Goal: Task Accomplishment & Management: Complete application form

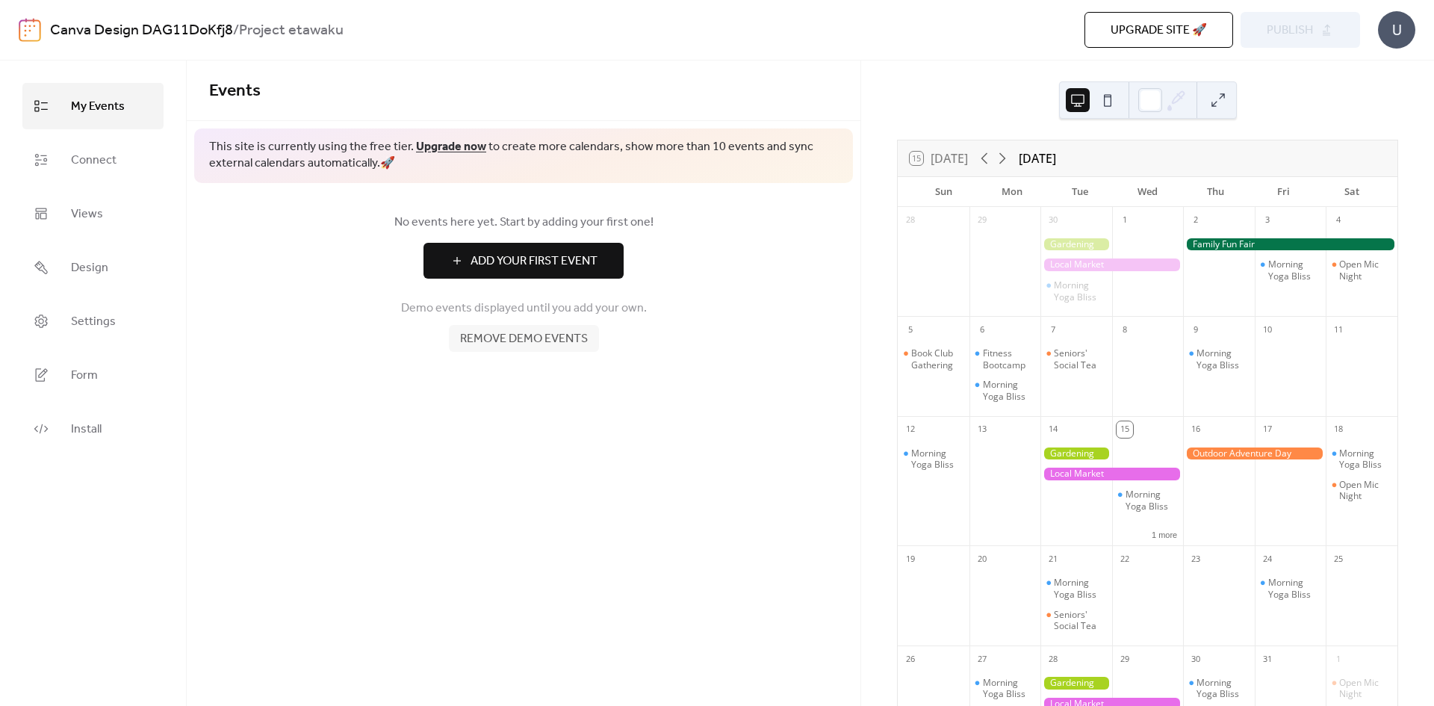
click at [1109, 105] on button at bounding box center [1107, 100] width 24 height 24
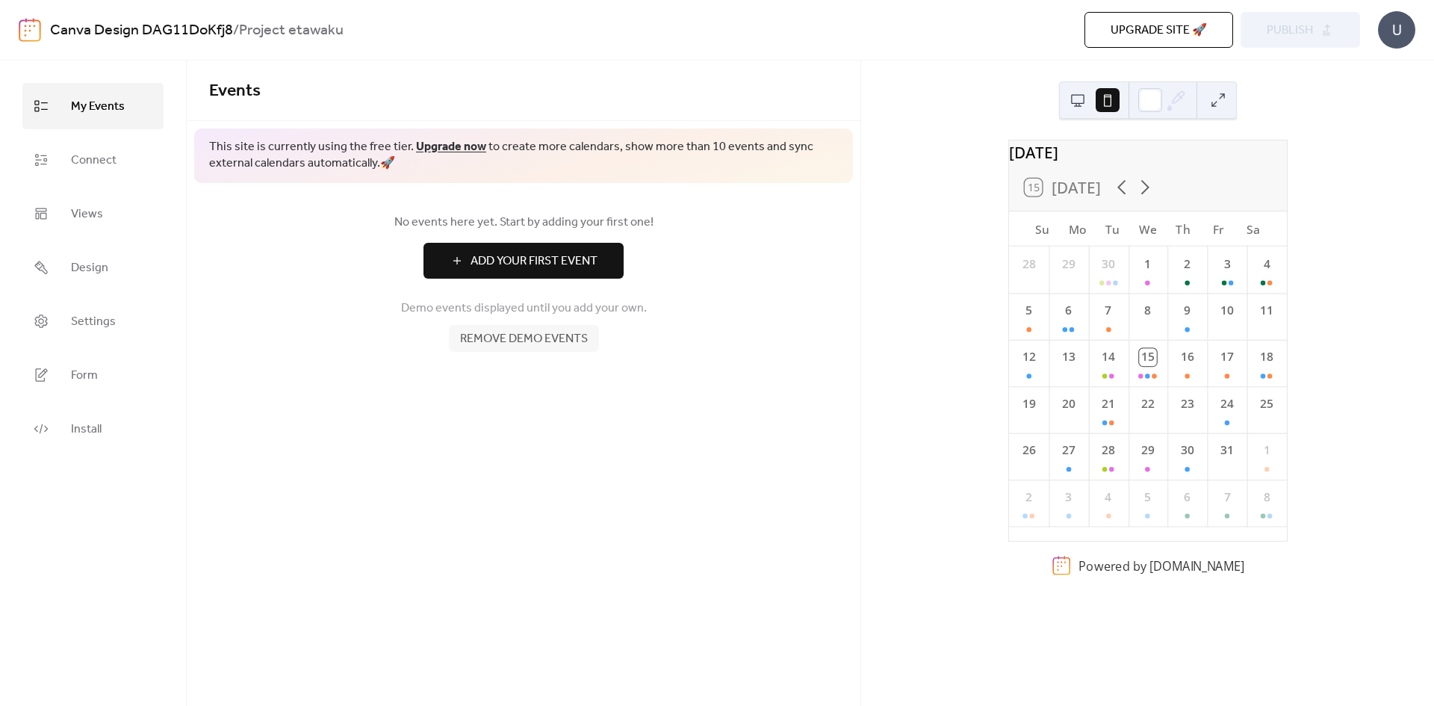
click at [1081, 102] on button at bounding box center [1078, 100] width 24 height 24
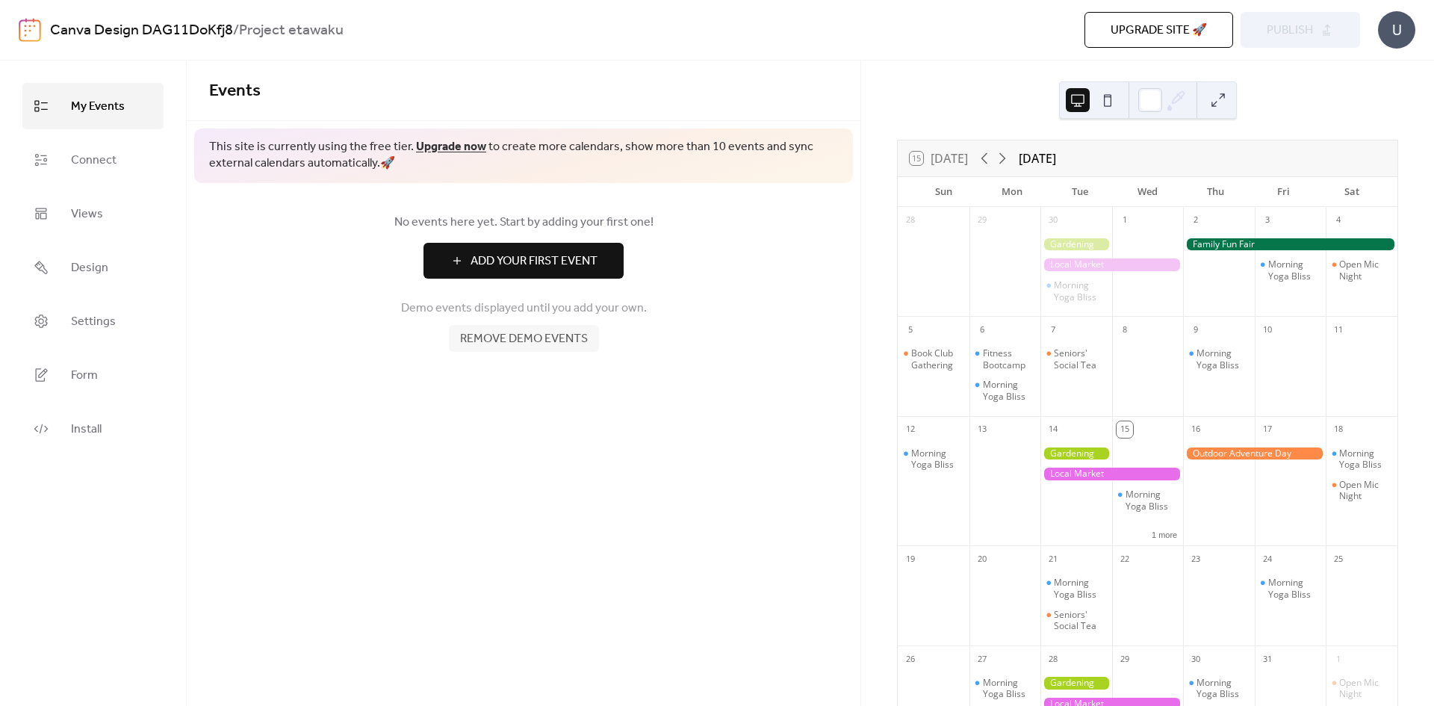
click at [516, 346] on span "Remove demo events" at bounding box center [524, 339] width 128 height 18
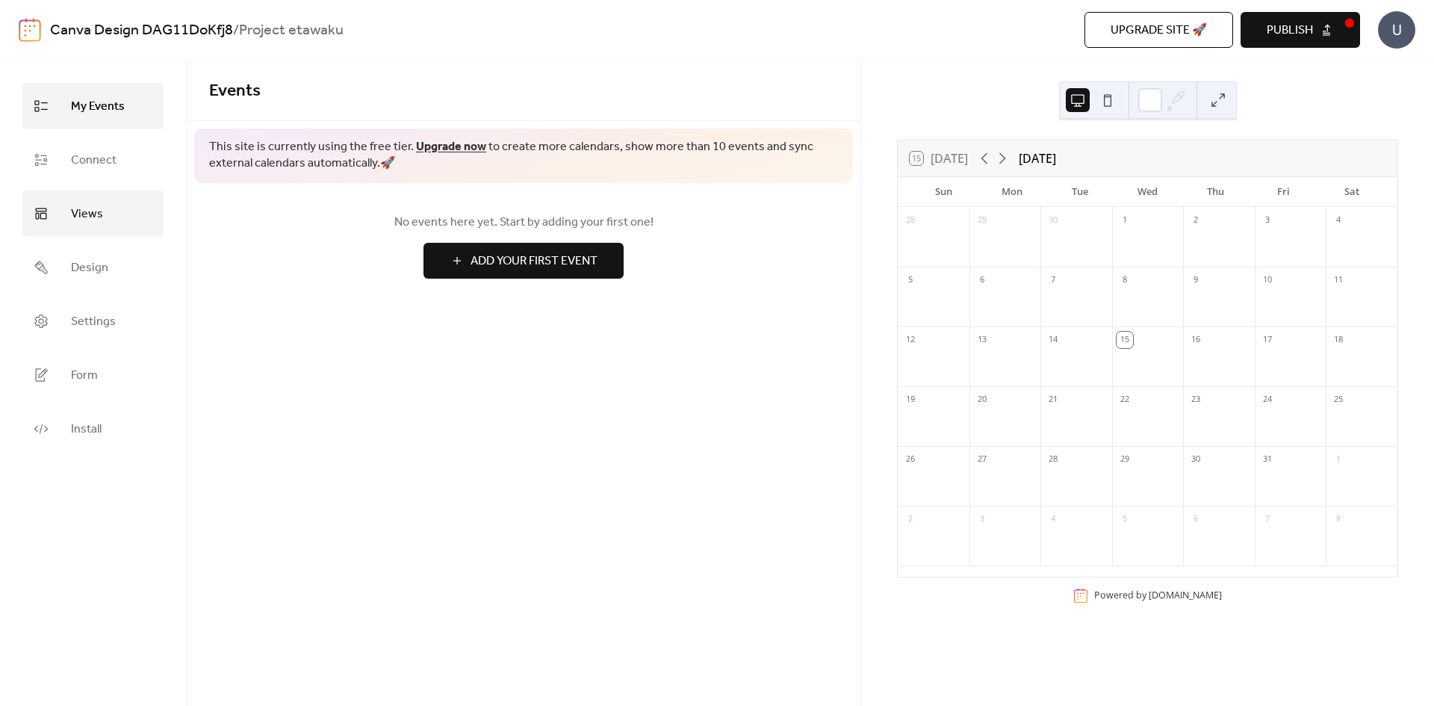
click at [116, 223] on link "Views" at bounding box center [92, 213] width 141 height 46
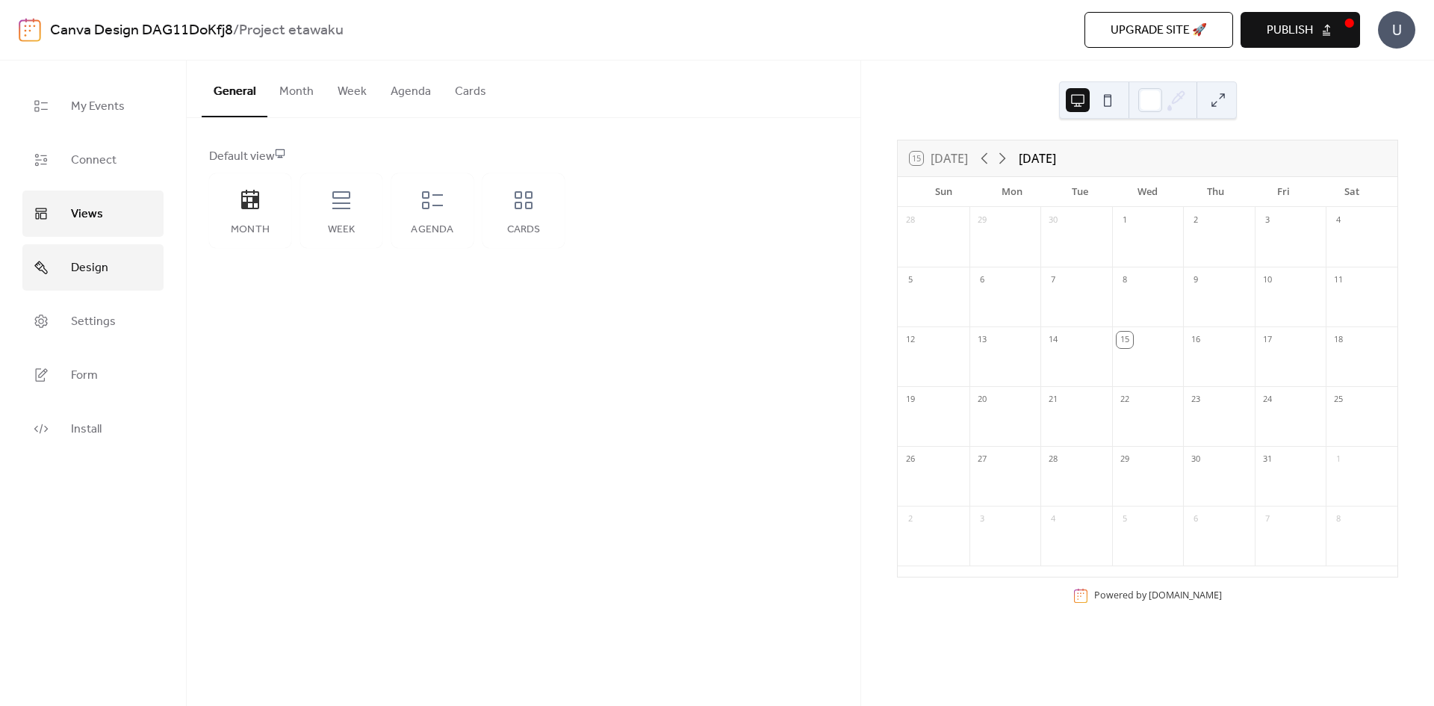
click at [116, 258] on link "Design" at bounding box center [92, 267] width 141 height 46
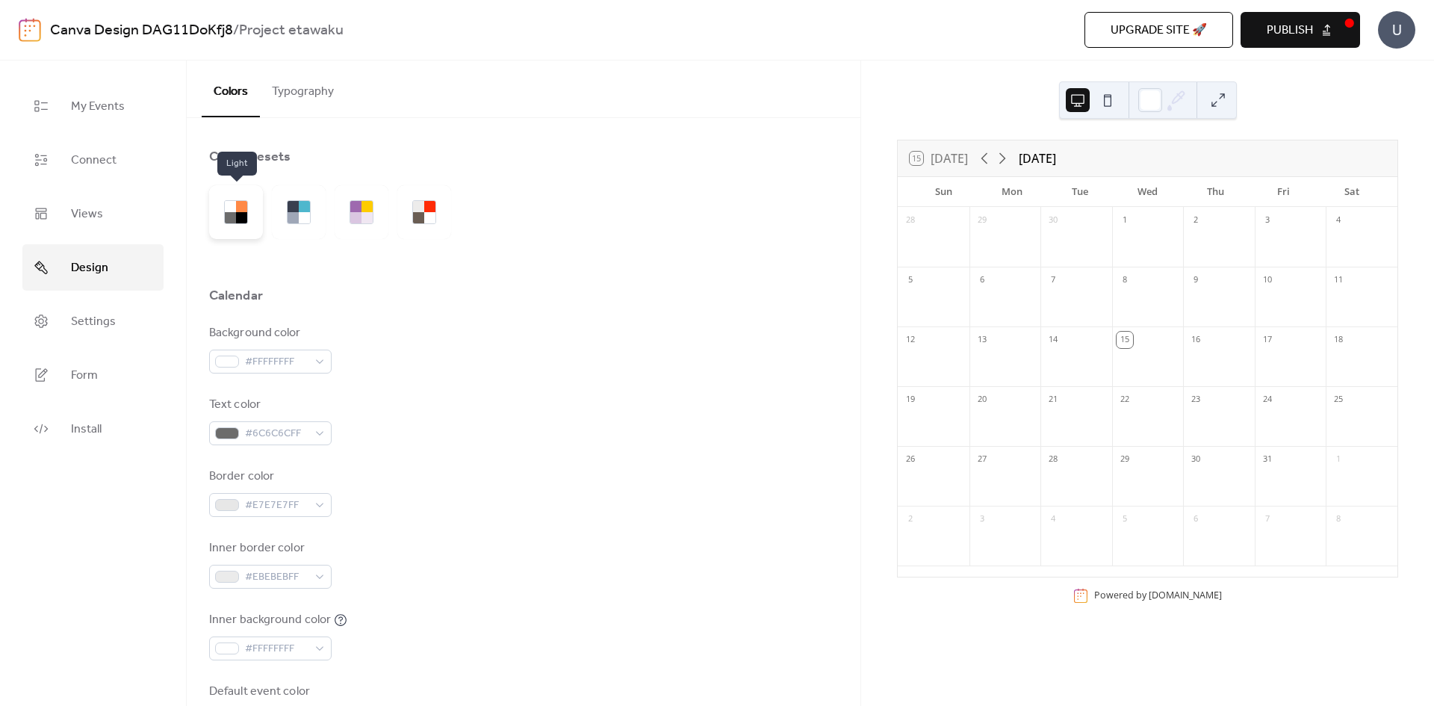
click at [252, 218] on div at bounding box center [236, 212] width 54 height 54
click at [287, 214] on div at bounding box center [299, 212] width 24 height 24
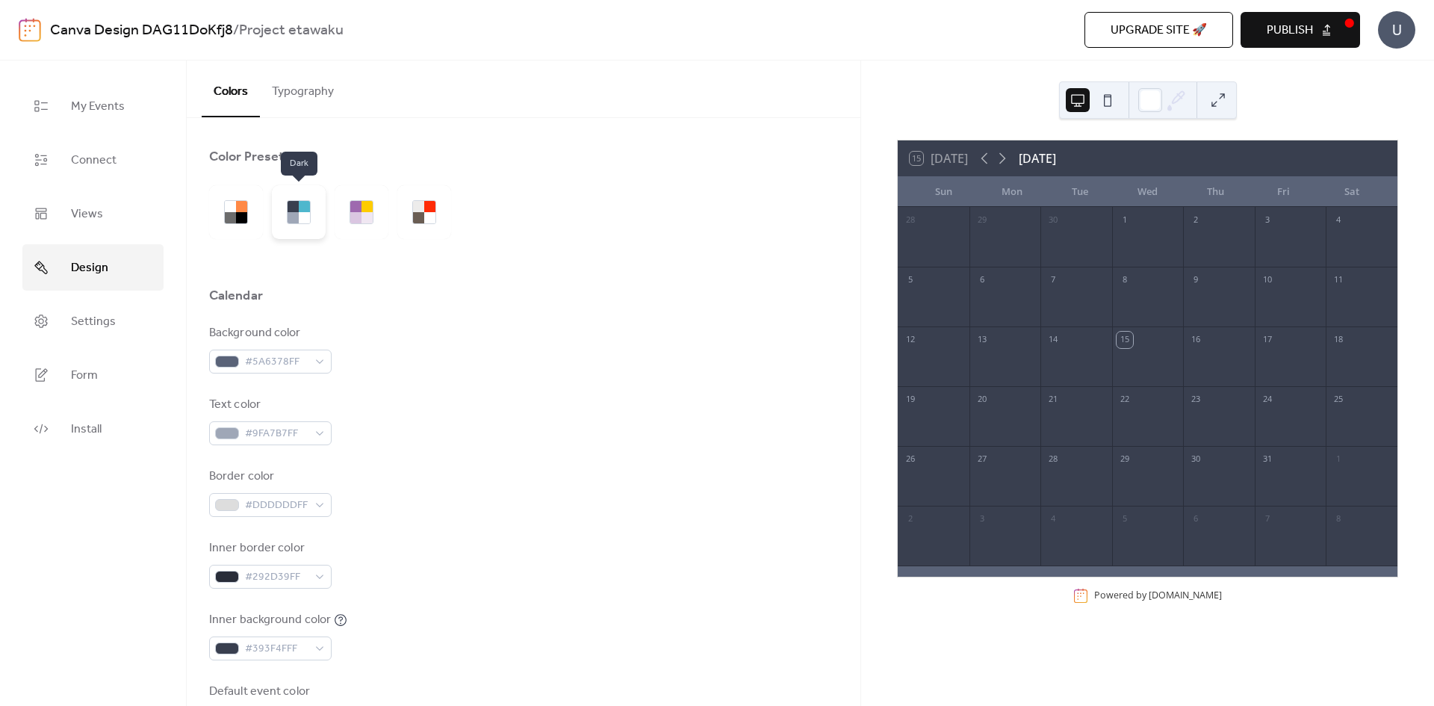
click at [308, 212] on div at bounding box center [304, 217] width 11 height 11
click at [304, 208] on div at bounding box center [304, 206] width 11 height 11
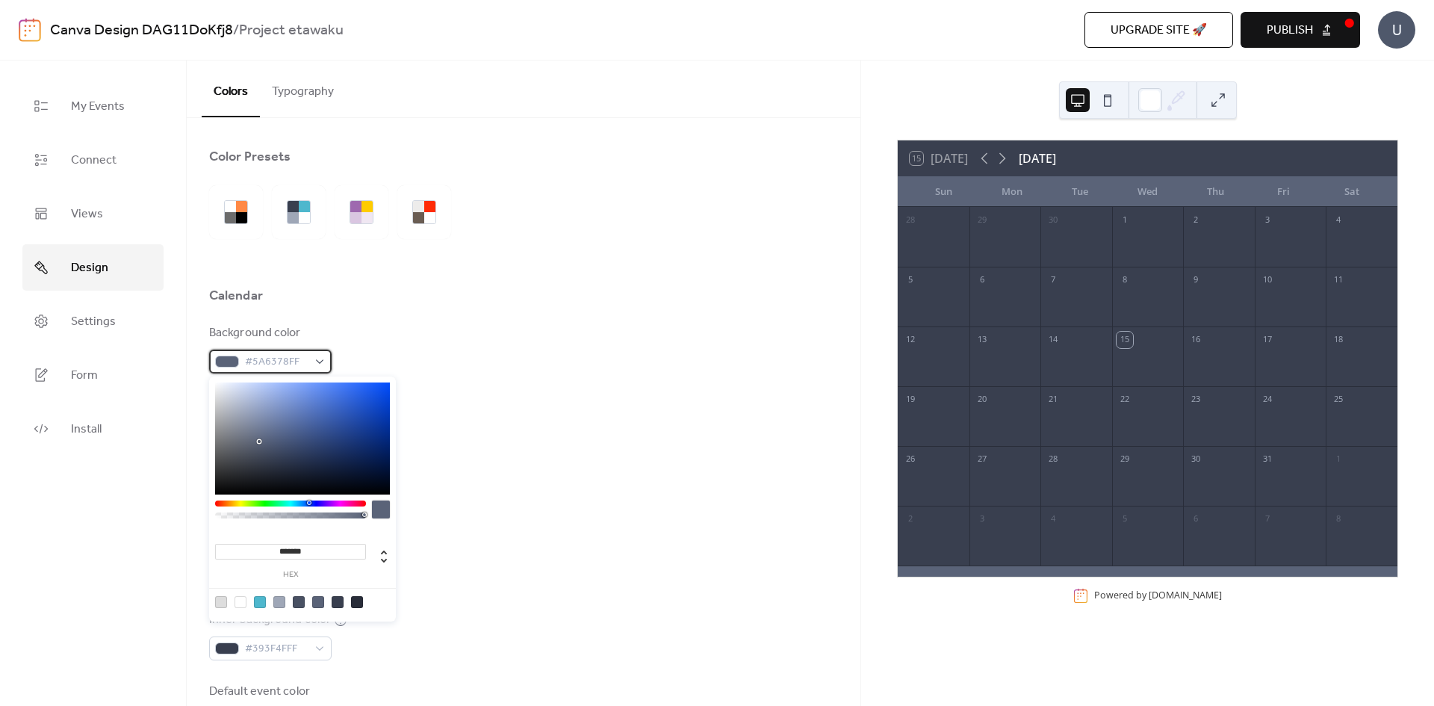
click at [304, 370] on span "#5A6378FF" at bounding box center [276, 362] width 63 height 18
type input "*******"
drag, startPoint x: 260, startPoint y: 439, endPoint x: 214, endPoint y: 385, distance: 70.5
click at [215, 385] on div at bounding box center [302, 438] width 175 height 112
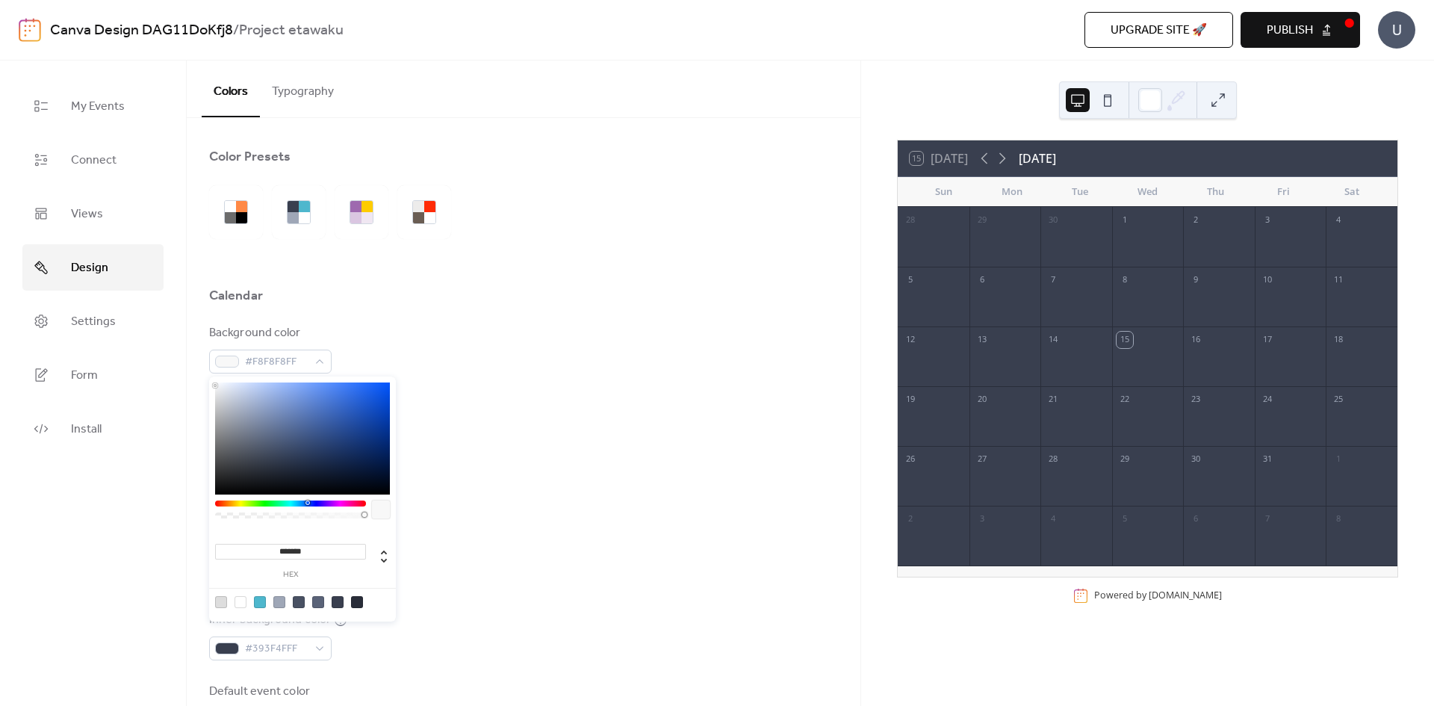
click at [432, 358] on div "Background color #F8F8F8FF" at bounding box center [523, 348] width 629 height 49
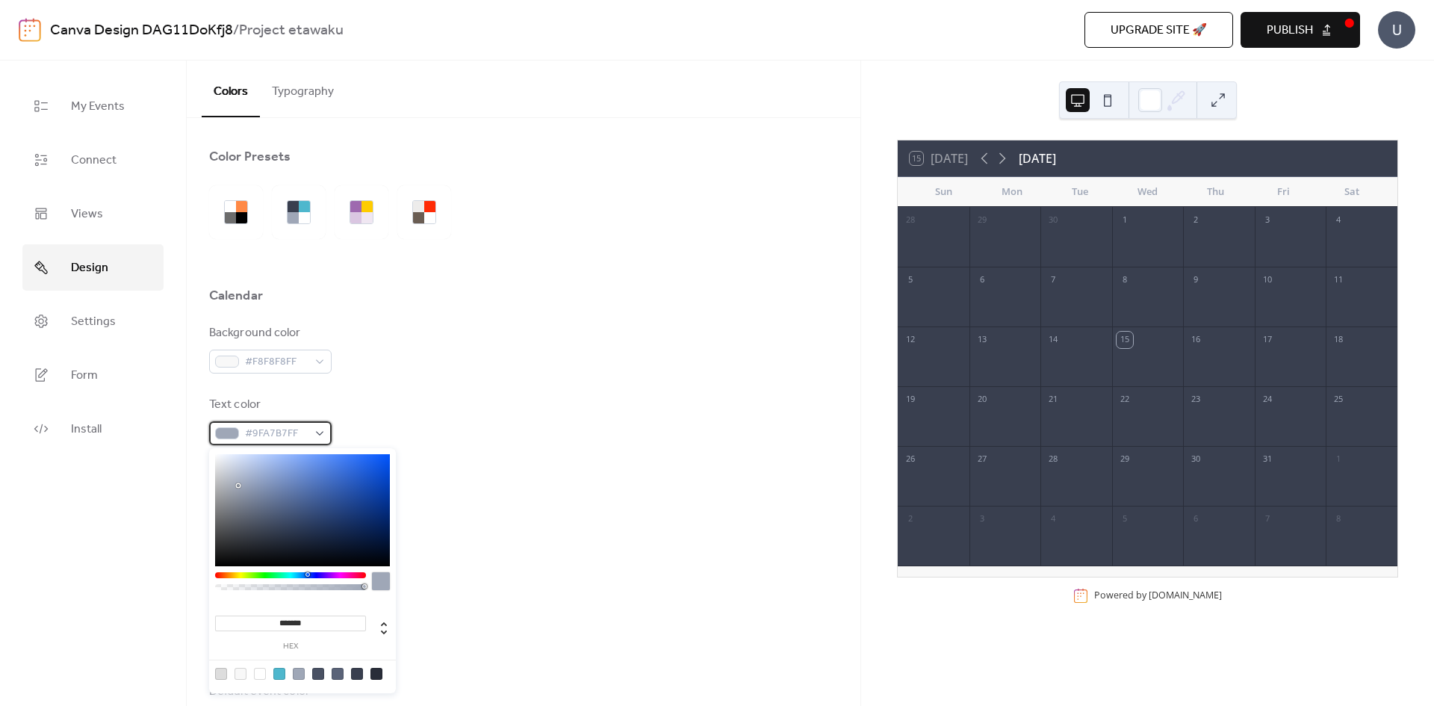
click at [284, 438] on span "#9FA7B7FF" at bounding box center [276, 434] width 63 height 18
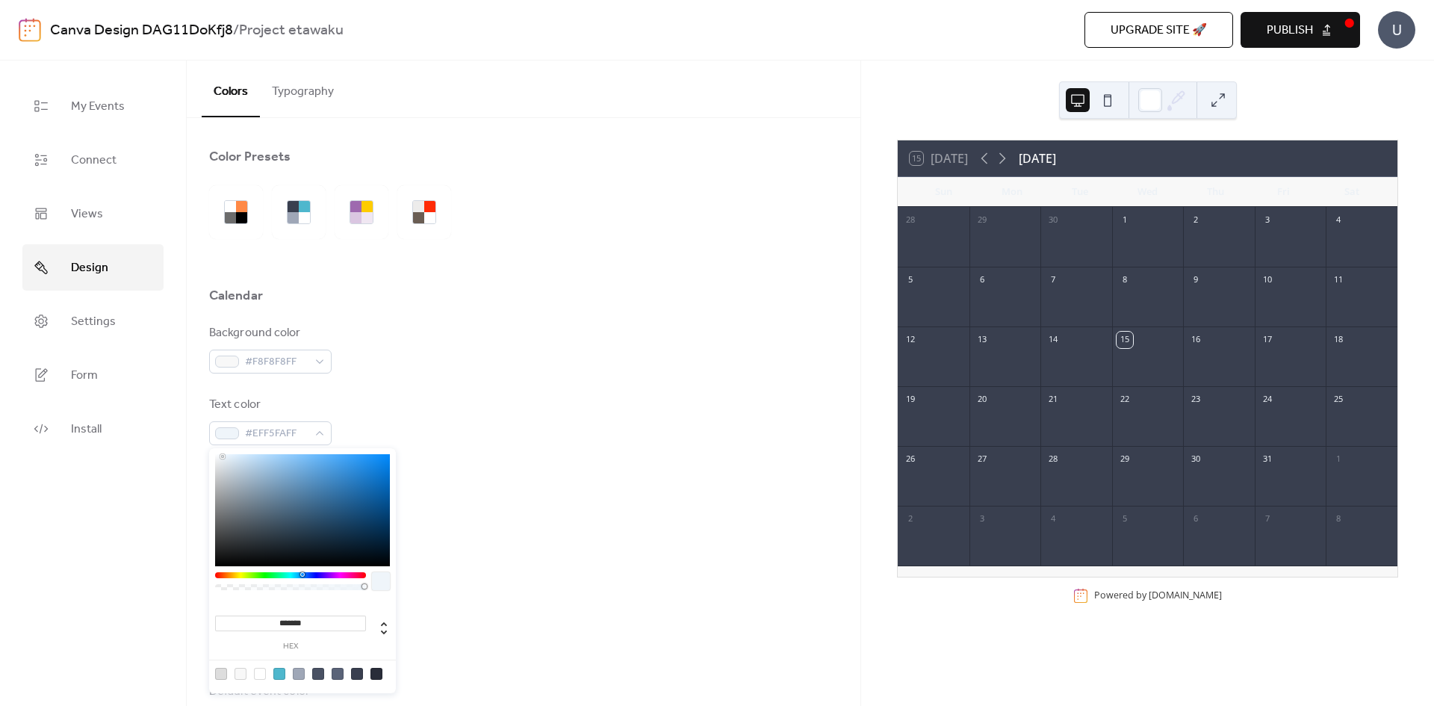
type input "*******"
drag, startPoint x: 237, startPoint y: 485, endPoint x: 223, endPoint y: 454, distance: 34.4
click at [223, 454] on div at bounding box center [222, 454] width 3 height 3
click at [557, 391] on div "Background color #F8F8F8FF Text color #F4FAFFFF Border color #DDDDDDFF Inner bo…" at bounding box center [523, 528] width 629 height 408
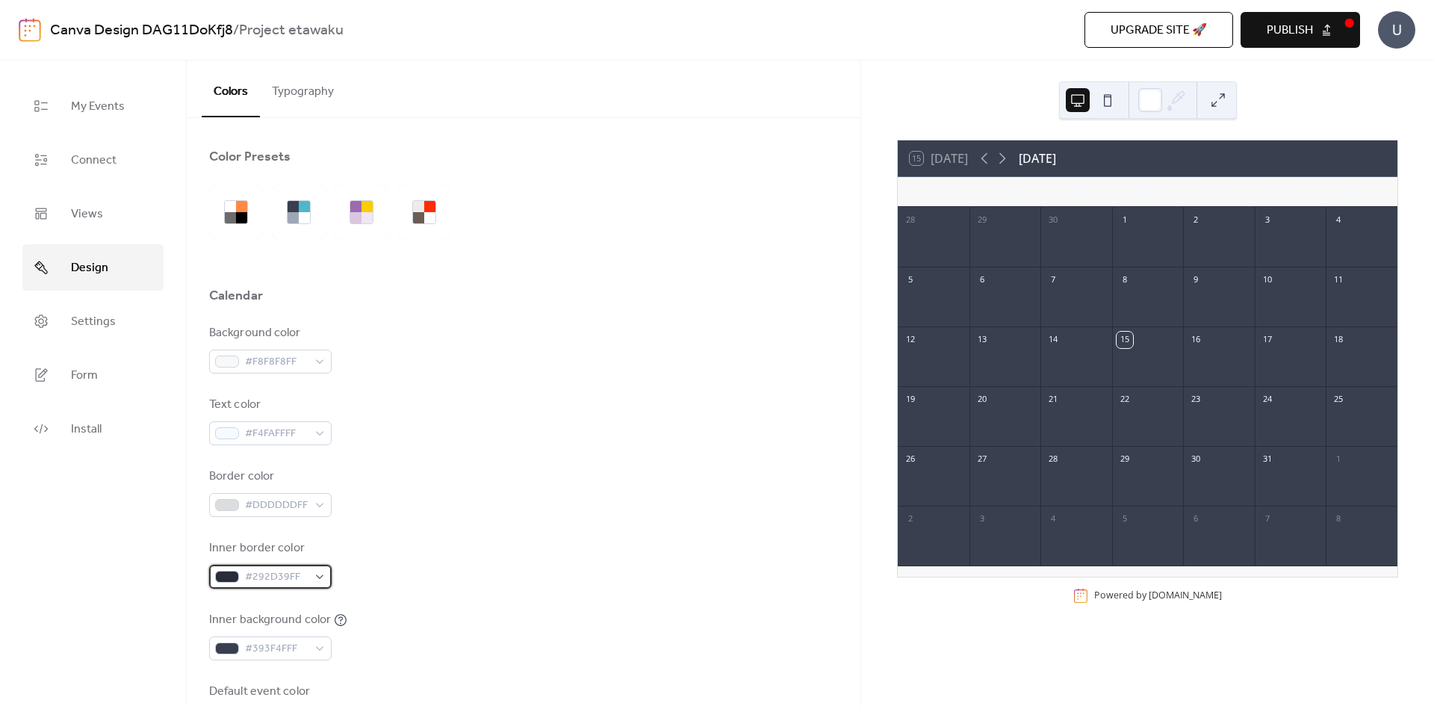
click at [320, 574] on div "#292D39FF" at bounding box center [270, 577] width 122 height 24
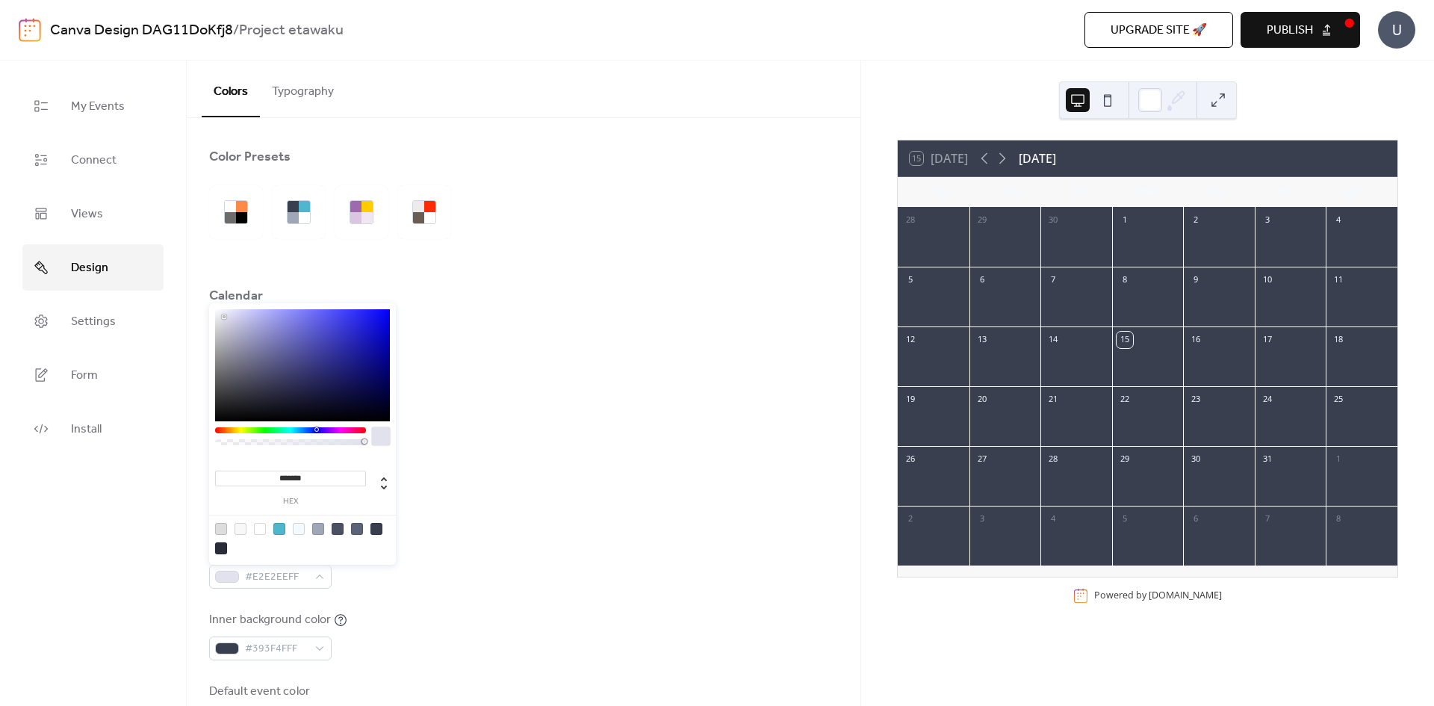
type input "*******"
drag, startPoint x: 264, startPoint y: 393, endPoint x: 223, endPoint y: 317, distance: 86.5
click at [223, 317] on div at bounding box center [302, 365] width 175 height 112
drag, startPoint x: 520, startPoint y: 387, endPoint x: 375, endPoint y: 273, distance: 184.6
click at [517, 381] on div "Background color #F8F8F8FF Text color #F4FAFFFF Border color #DDDDDDFF Inner bo…" at bounding box center [523, 528] width 629 height 408
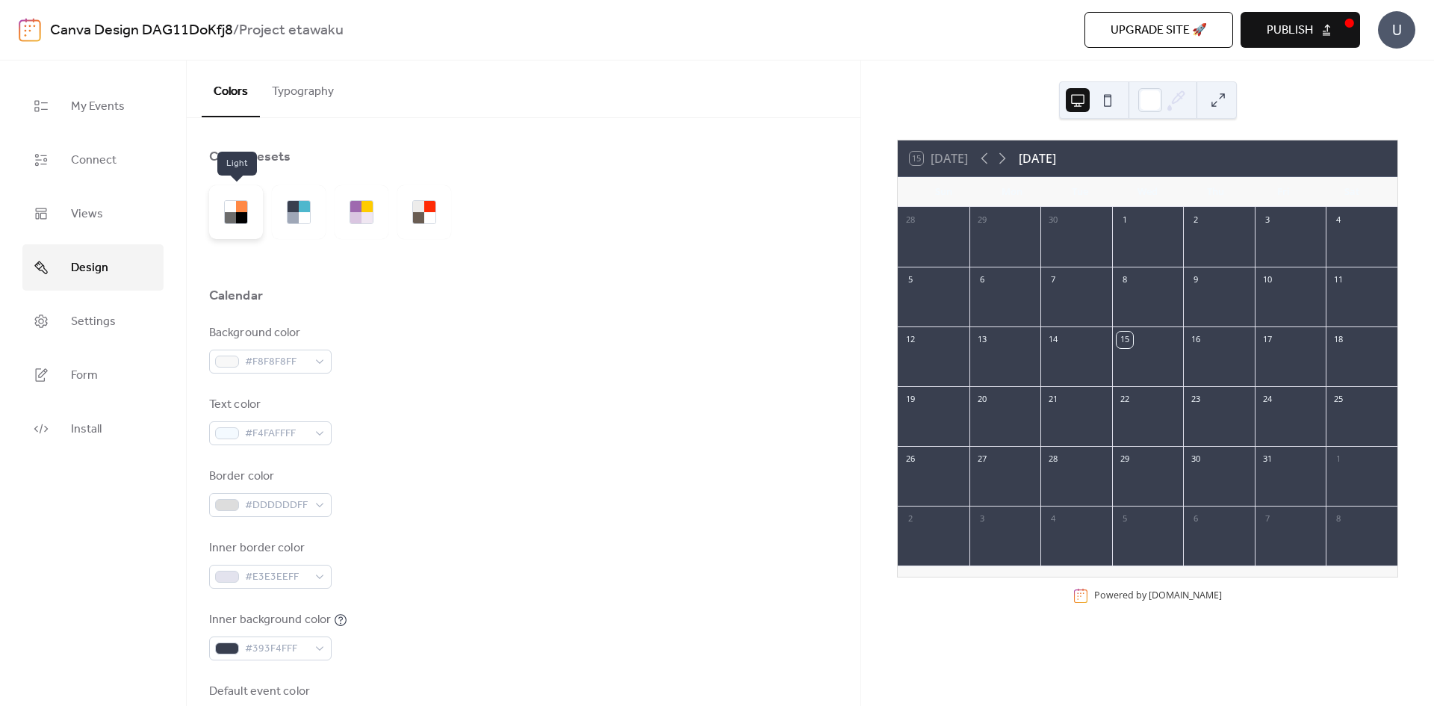
click at [240, 216] on div at bounding box center [241, 217] width 11 height 11
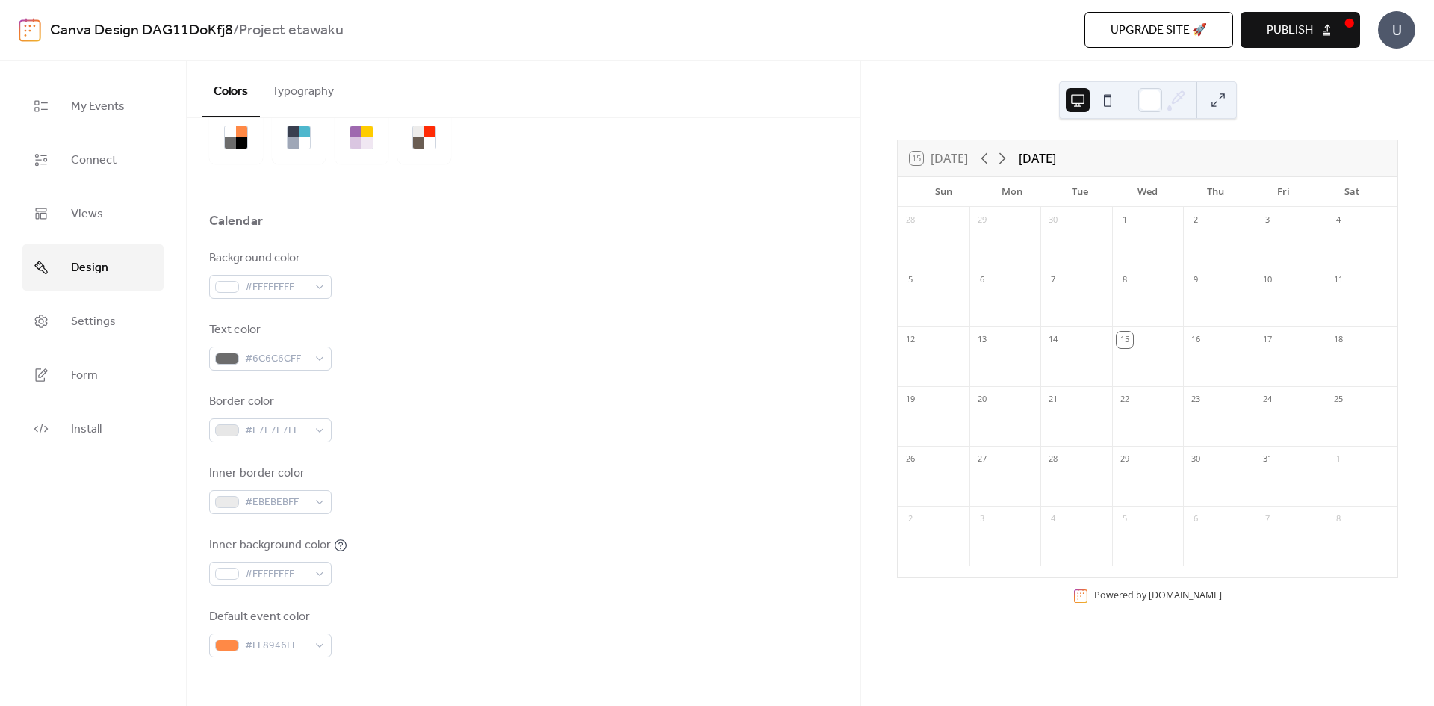
scroll to position [149, 0]
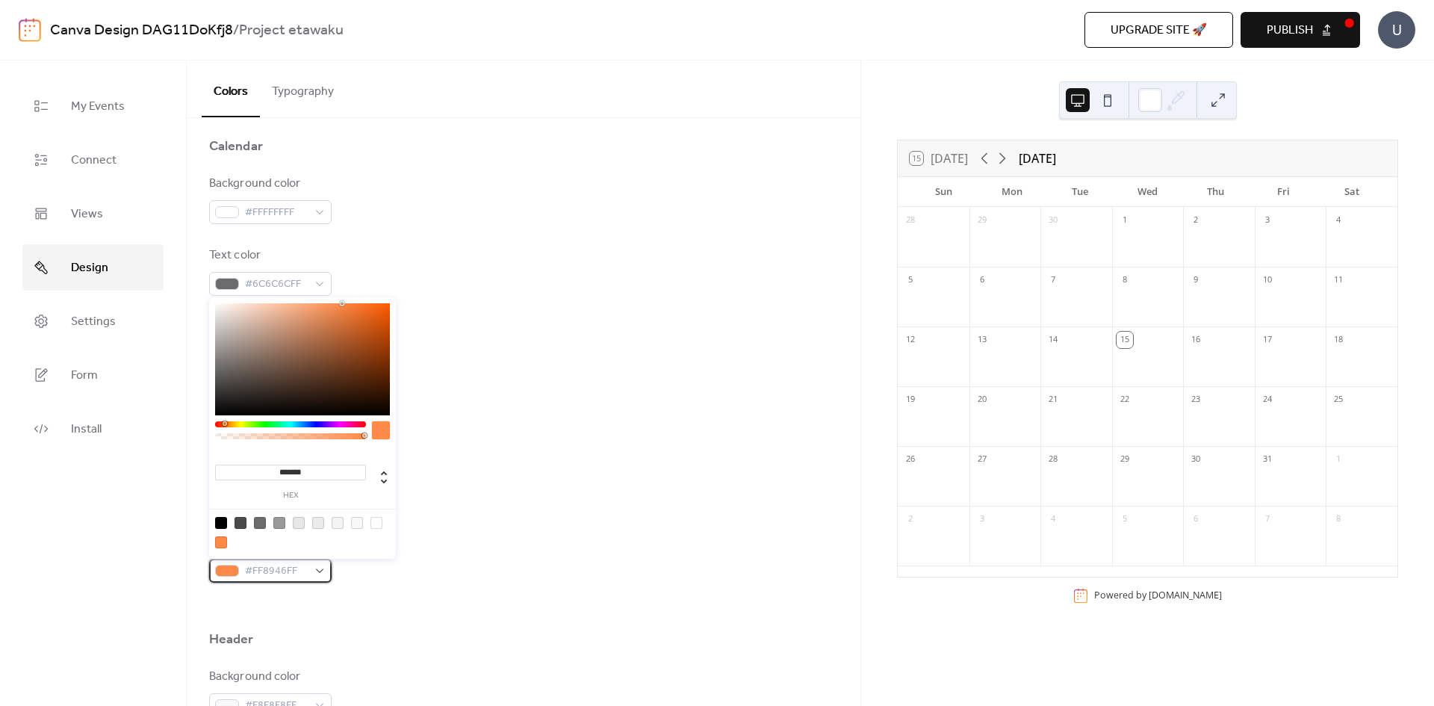
click at [314, 578] on div "#FF8946FF" at bounding box center [270, 571] width 122 height 24
type input "*******"
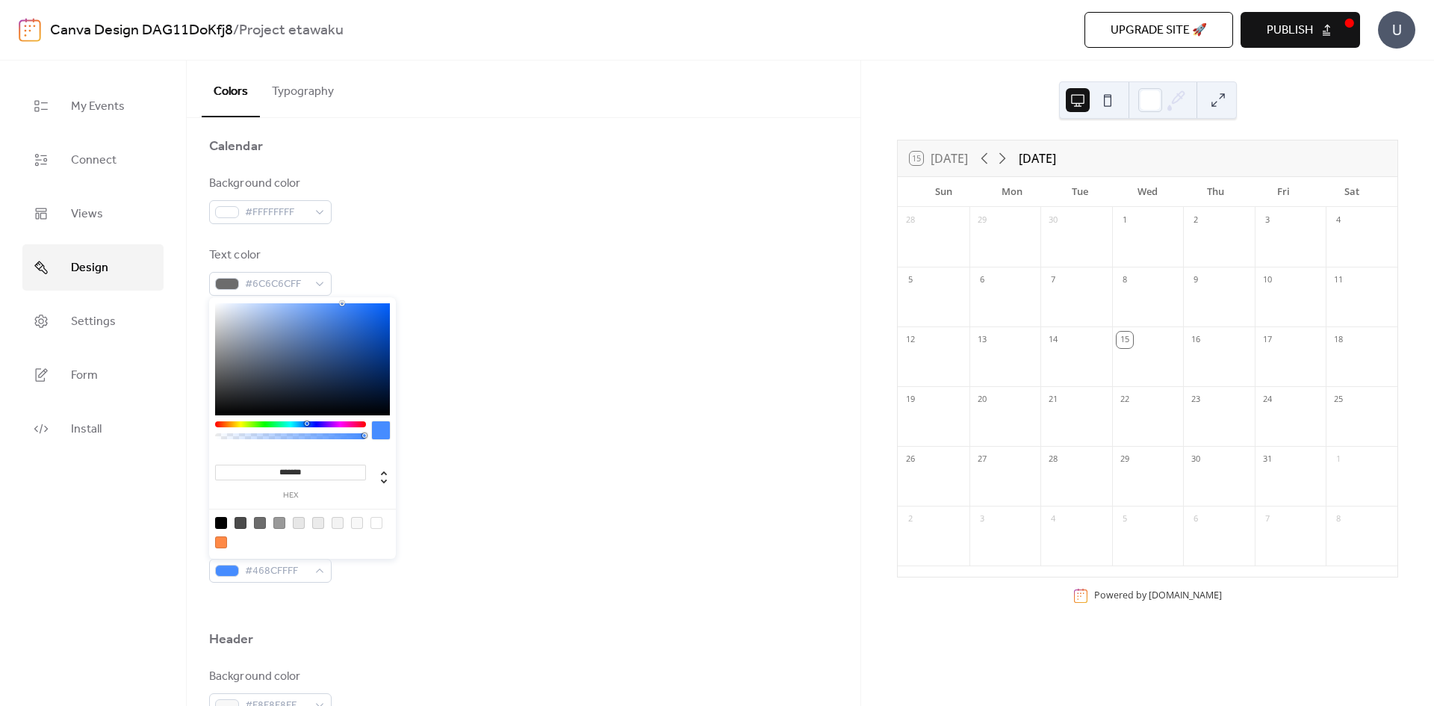
click at [306, 425] on div at bounding box center [290, 424] width 151 height 6
click at [292, 570] on span "#468CFFFF" at bounding box center [276, 571] width 63 height 18
click at [375, 571] on div "Default event color #468CFFFF" at bounding box center [523, 557] width 629 height 49
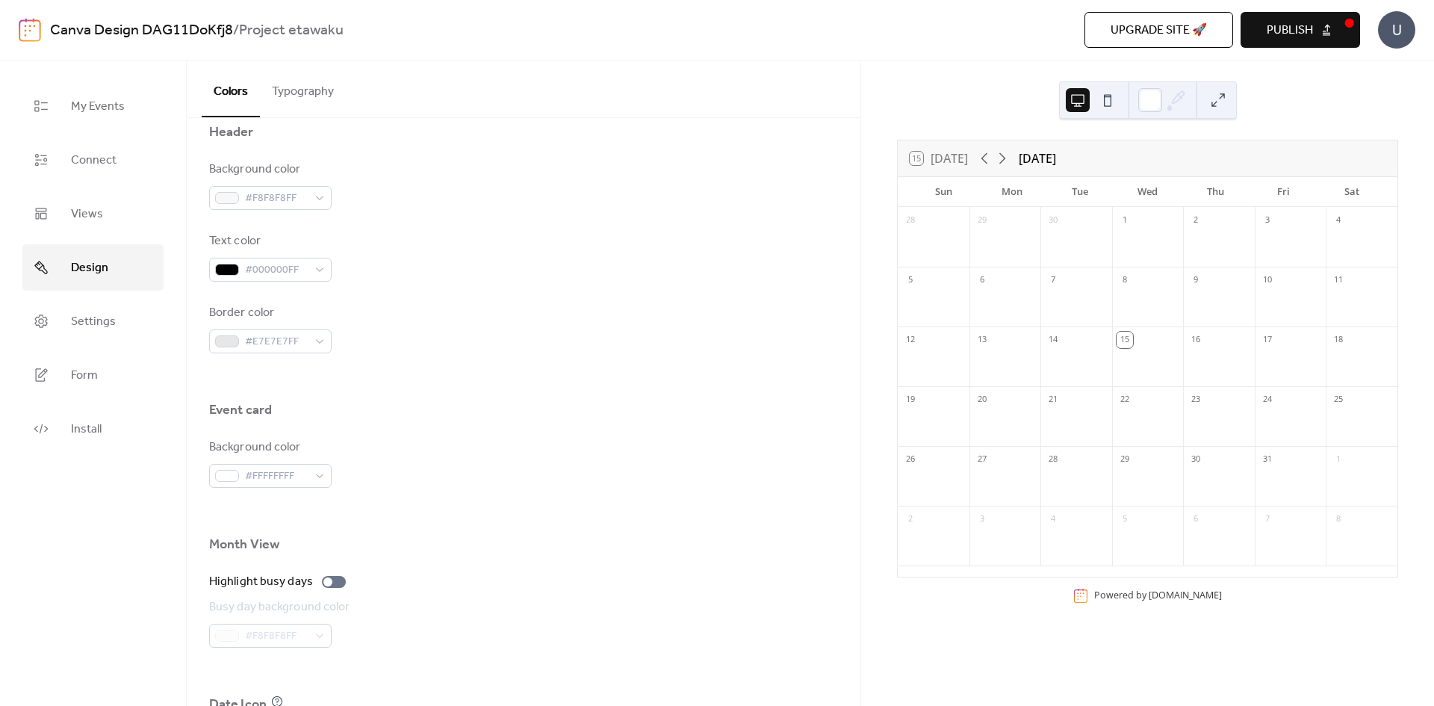
scroll to position [747, 0]
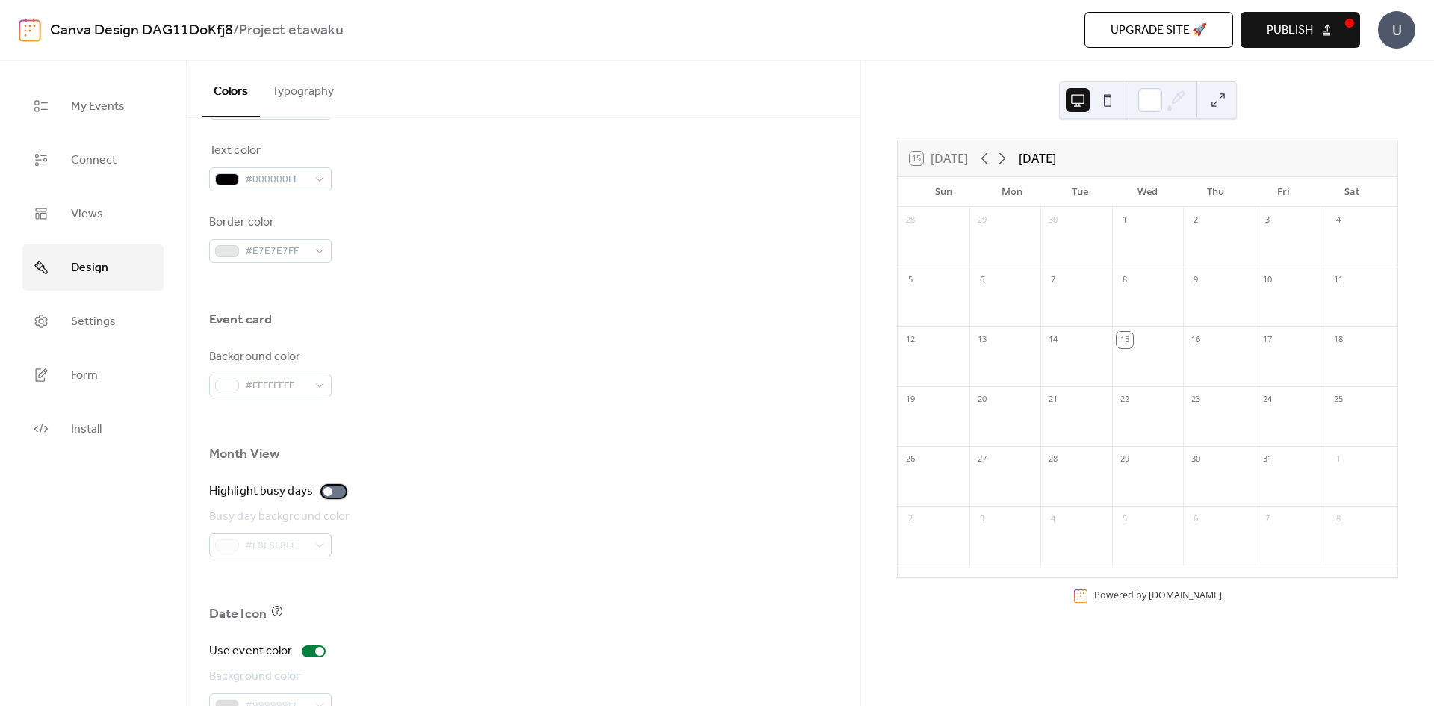
click at [327, 496] on div at bounding box center [334, 491] width 24 height 12
click at [335, 494] on div at bounding box center [339, 491] width 9 height 9
click at [332, 494] on div at bounding box center [334, 491] width 24 height 12
click at [319, 548] on div "#F8F8F8FF" at bounding box center [270, 545] width 122 height 24
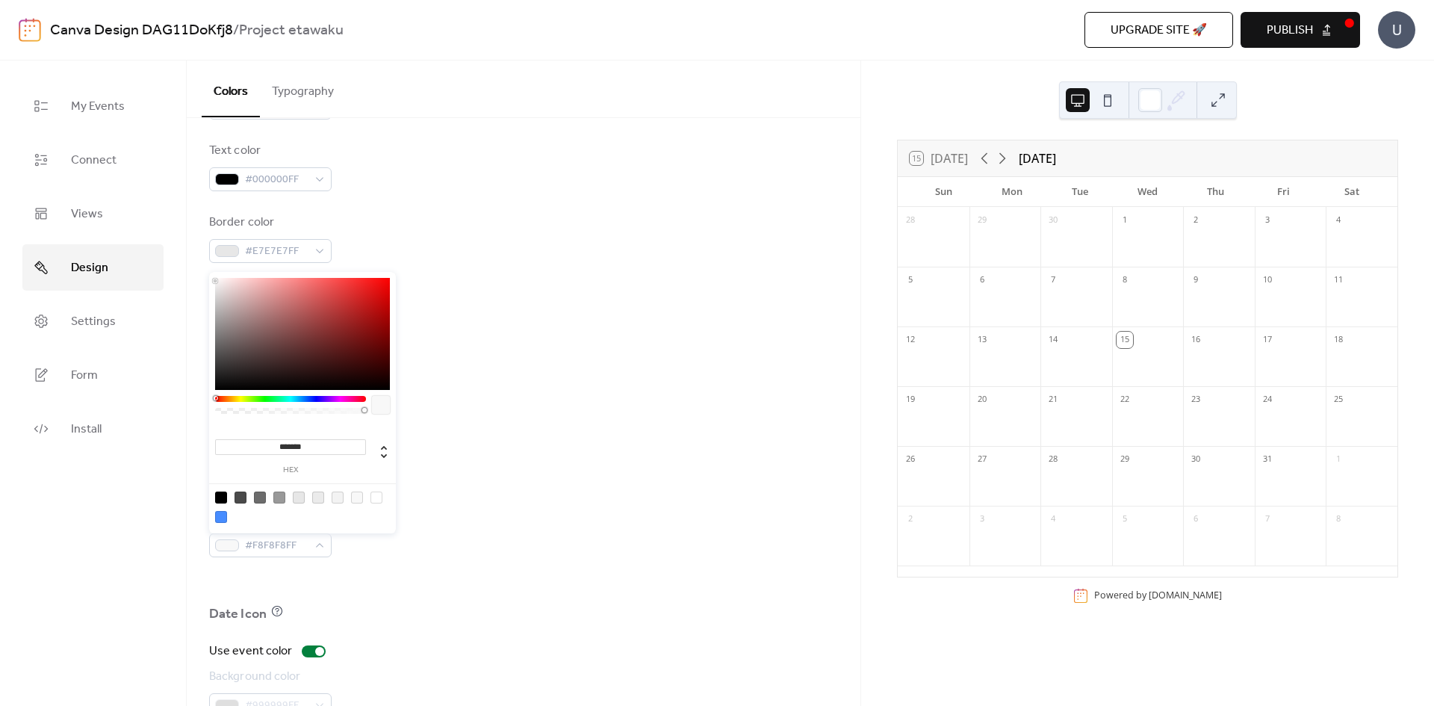
type input "*******"
click at [376, 287] on div at bounding box center [302, 334] width 175 height 112
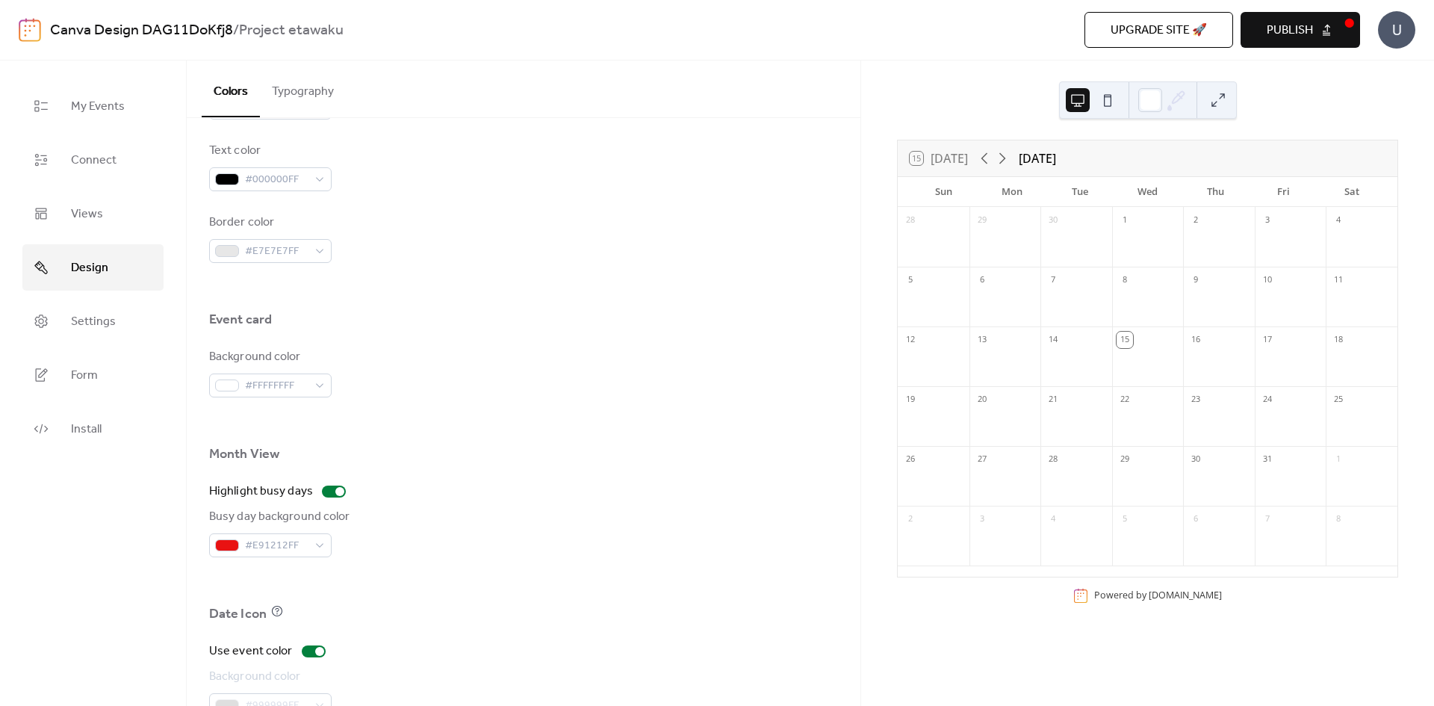
click at [399, 555] on div "Busy day background color #E91212FF" at bounding box center [523, 532] width 629 height 49
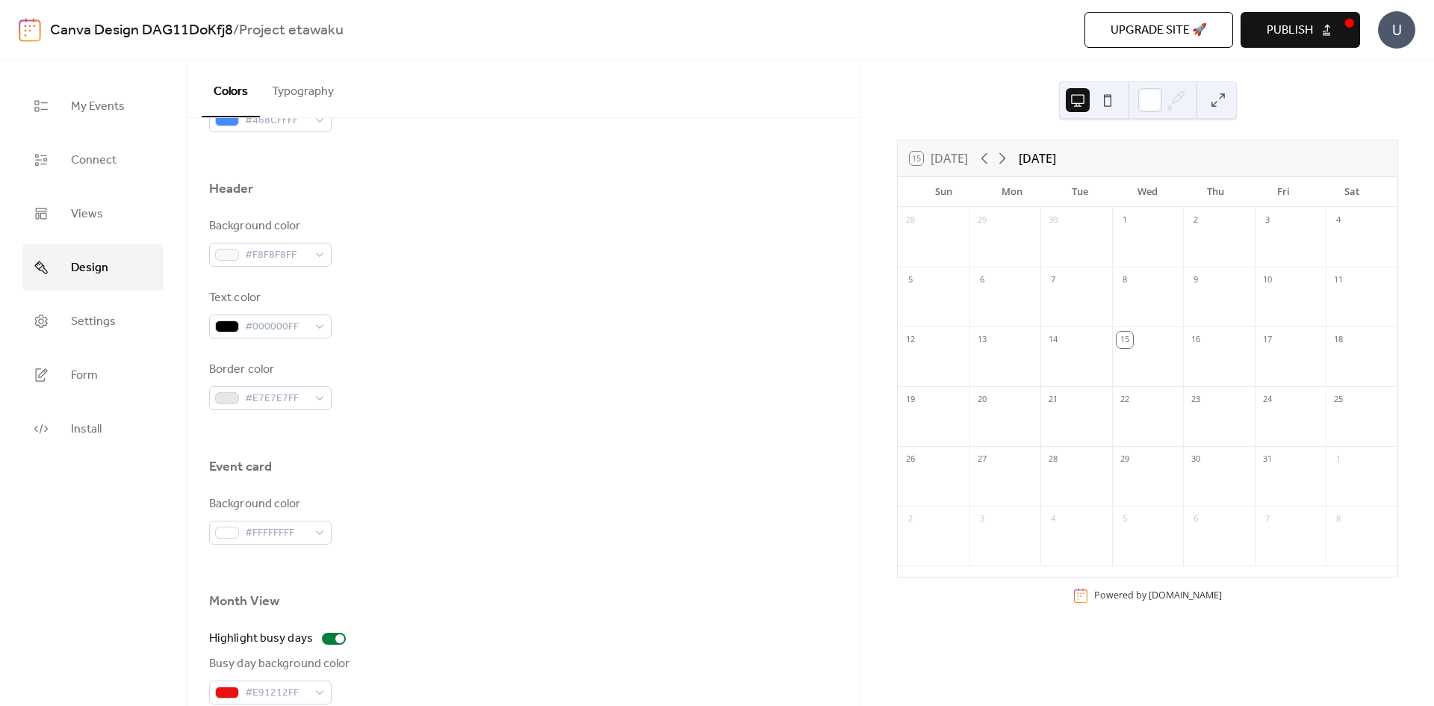
scroll to position [561, 0]
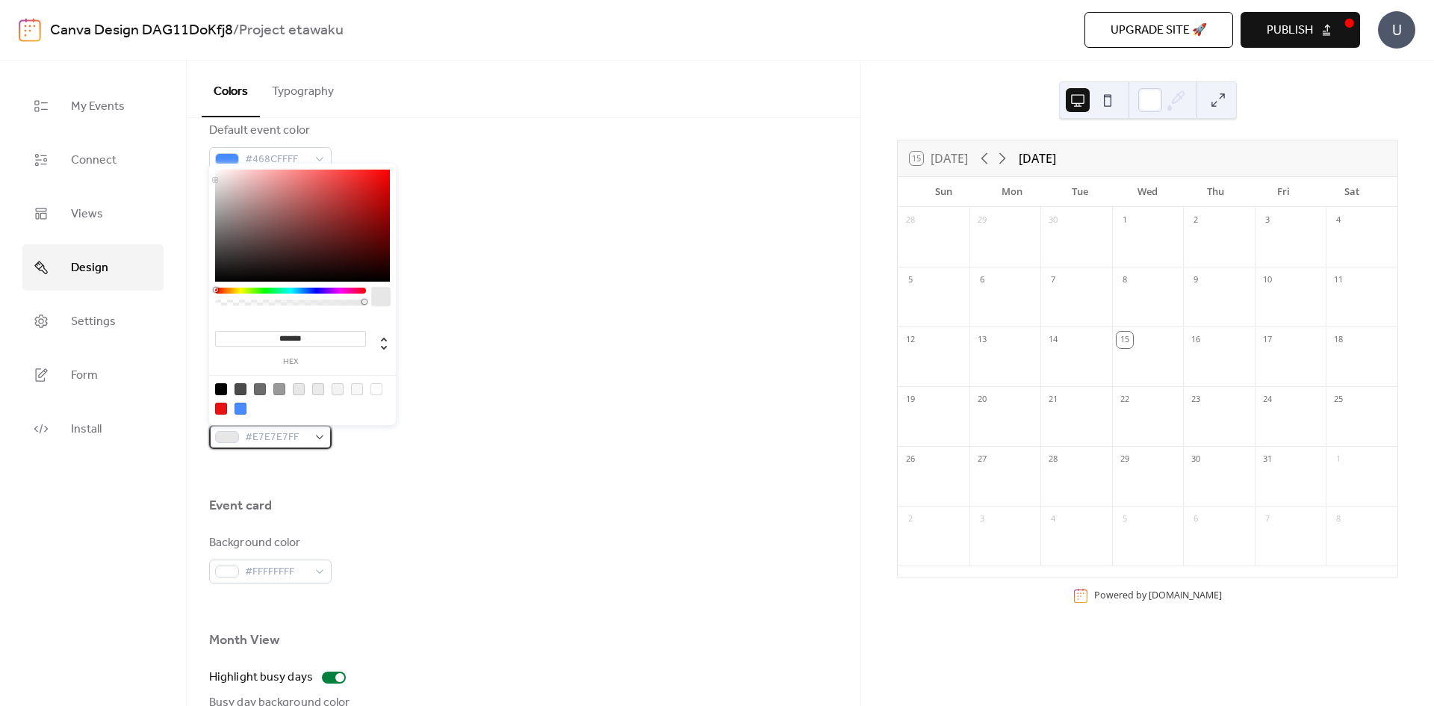
click at [317, 439] on div "#E7E7E7FF" at bounding box center [270, 437] width 122 height 24
click at [224, 390] on div at bounding box center [221, 389] width 12 height 12
type input "*******"
click at [258, 438] on span "#000000FF" at bounding box center [276, 438] width 63 height 18
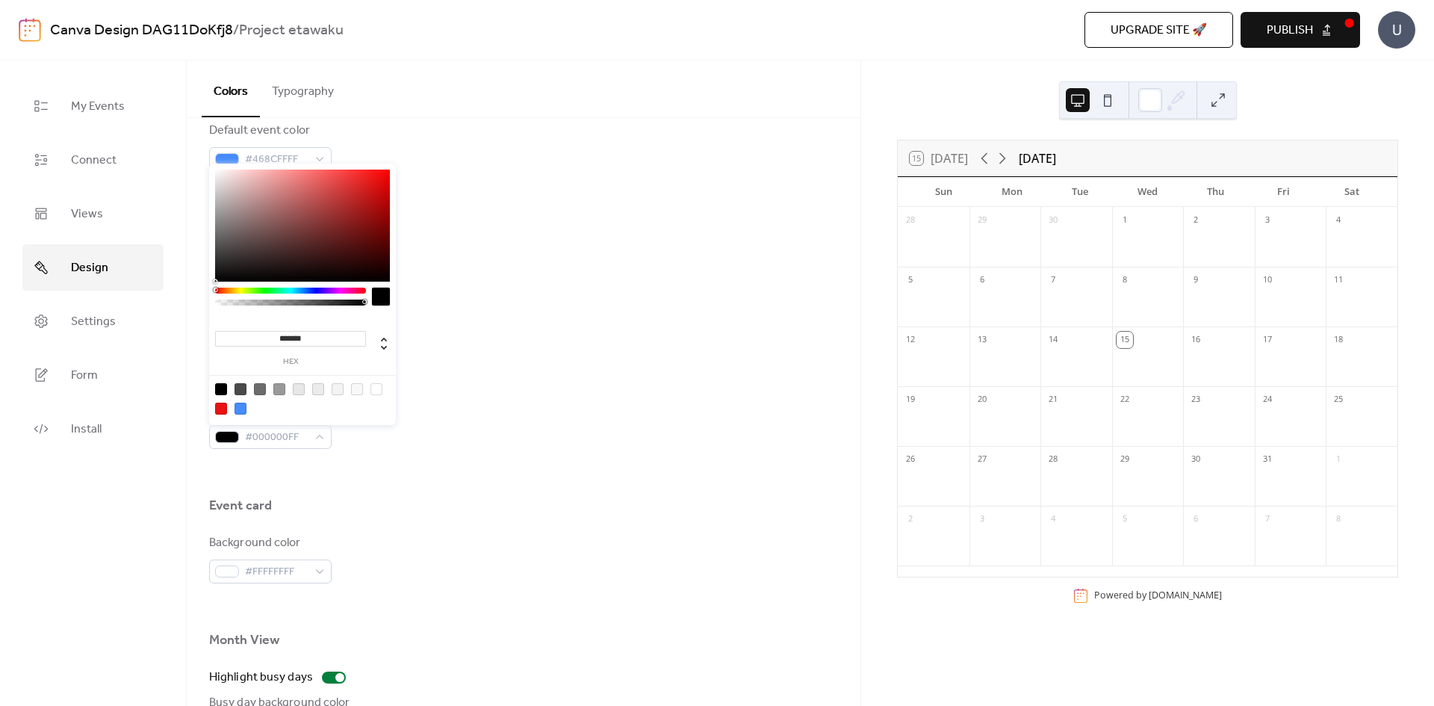
click at [403, 432] on div "Border color #000000FF" at bounding box center [523, 424] width 629 height 49
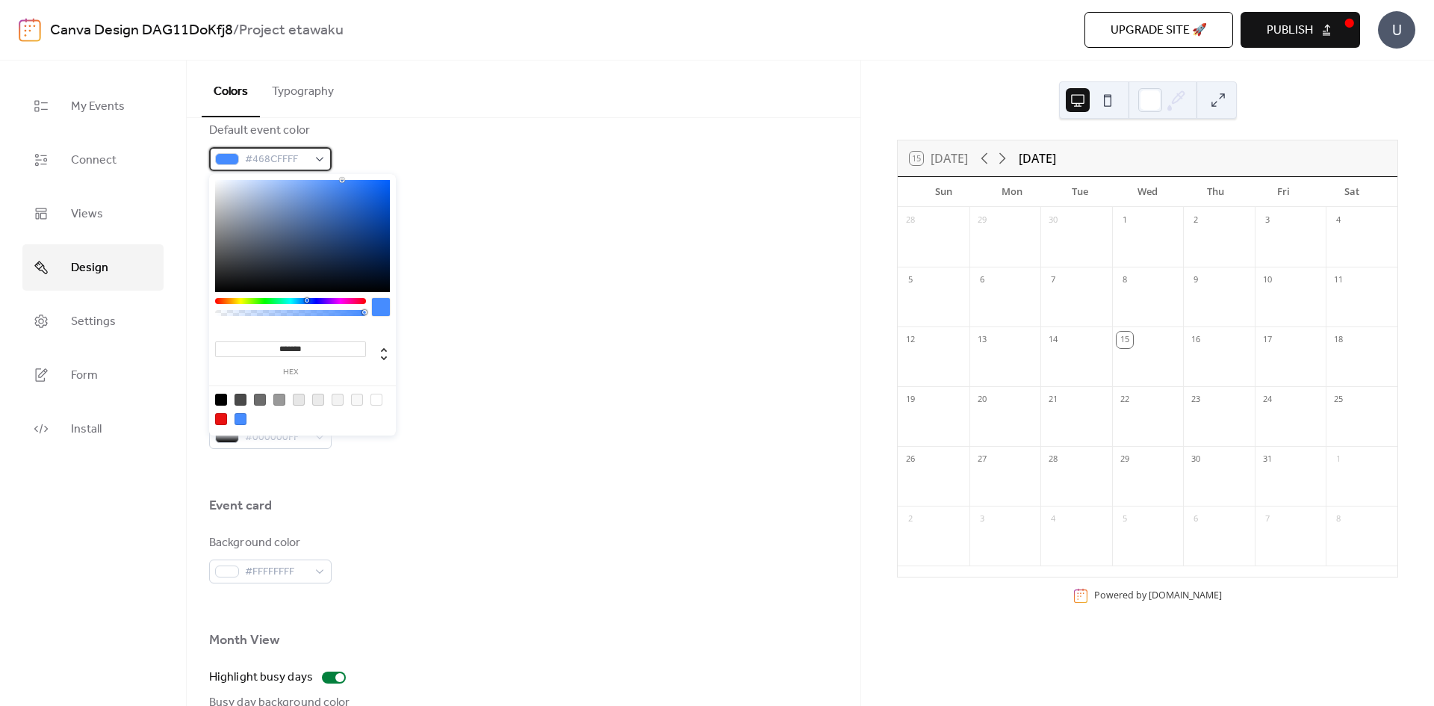
click at [317, 152] on div "#468CFFFF" at bounding box center [270, 159] width 122 height 24
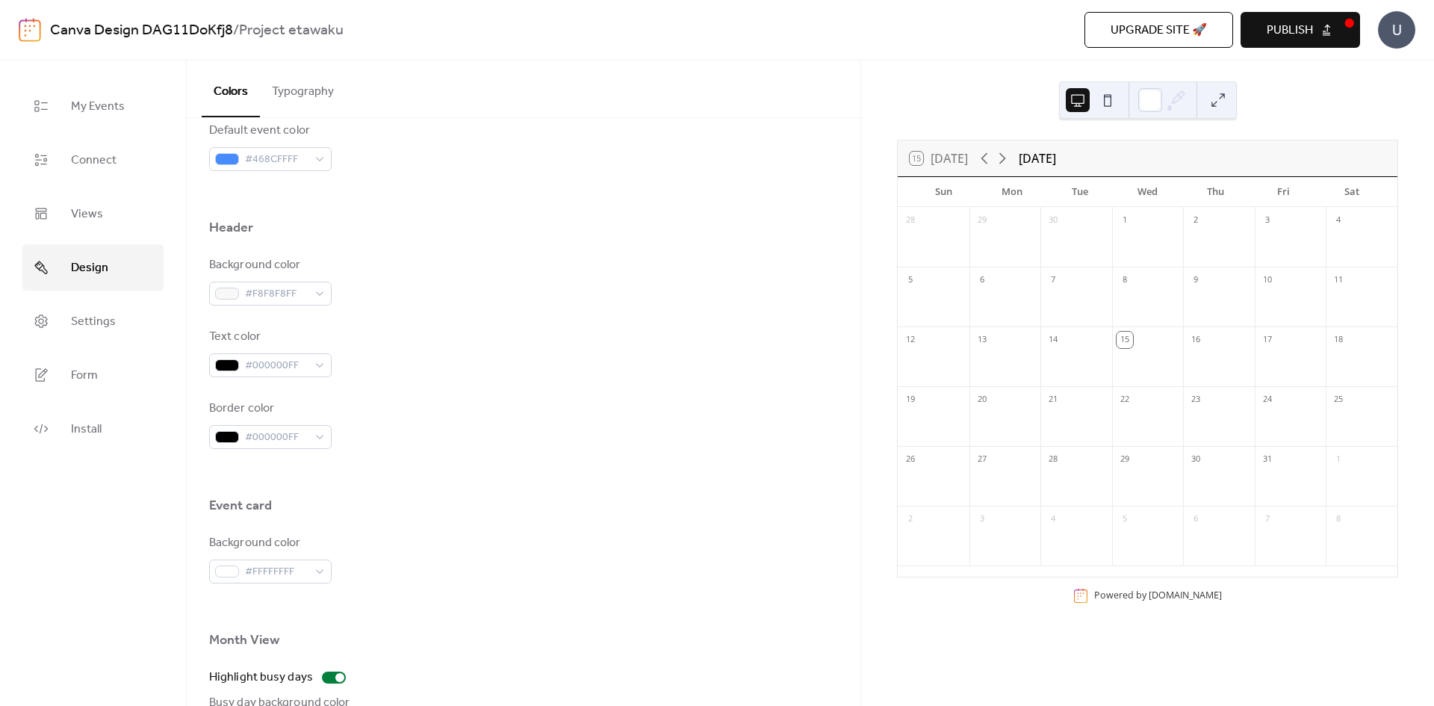
click at [481, 140] on div "Default event color #468CFFFF" at bounding box center [523, 146] width 629 height 49
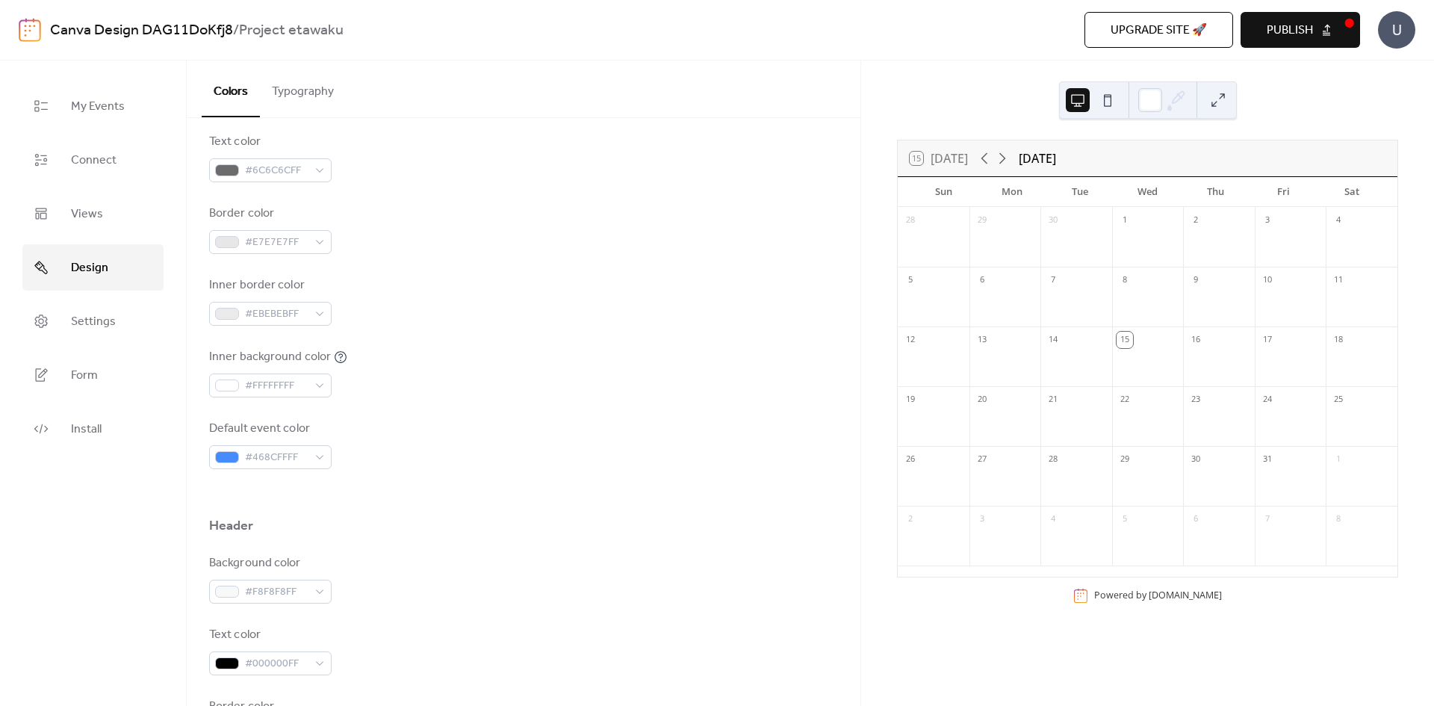
scroll to position [262, 0]
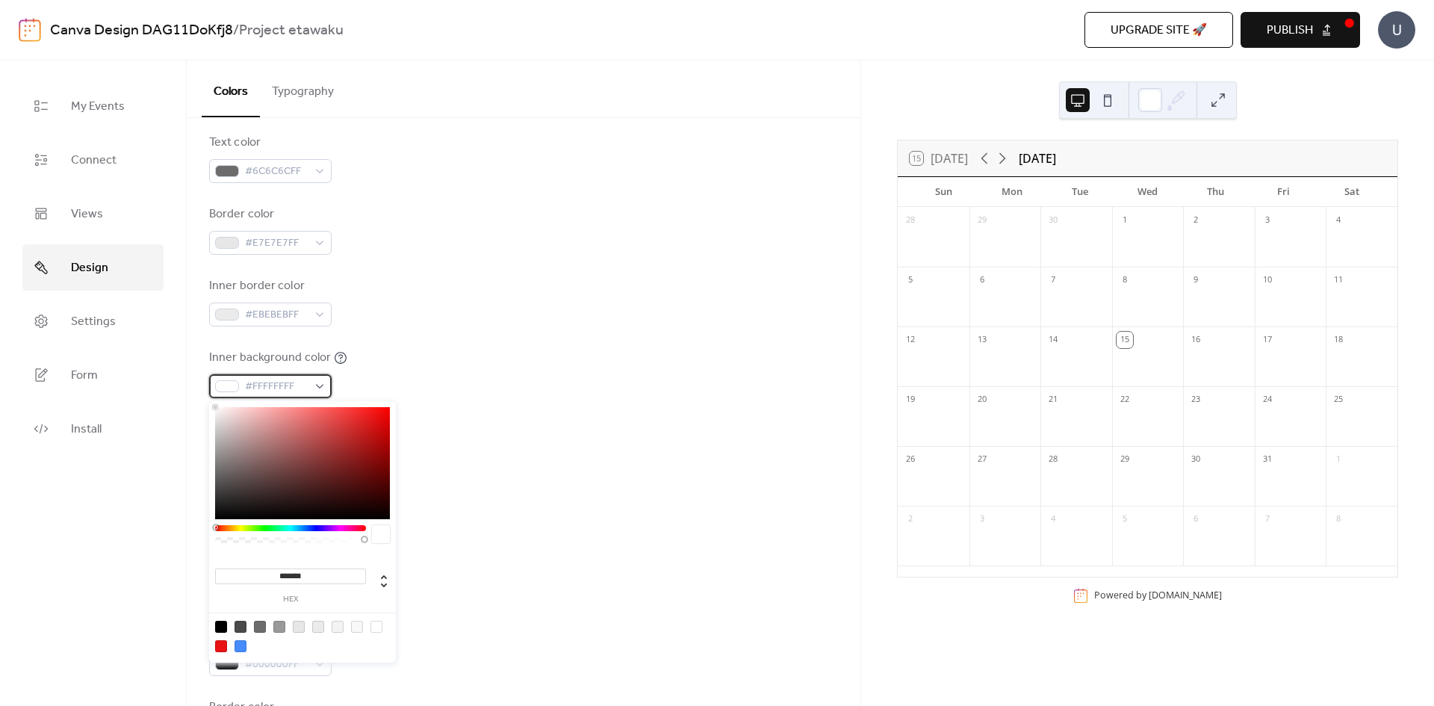
click at [319, 378] on div "#FFFFFFFF" at bounding box center [270, 386] width 122 height 24
click at [299, 527] on div at bounding box center [290, 528] width 151 height 6
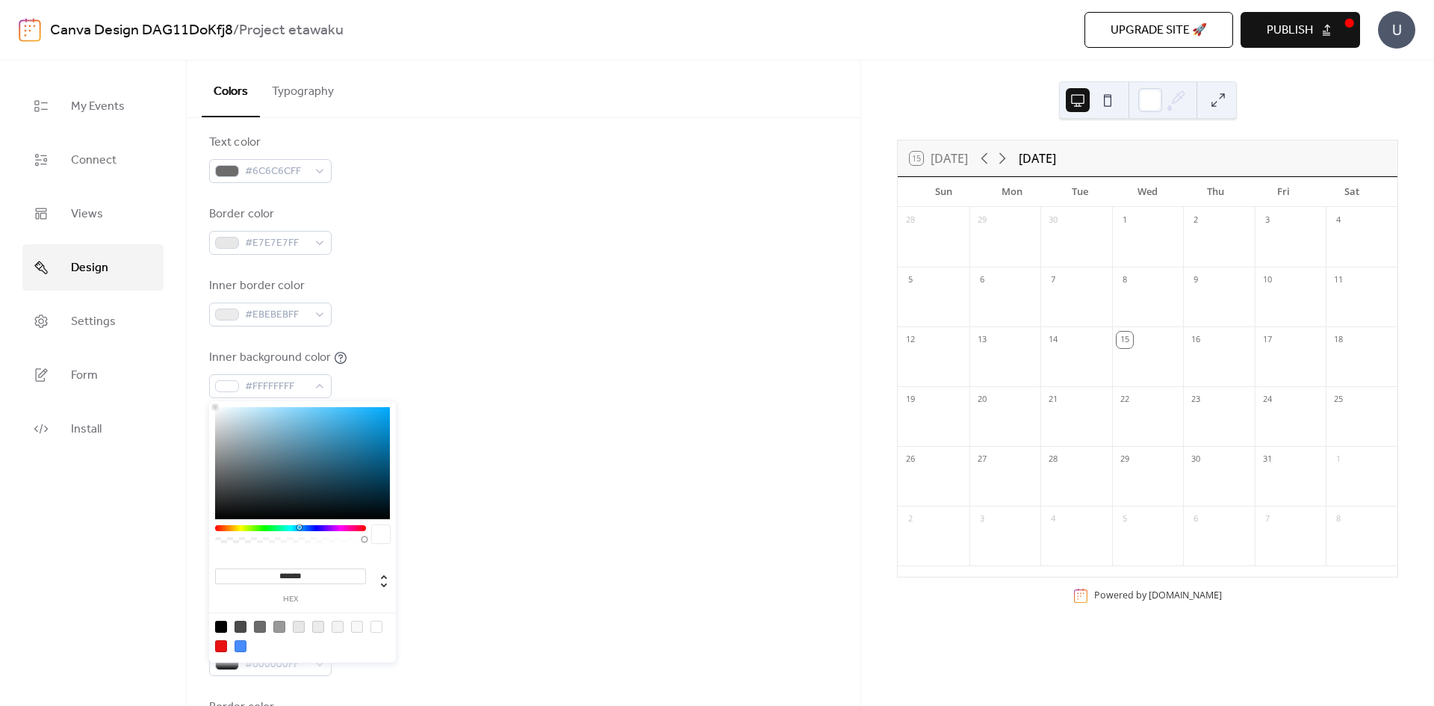
click at [441, 487] on div at bounding box center [523, 494] width 629 height 48
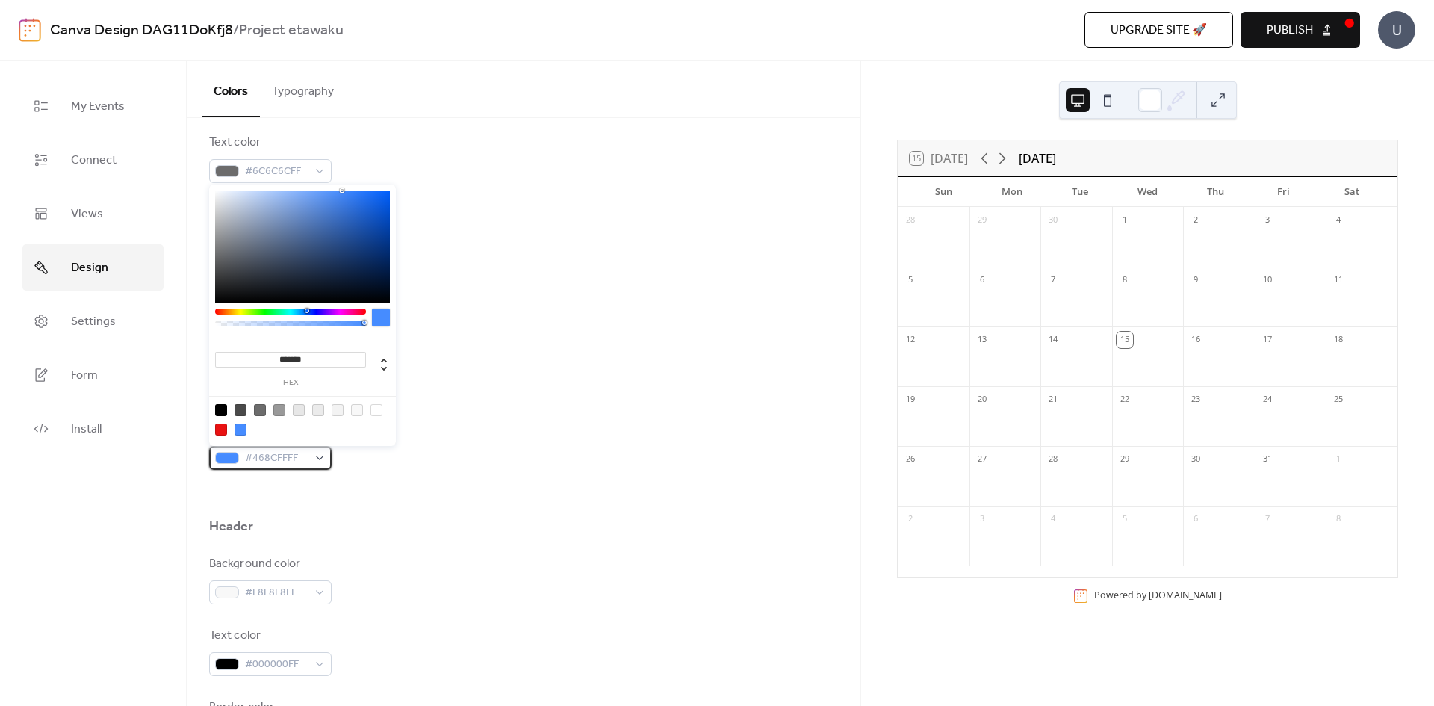
click at [266, 451] on span "#468CFFFF" at bounding box center [276, 459] width 63 height 18
click at [240, 427] on div at bounding box center [240, 429] width 12 height 12
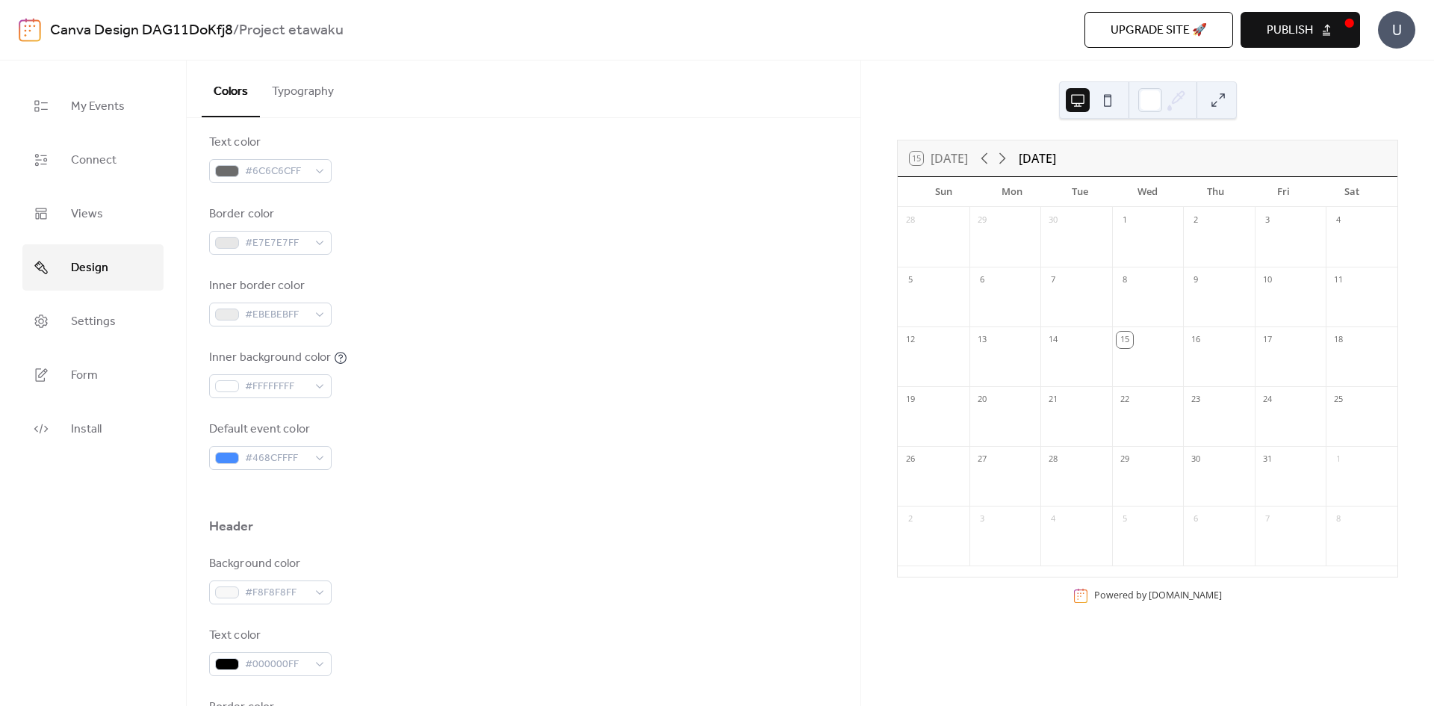
click at [430, 435] on div "Default event color #468CFFFF" at bounding box center [523, 444] width 629 height 49
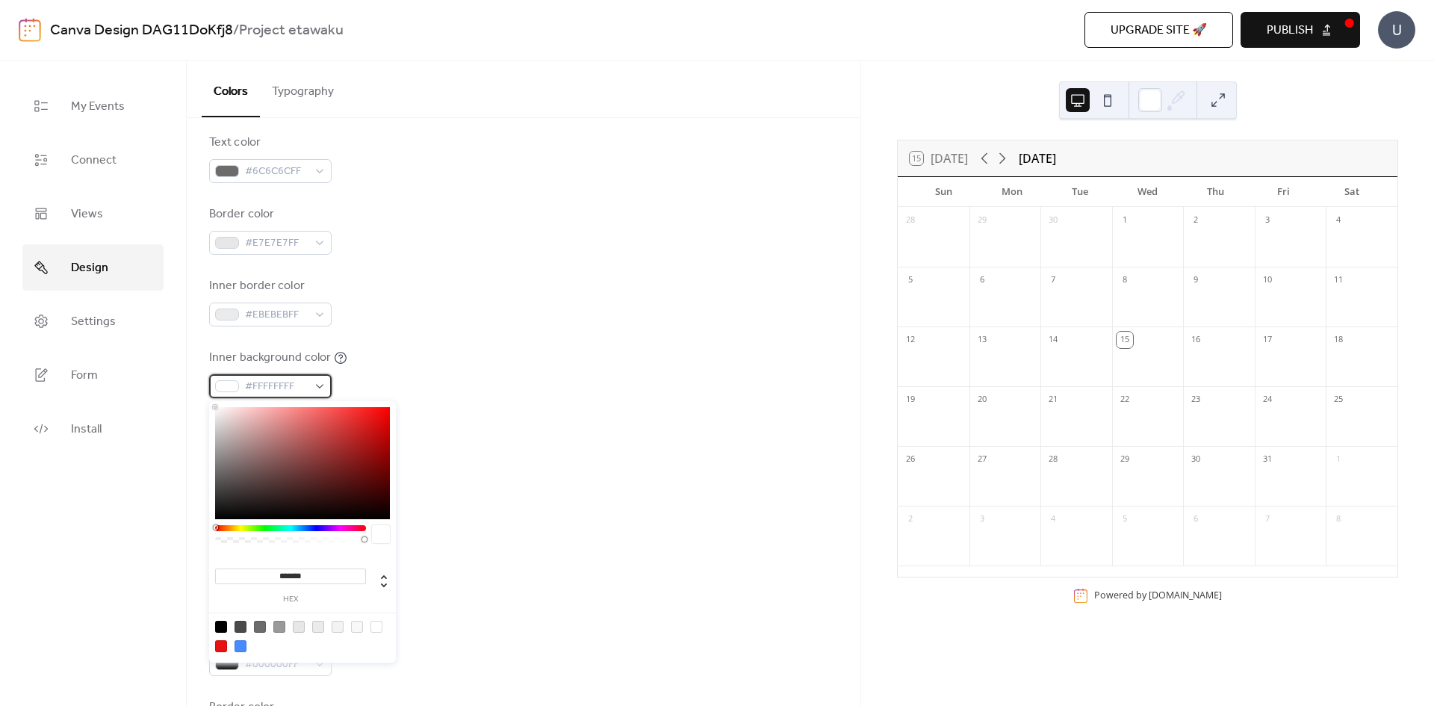
click at [299, 379] on span "#FFFFFFFF" at bounding box center [276, 387] width 63 height 18
click at [306, 531] on div at bounding box center [290, 538] width 151 height 26
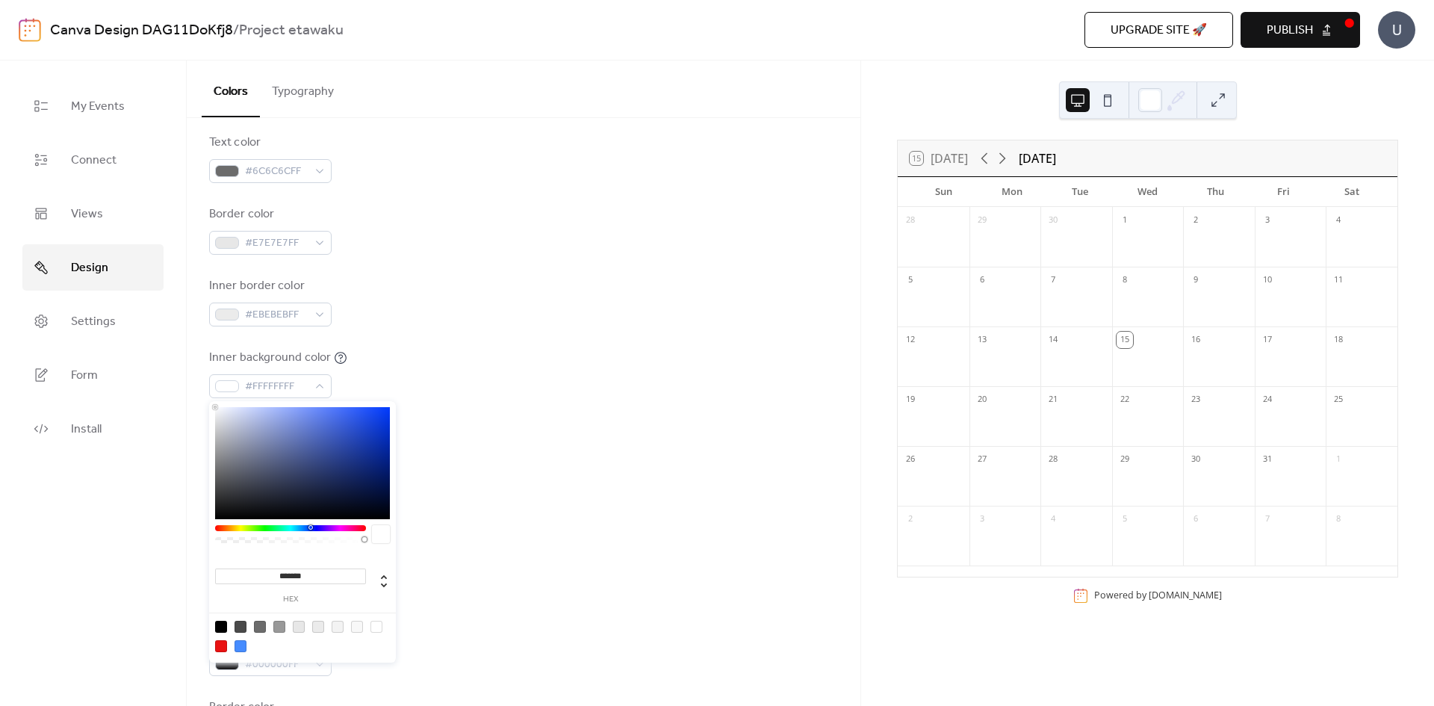
click at [310, 526] on div at bounding box center [290, 528] width 151 height 6
click at [453, 486] on div at bounding box center [523, 494] width 629 height 48
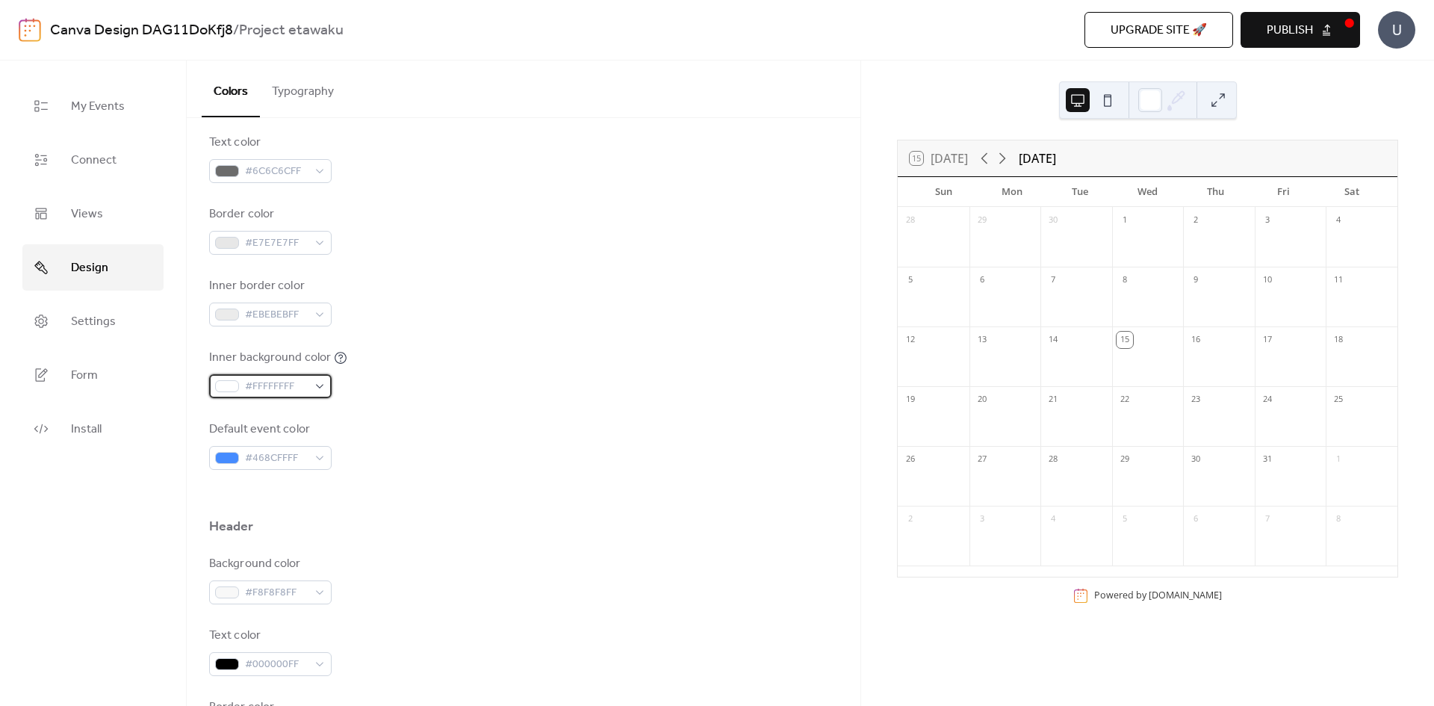
click at [309, 391] on div "#FFFFFFFF" at bounding box center [270, 386] width 122 height 24
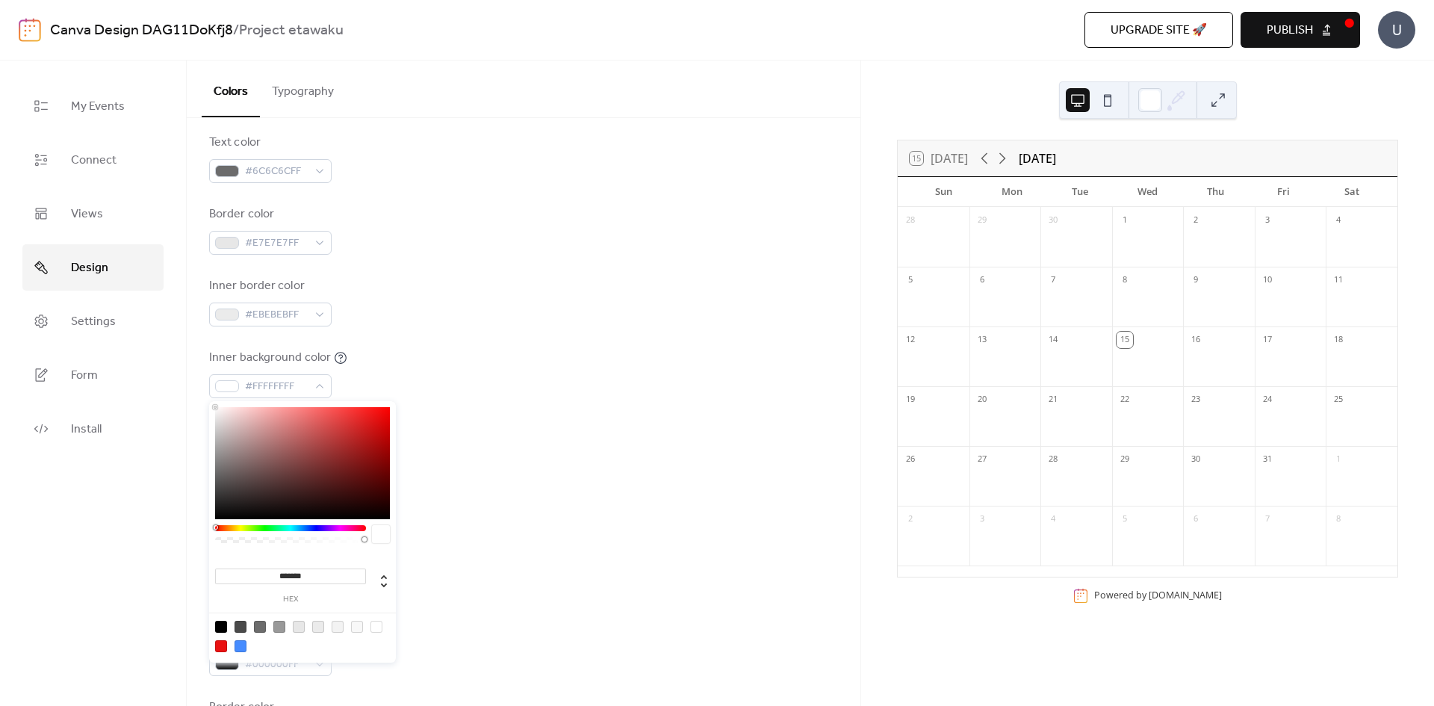
click at [240, 641] on div at bounding box center [240, 646] width 12 height 12
type input "*******"
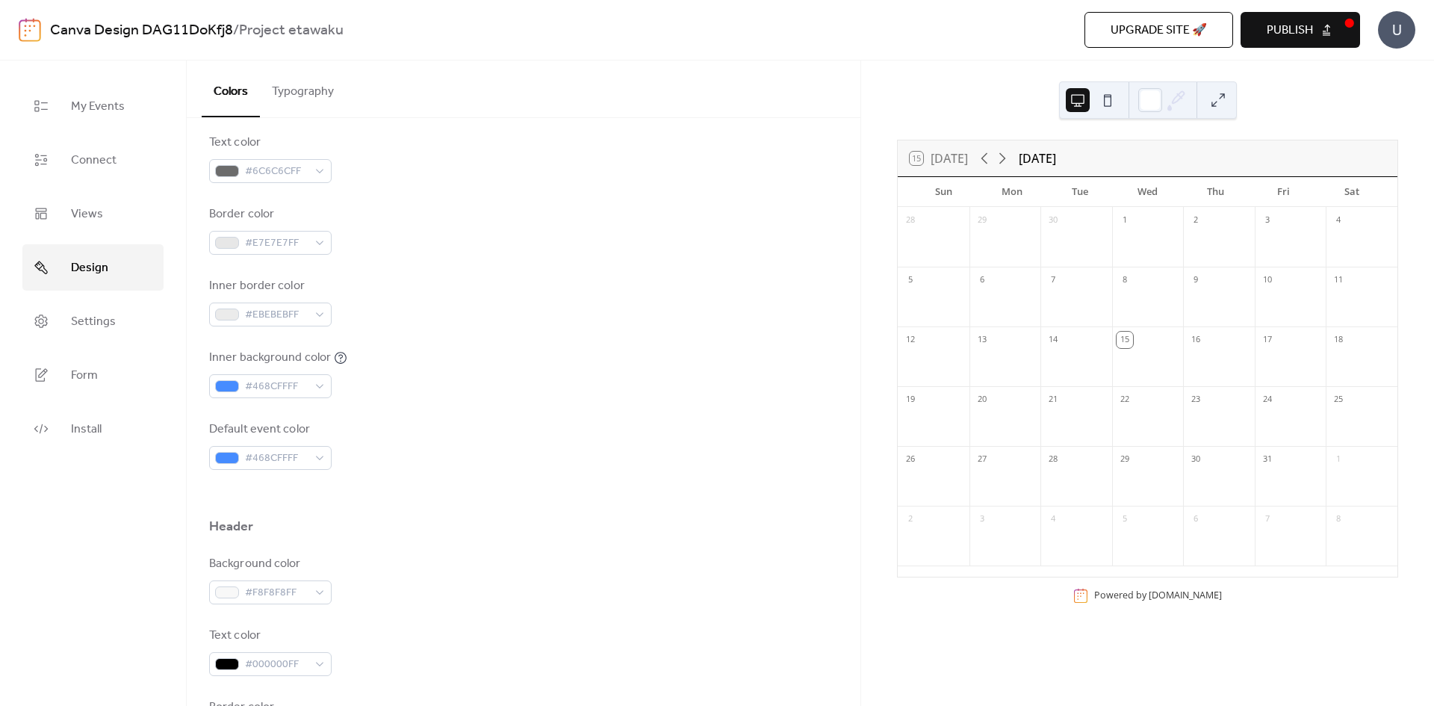
click at [559, 429] on div "Default event color #468CFFFF" at bounding box center [523, 444] width 629 height 49
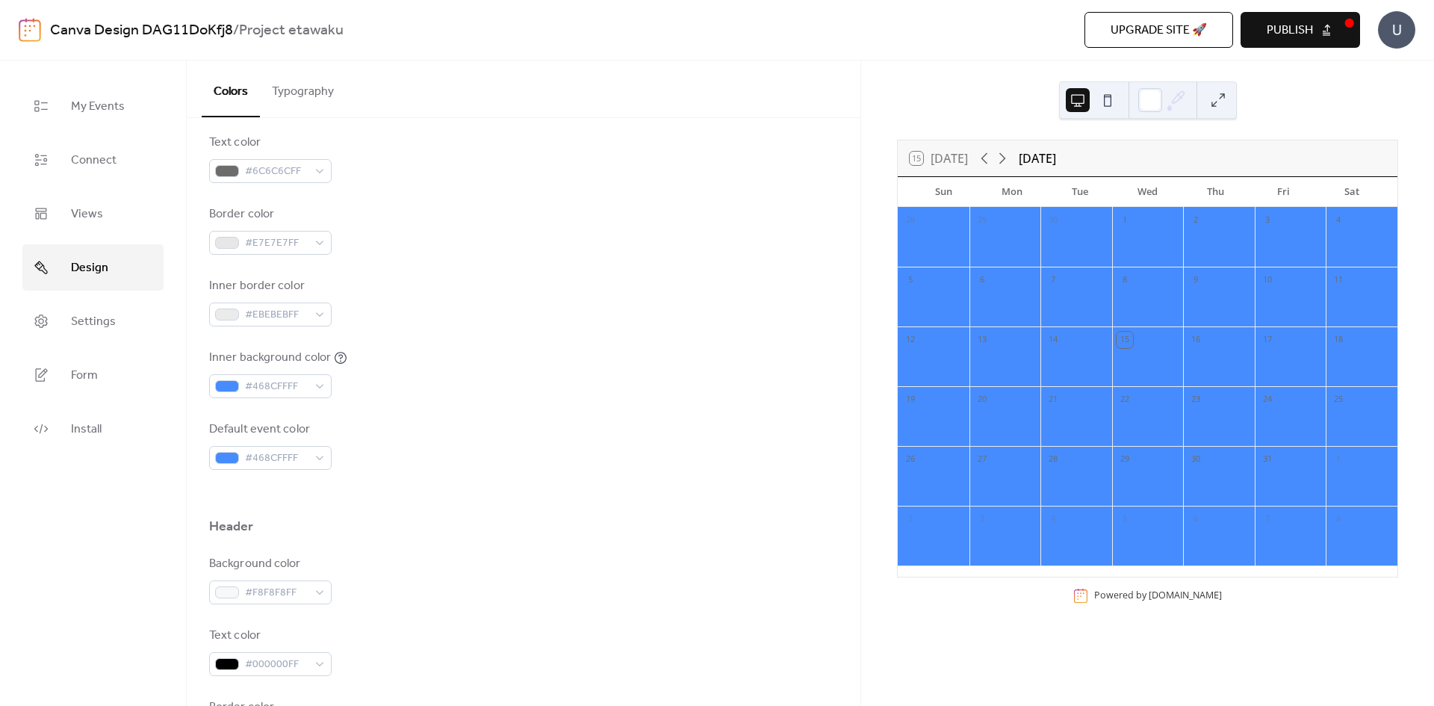
click at [1069, 338] on div "14" at bounding box center [1076, 338] width 72 height 24
click at [286, 465] on span "#468CFFFF" at bounding box center [276, 459] width 63 height 18
click at [434, 459] on div "Default event color #468CFFFF" at bounding box center [523, 444] width 629 height 49
click at [299, 384] on span "#468CFFFF" at bounding box center [276, 387] width 63 height 18
click at [411, 348] on div "Background color #FFFFFFFF Text color #6C6C6CFF Border color #E7E7E7FF Inner bo…" at bounding box center [523, 266] width 629 height 408
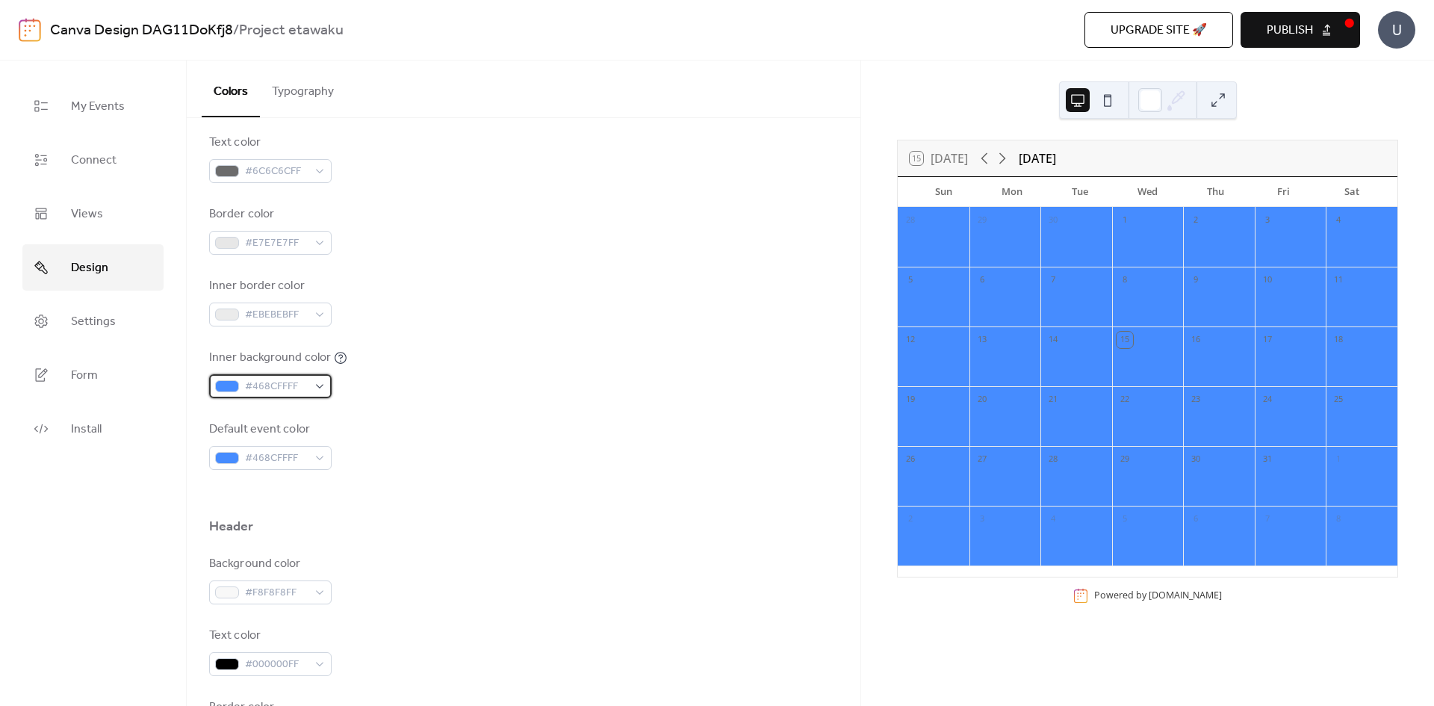
click at [317, 388] on div "#468CFFFF" at bounding box center [270, 386] width 122 height 24
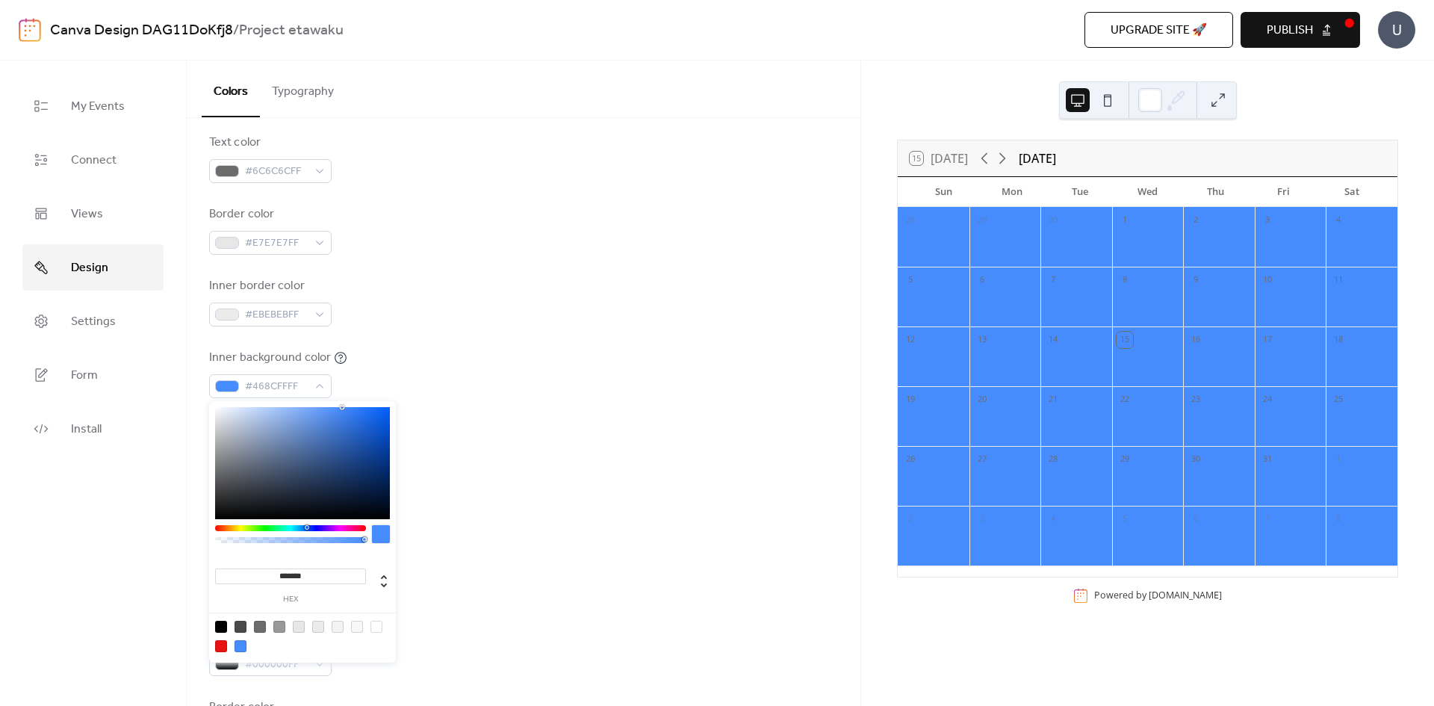
click at [375, 627] on div at bounding box center [376, 627] width 12 height 12
type input "*******"
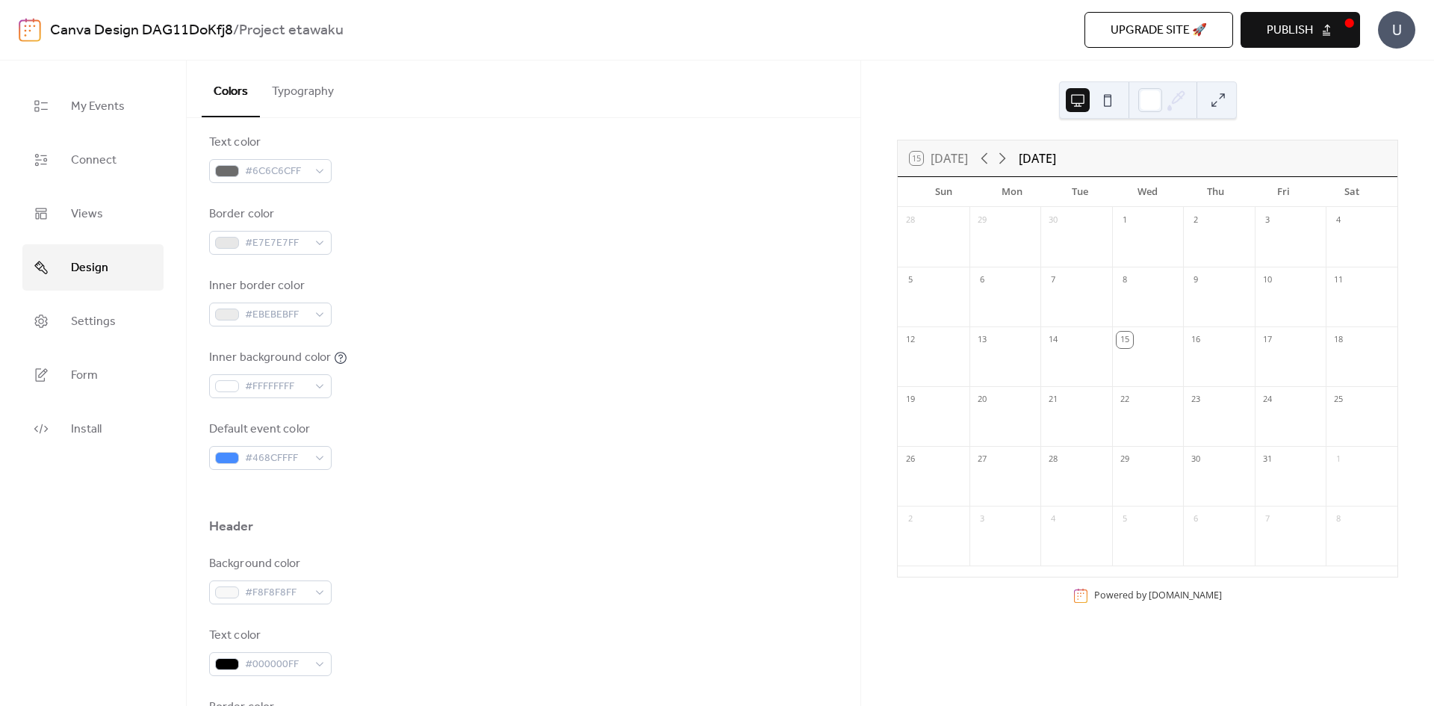
click at [582, 459] on div "Default event color #468CFFFF" at bounding box center [523, 444] width 629 height 49
click at [319, 318] on div "#EBEBEBFF" at bounding box center [270, 314] width 122 height 24
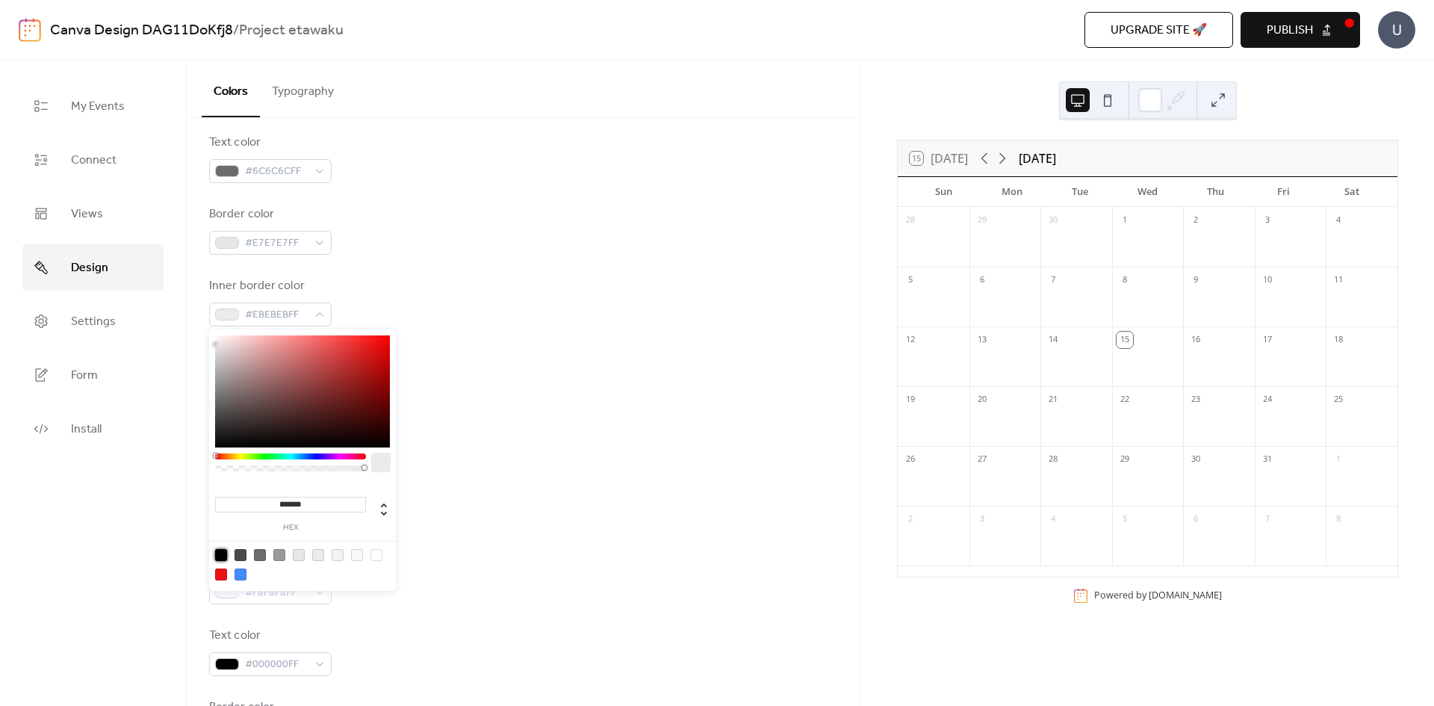
click at [220, 556] on div at bounding box center [221, 555] width 12 height 12
type input "*******"
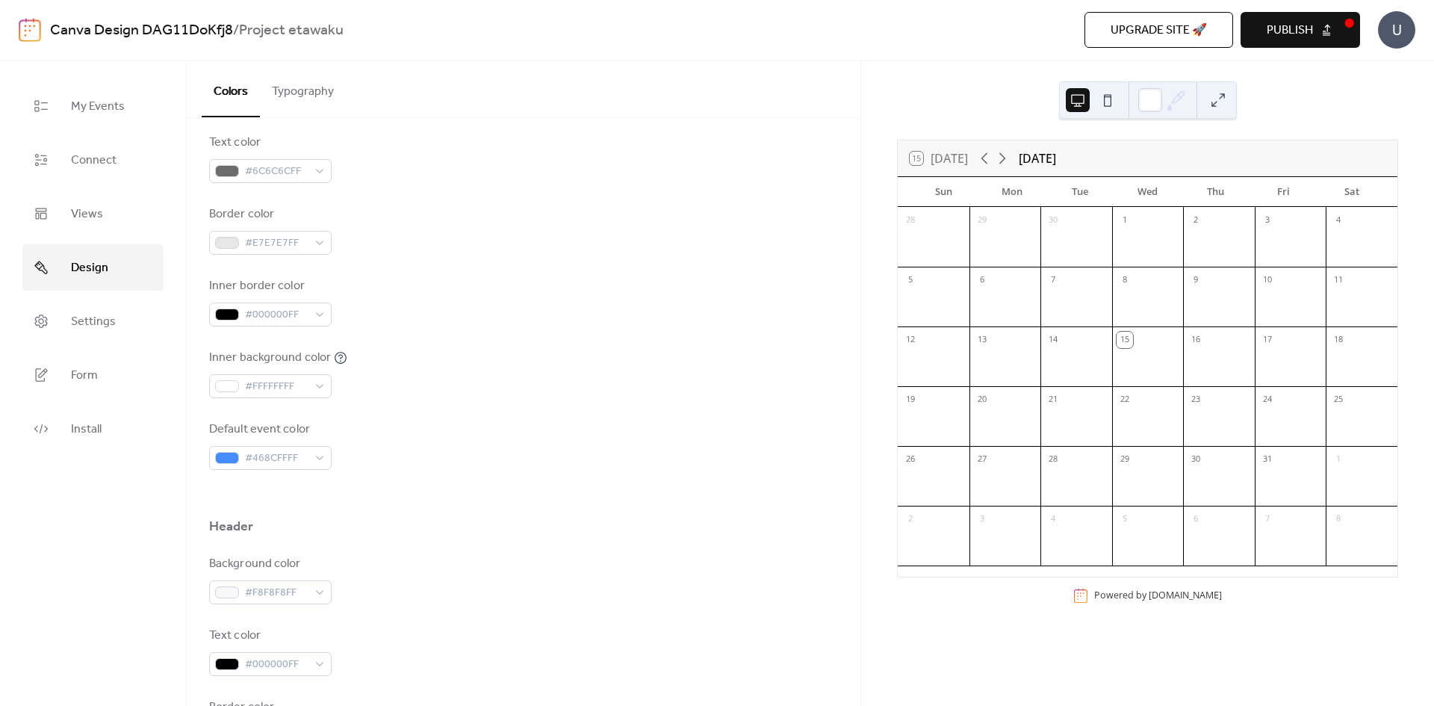
click at [513, 461] on div "Default event color #468CFFFF" at bounding box center [523, 444] width 629 height 49
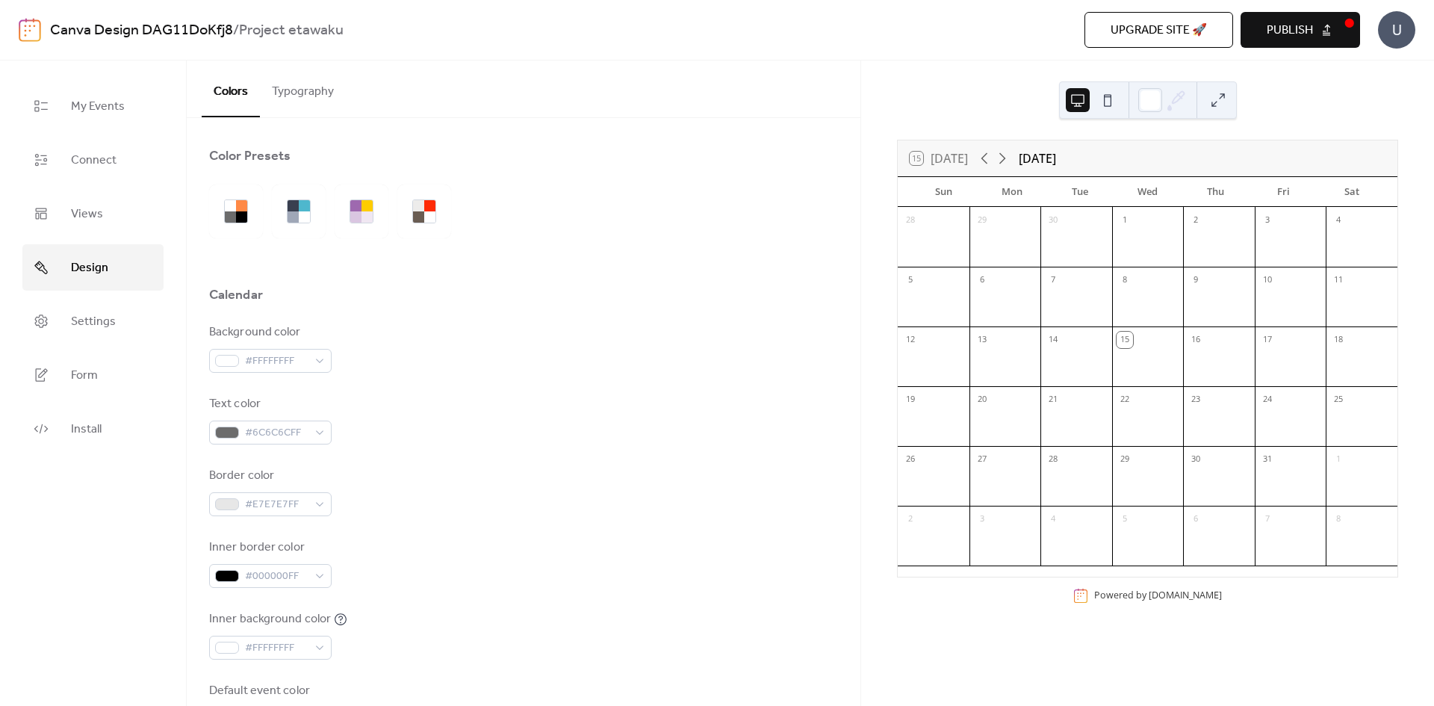
scroll to position [0, 0]
click at [309, 96] on button "Typography" at bounding box center [303, 87] width 86 height 55
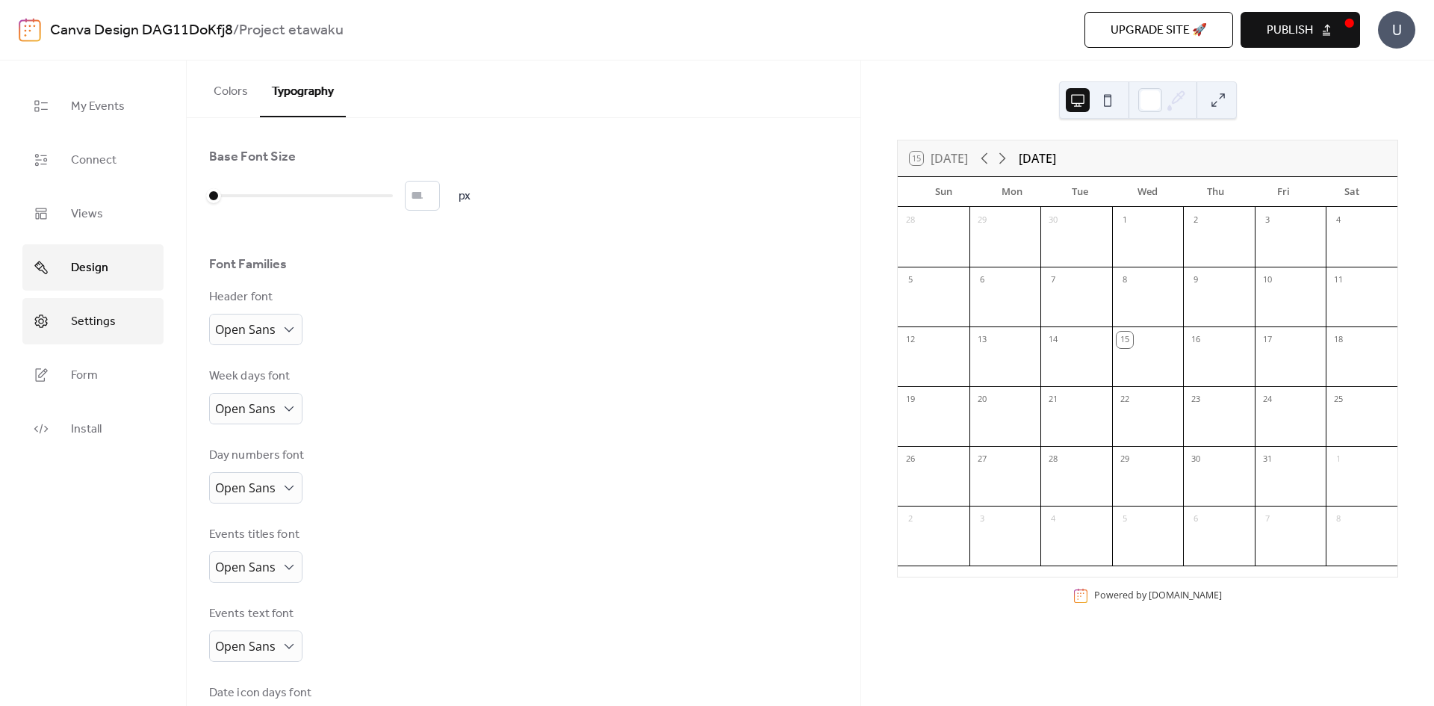
click at [121, 314] on link "Settings" at bounding box center [92, 321] width 141 height 46
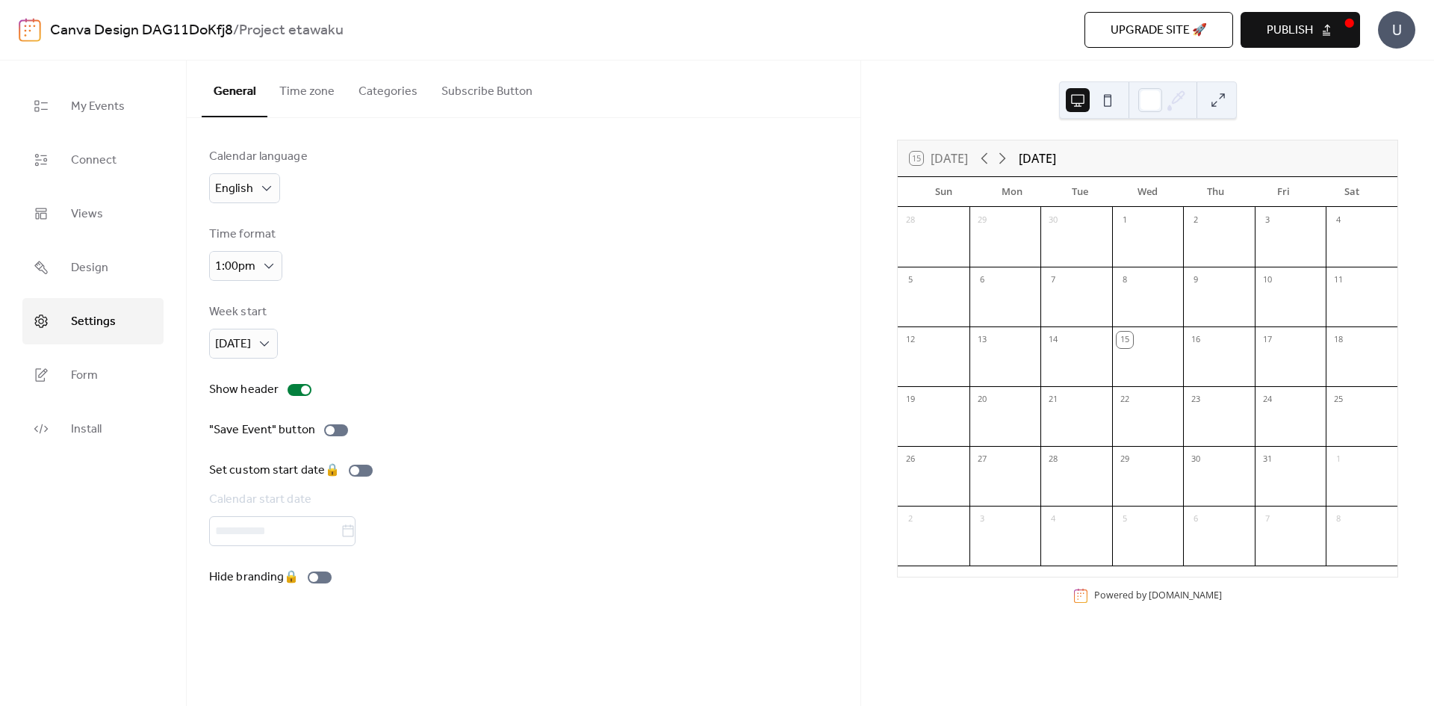
click at [311, 106] on button "Time zone" at bounding box center [306, 87] width 79 height 55
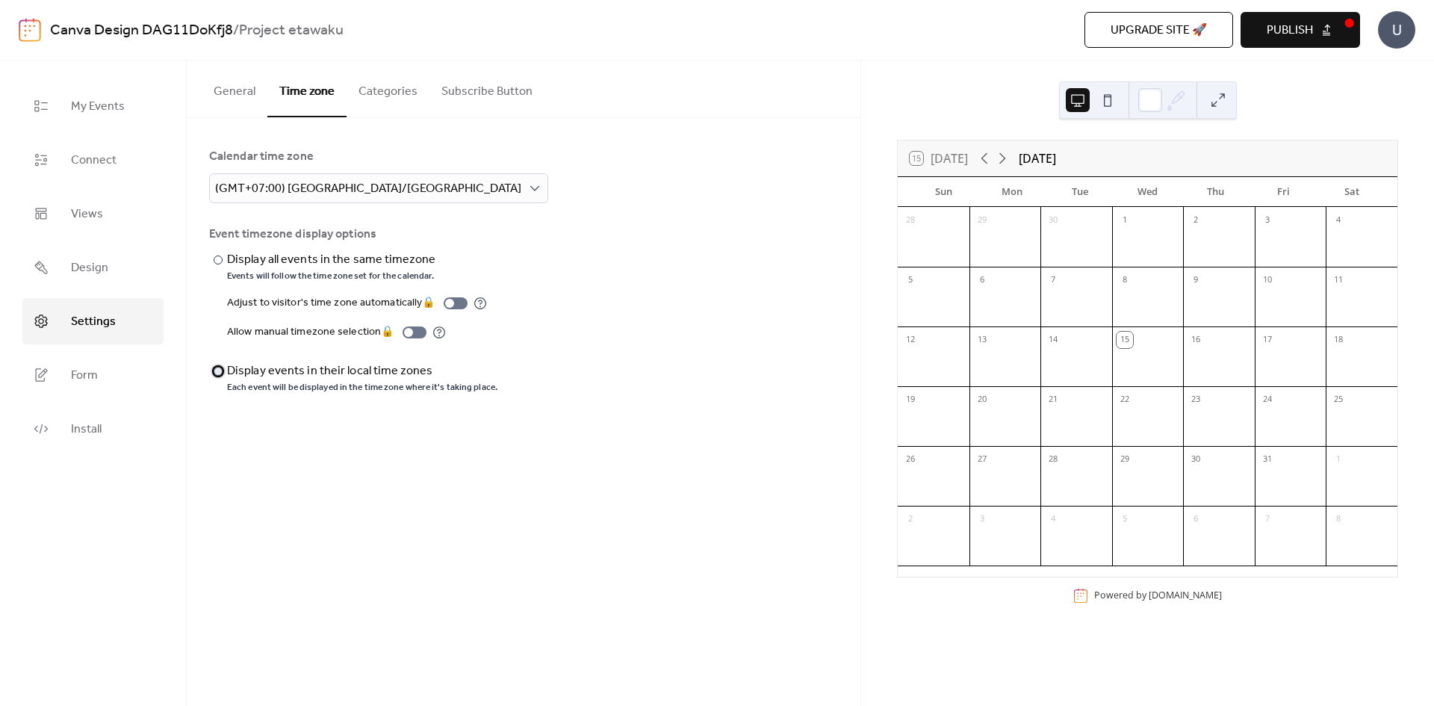
click at [379, 374] on div "Display events in their local time zones" at bounding box center [360, 371] width 267 height 18
click at [346, 261] on div "Display all events in the same timezone" at bounding box center [331, 260] width 208 height 18
click at [414, 84] on button "Categories" at bounding box center [387, 87] width 83 height 55
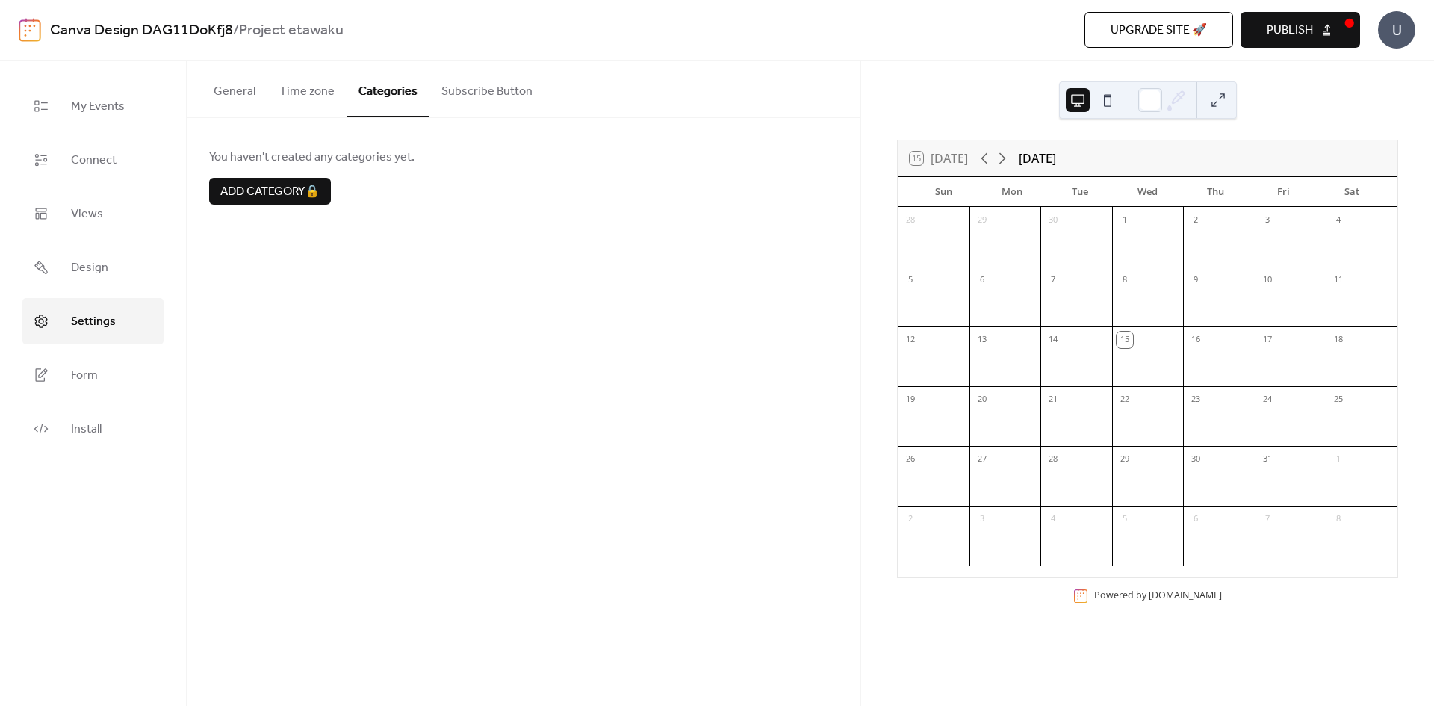
click at [466, 90] on button "Subscribe Button" at bounding box center [486, 87] width 115 height 55
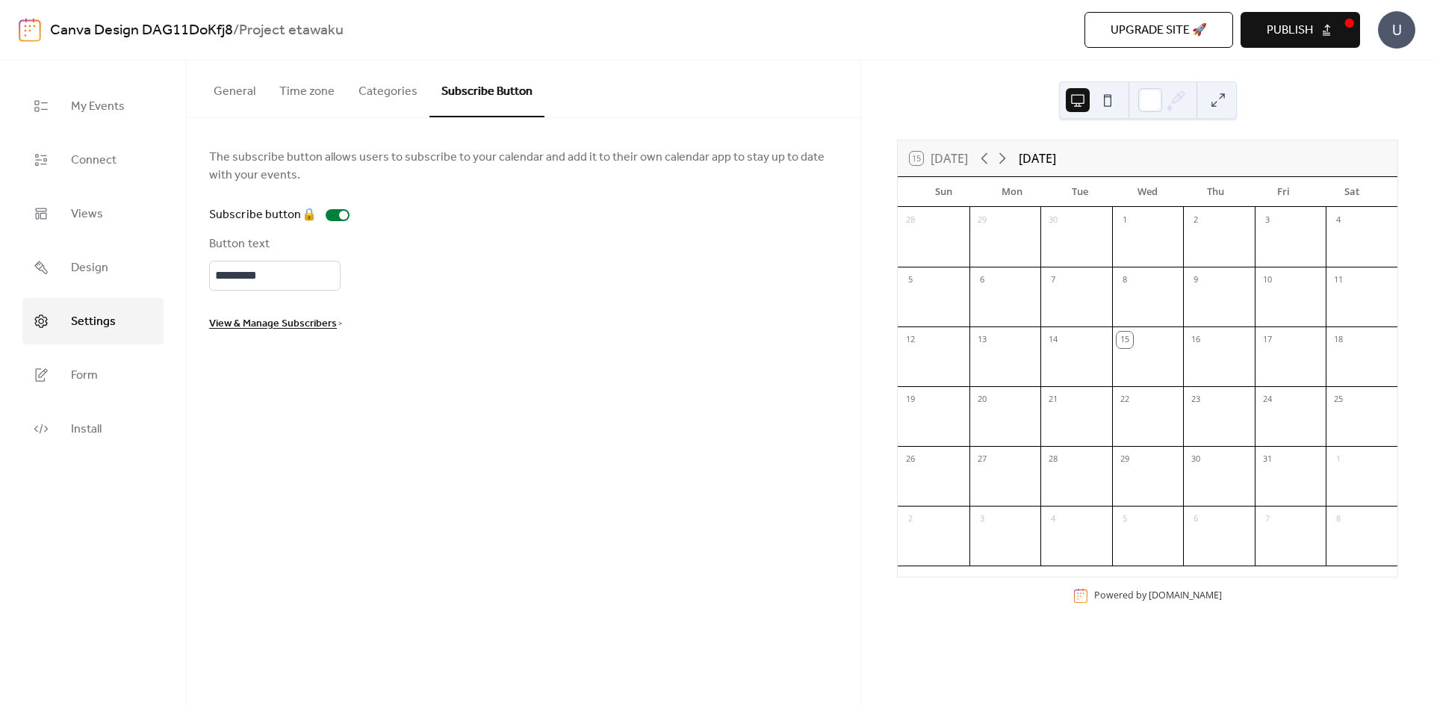
click at [228, 93] on button "General" at bounding box center [235, 87] width 66 height 55
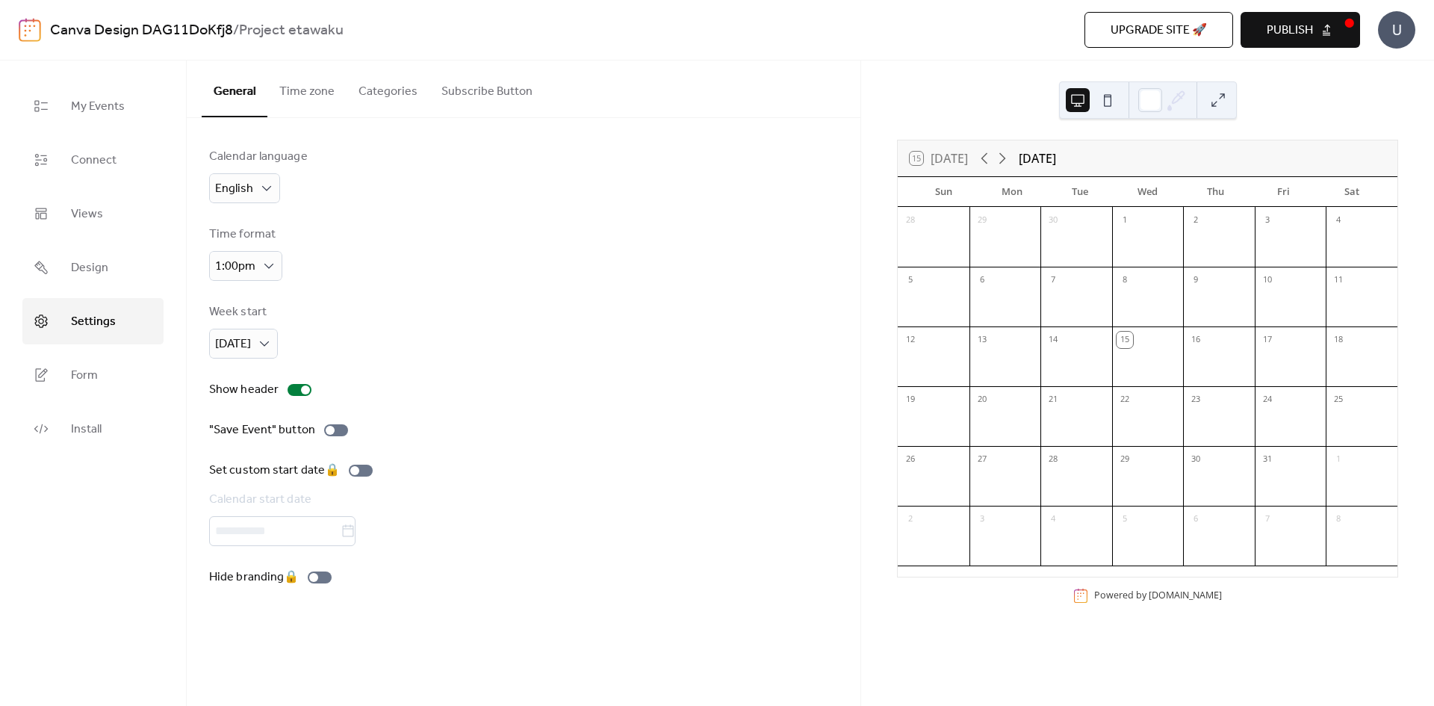
click at [460, 104] on button "Subscribe Button" at bounding box center [486, 87] width 115 height 55
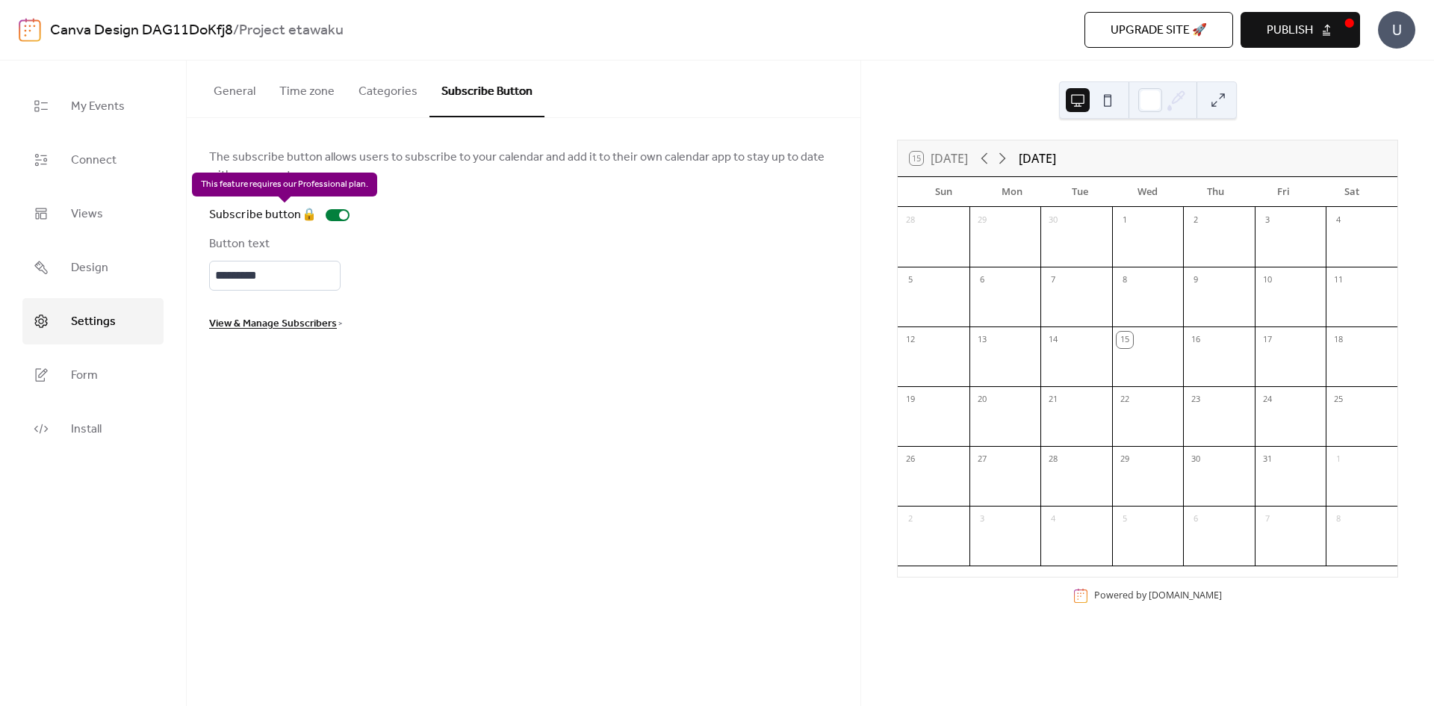
click at [331, 219] on div "Subscribe button 🔒" at bounding box center [282, 215] width 146 height 18
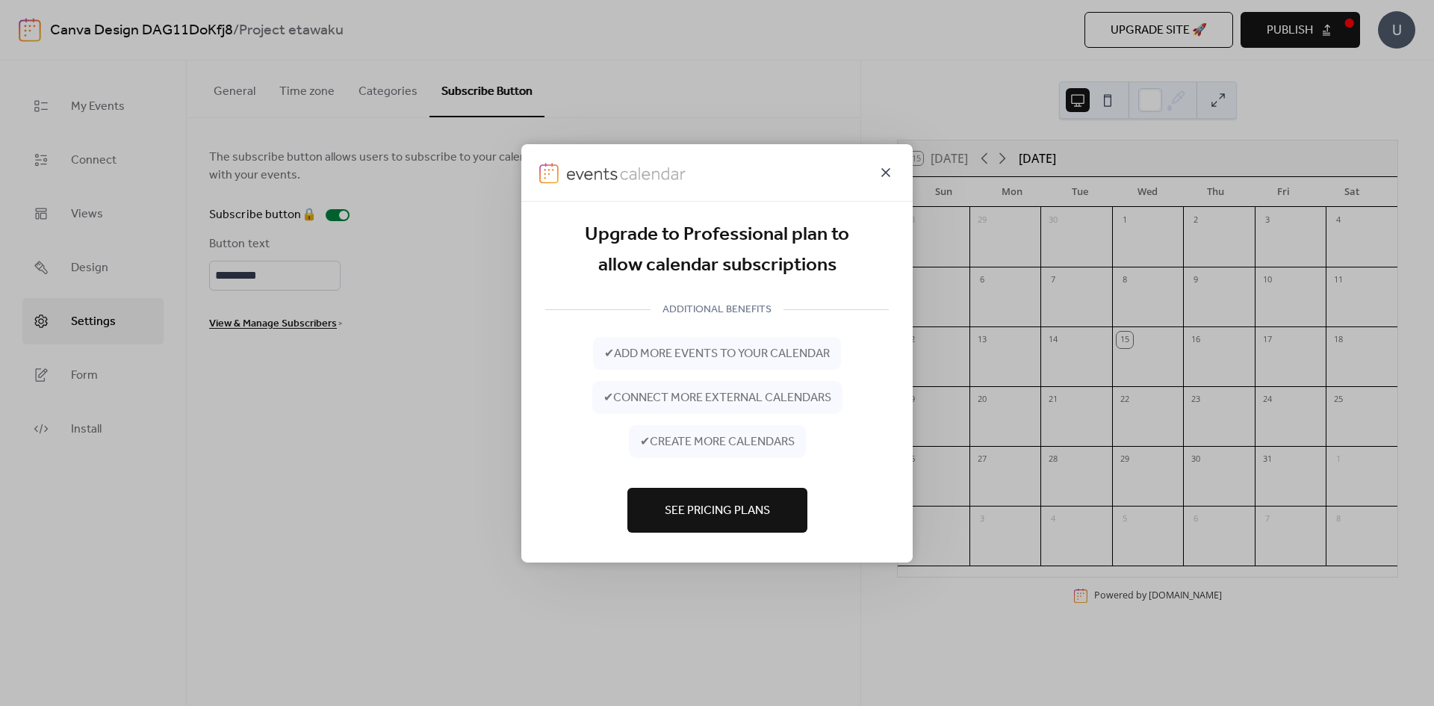
click at [887, 169] on icon at bounding box center [886, 172] width 18 height 18
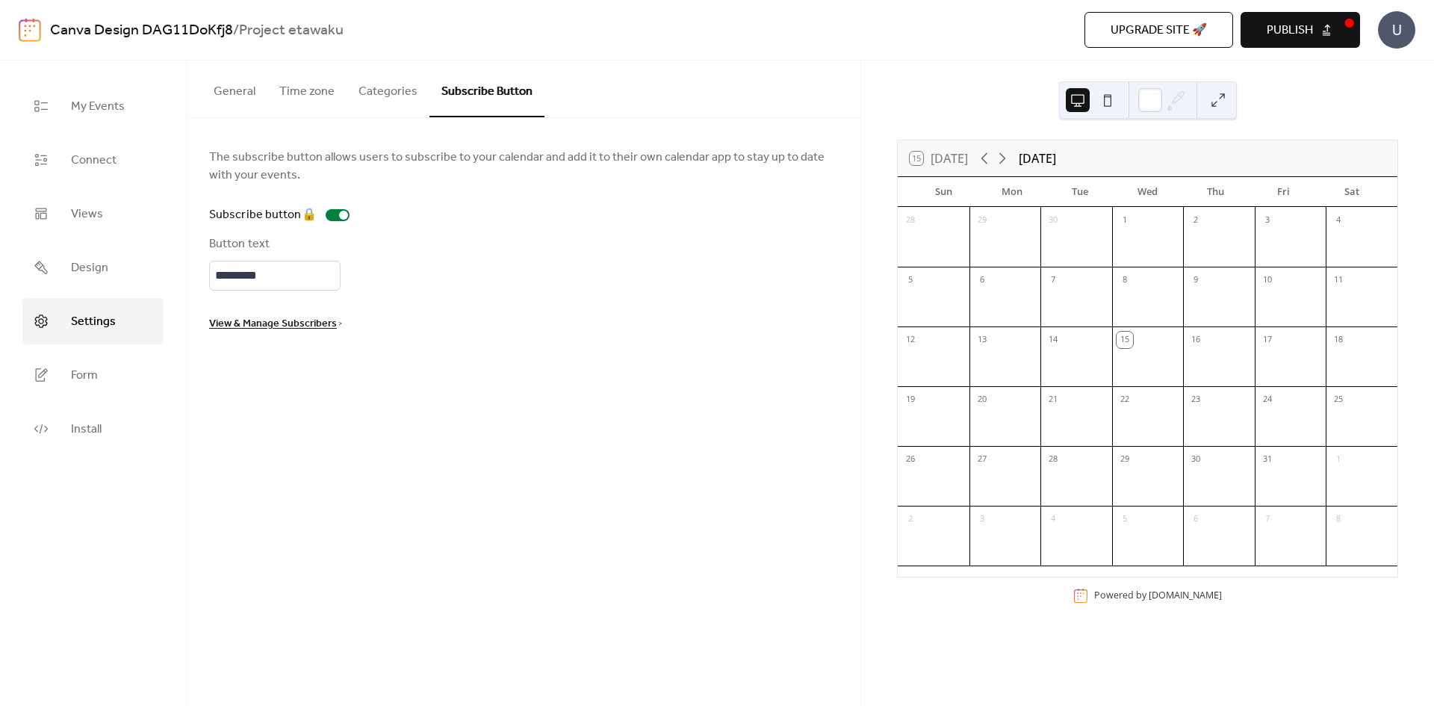
click at [247, 90] on button "General" at bounding box center [235, 87] width 66 height 55
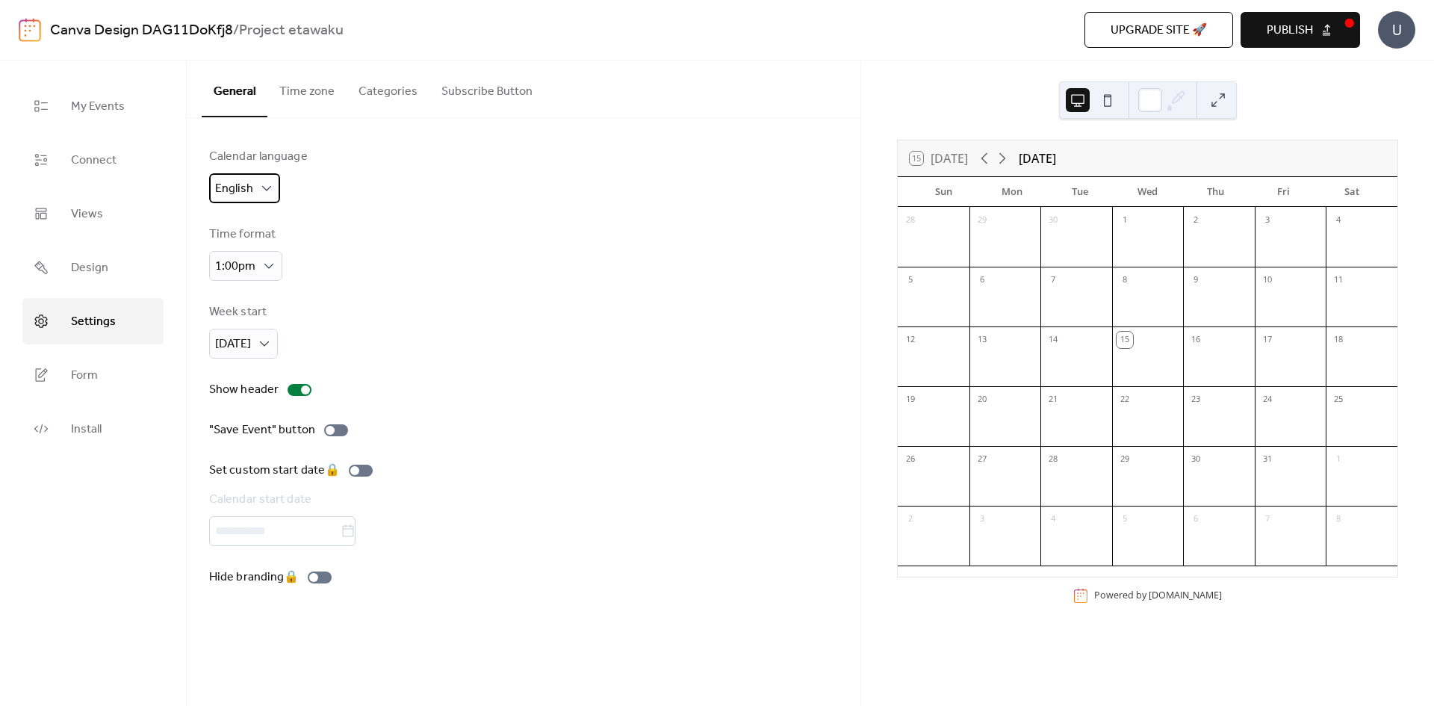
click at [257, 187] on div "English" at bounding box center [244, 188] width 71 height 30
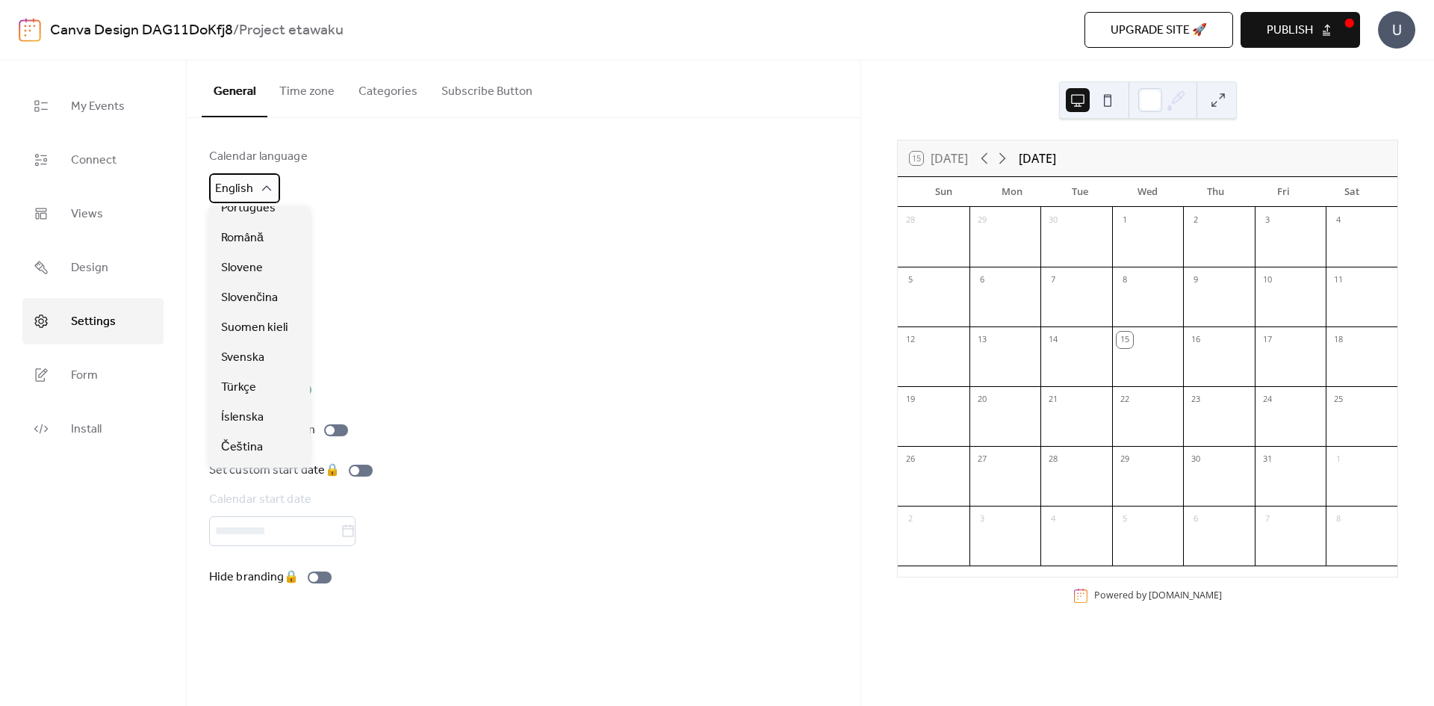
scroll to position [523, 0]
click at [361, 327] on div "Week start [DATE]" at bounding box center [523, 330] width 629 height 55
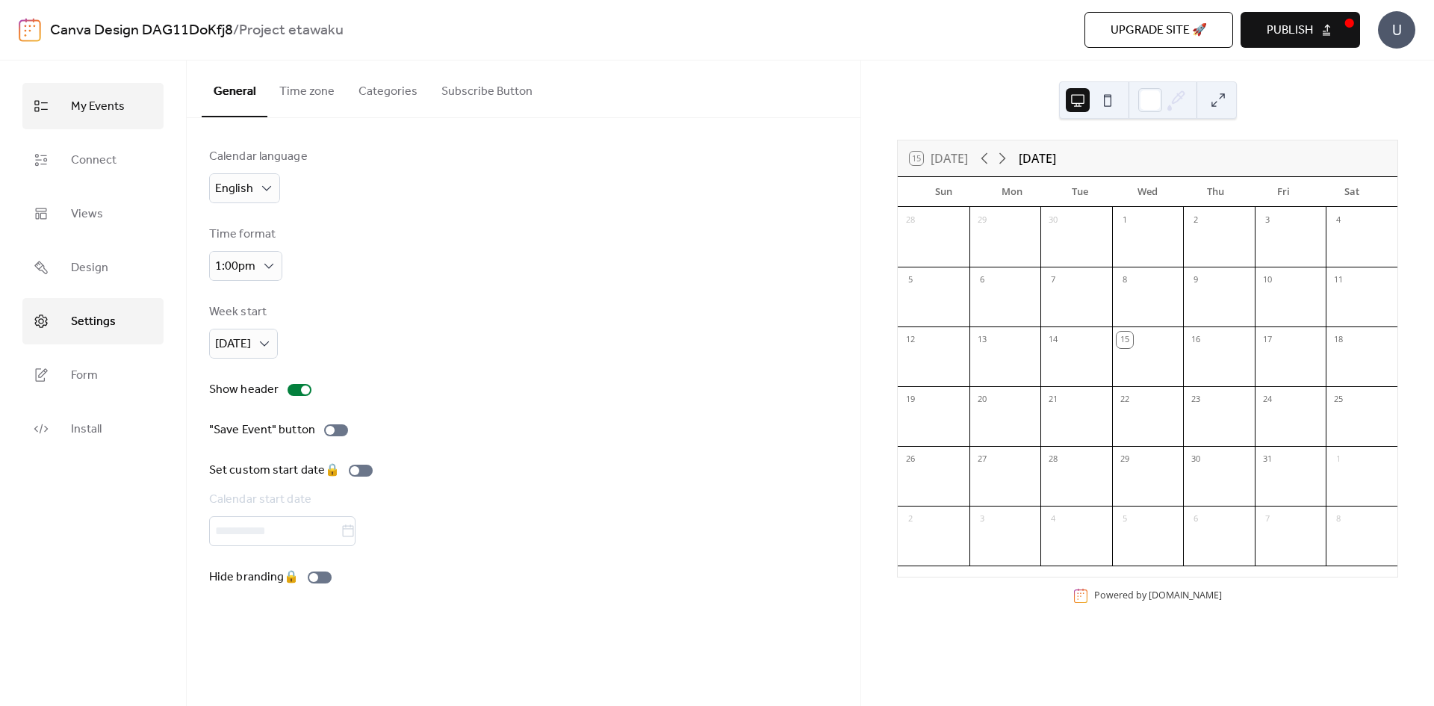
click at [131, 121] on link "My Events" at bounding box center [92, 106] width 141 height 46
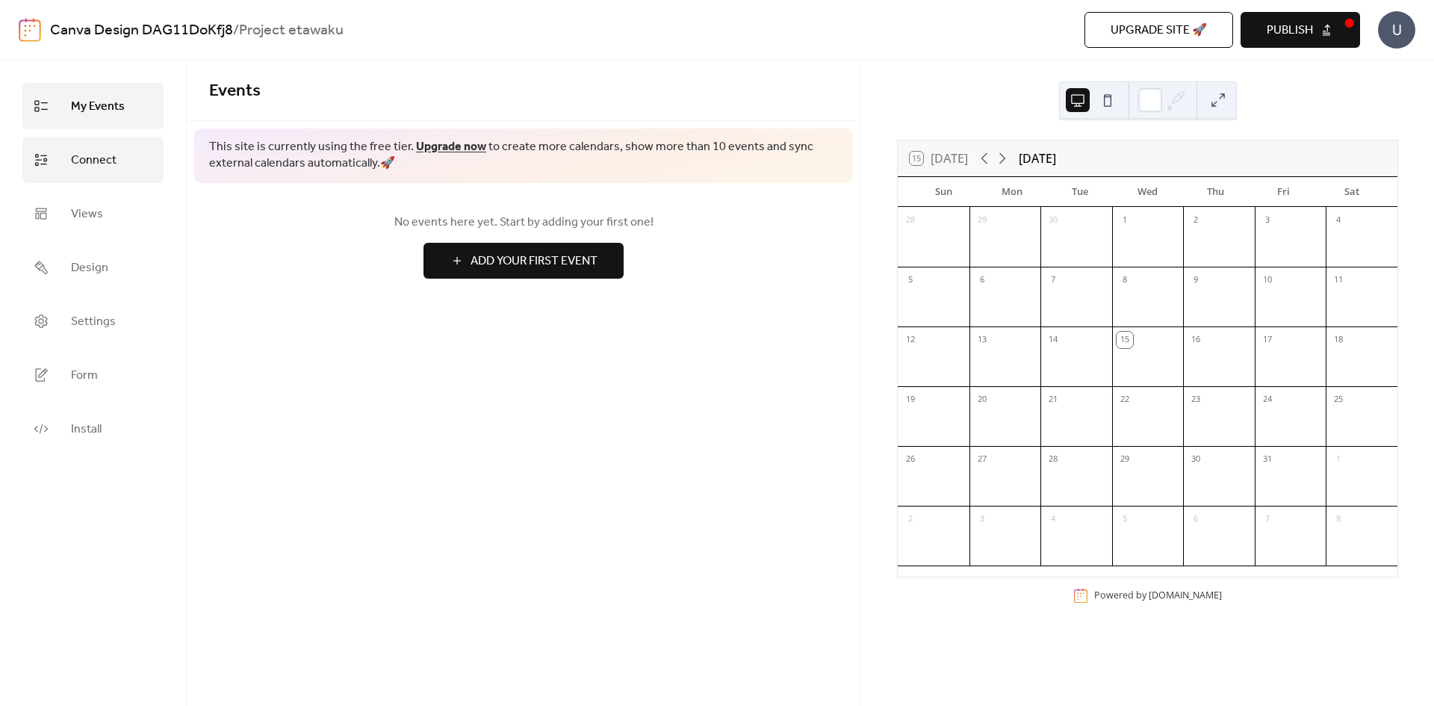
click at [118, 146] on link "Connect" at bounding box center [92, 160] width 141 height 46
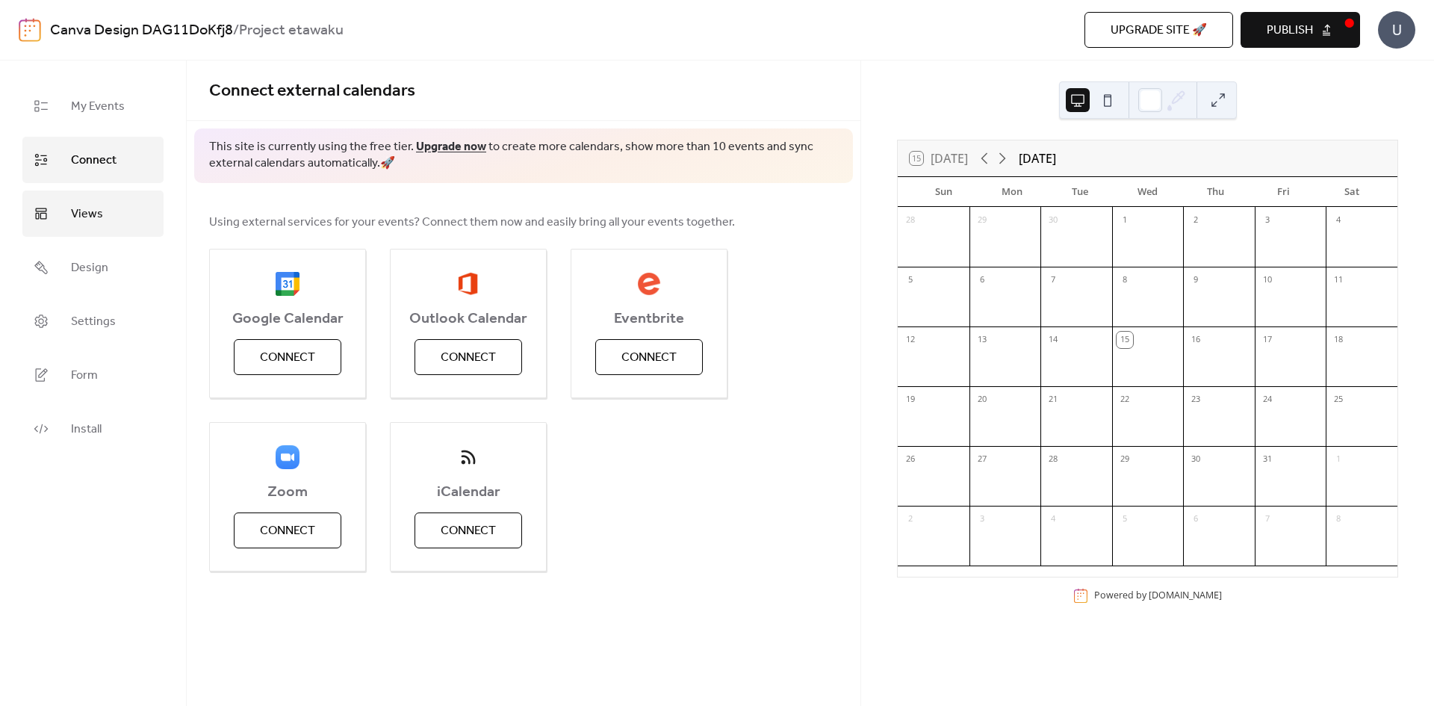
click at [126, 201] on link "Views" at bounding box center [92, 213] width 141 height 46
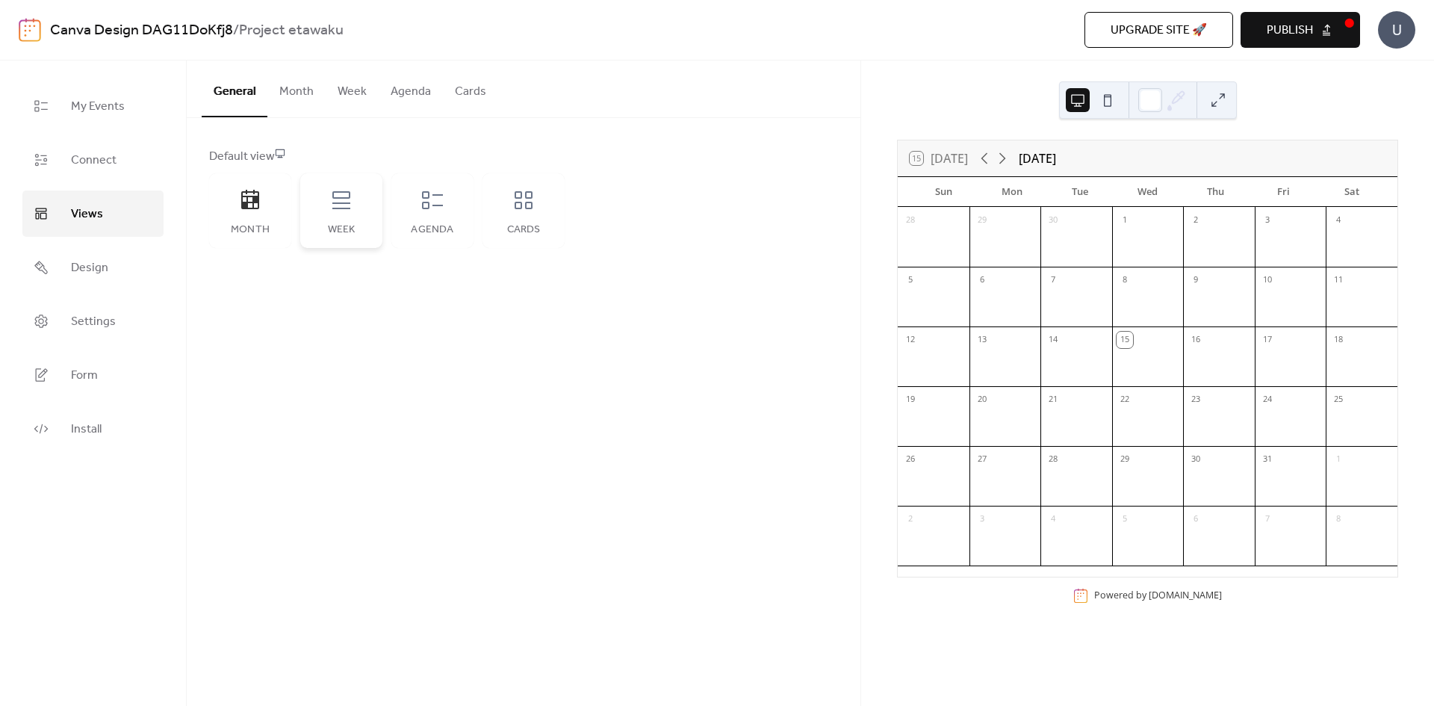
click at [332, 212] on div "Week" at bounding box center [341, 210] width 82 height 75
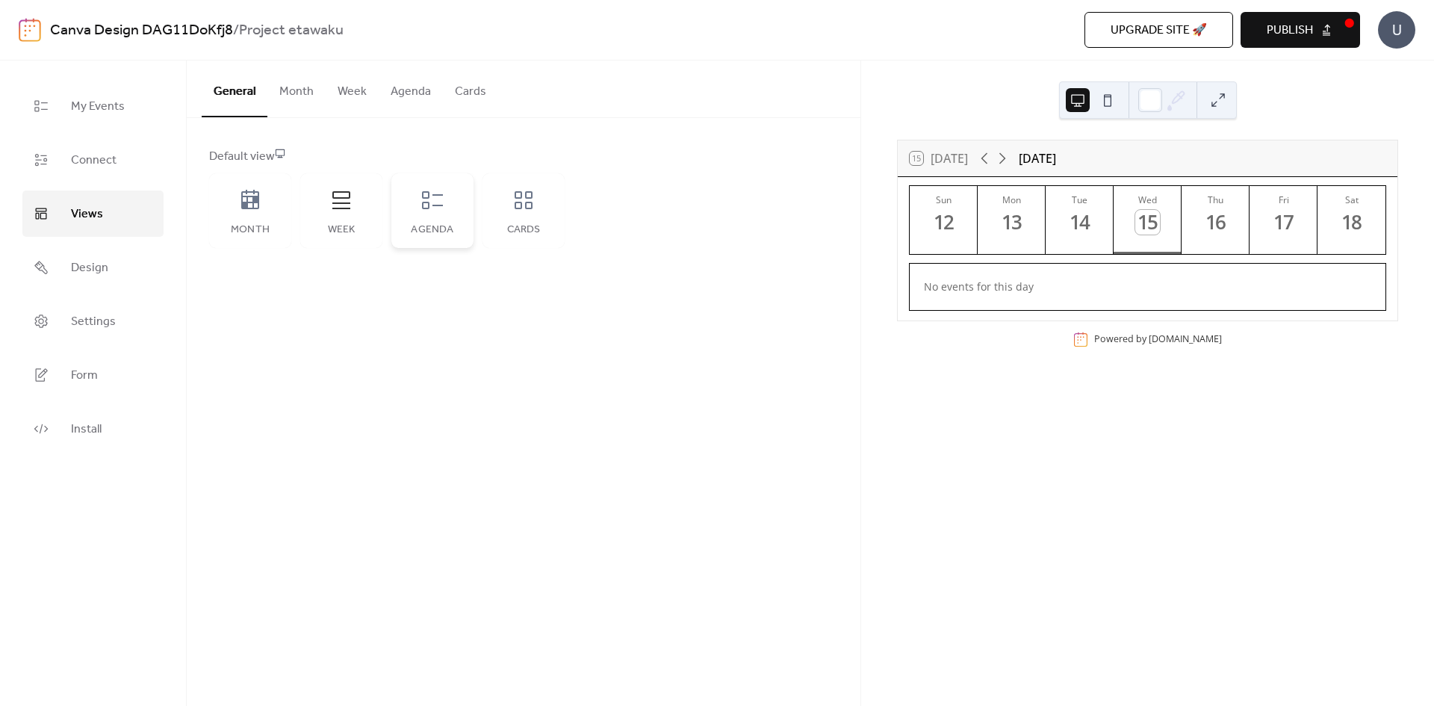
click at [396, 217] on div "Agenda" at bounding box center [432, 210] width 82 height 75
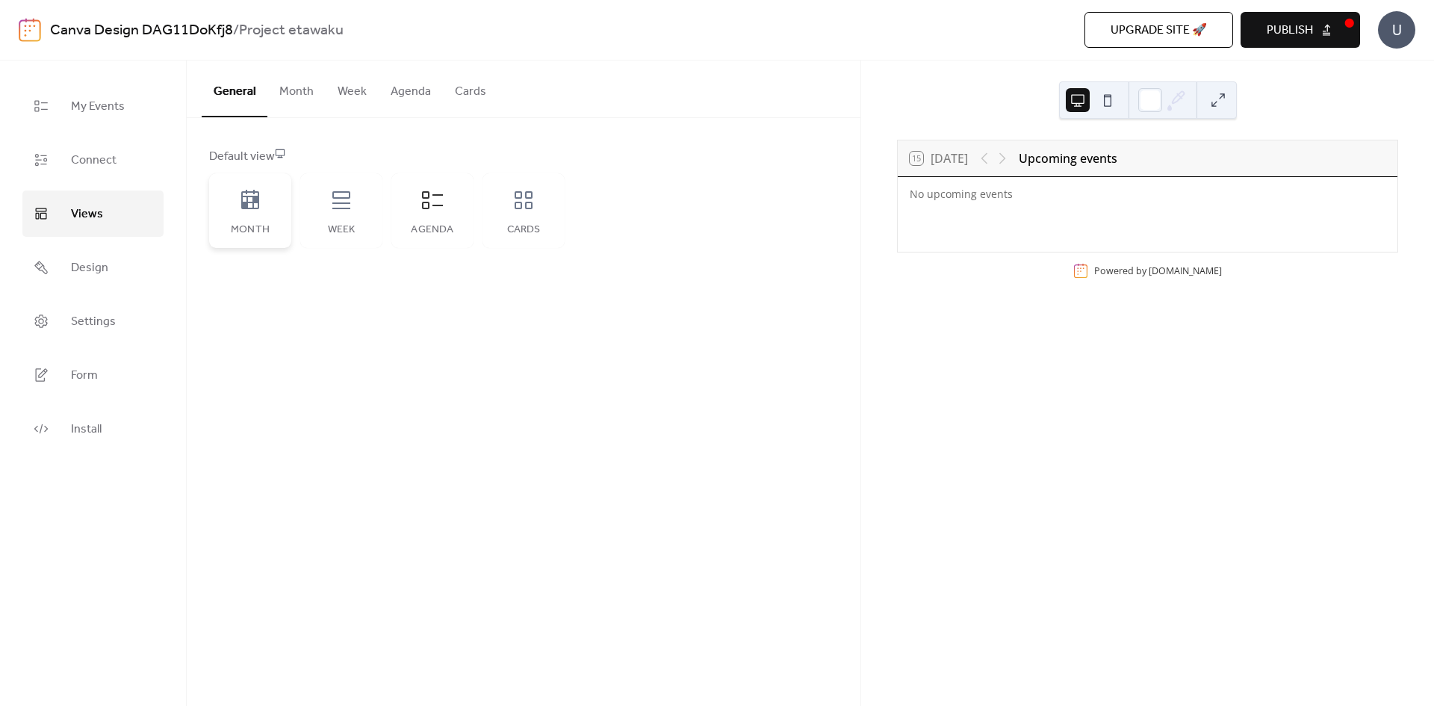
click at [243, 229] on div "Month" at bounding box center [250, 230] width 52 height 12
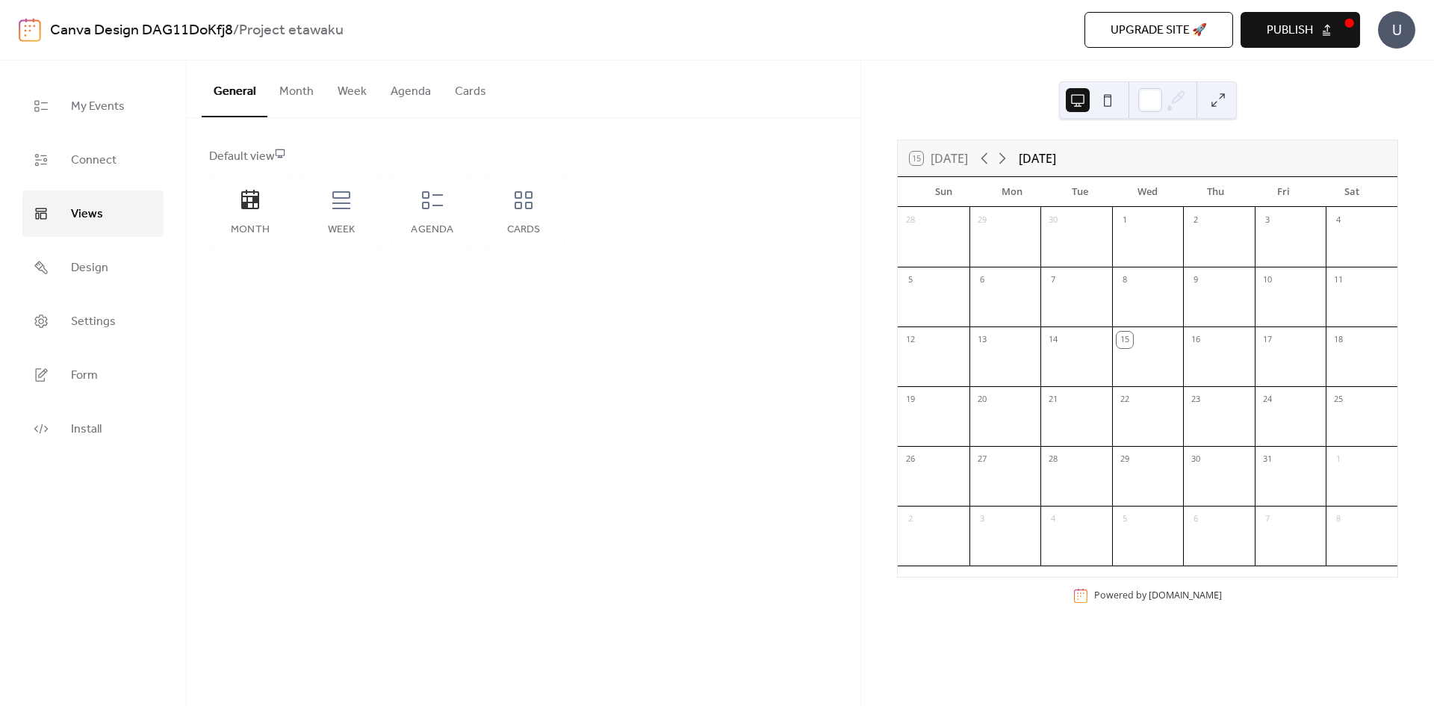
click at [1037, 157] on div "[DATE]" at bounding box center [1037, 158] width 37 height 18
click at [1008, 155] on icon at bounding box center [1002, 158] width 18 height 18
click at [1356, 242] on div at bounding box center [1361, 246] width 72 height 31
drag, startPoint x: 1339, startPoint y: 205, endPoint x: 1350, endPoint y: 200, distance: 12.4
click at [1343, 205] on div "Sat" at bounding box center [1351, 192] width 68 height 30
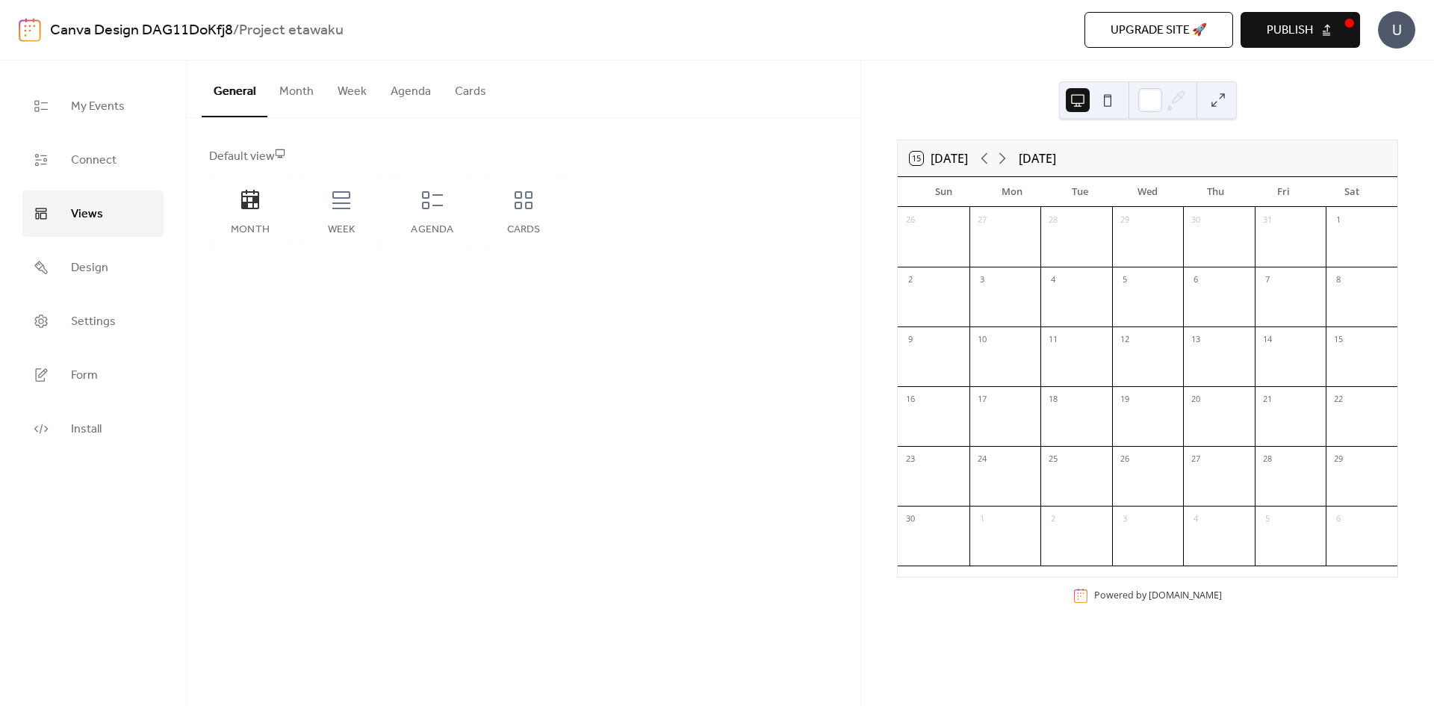
click at [1350, 200] on div "Sat" at bounding box center [1351, 192] width 68 height 30
click at [515, 205] on icon at bounding box center [524, 200] width 18 height 18
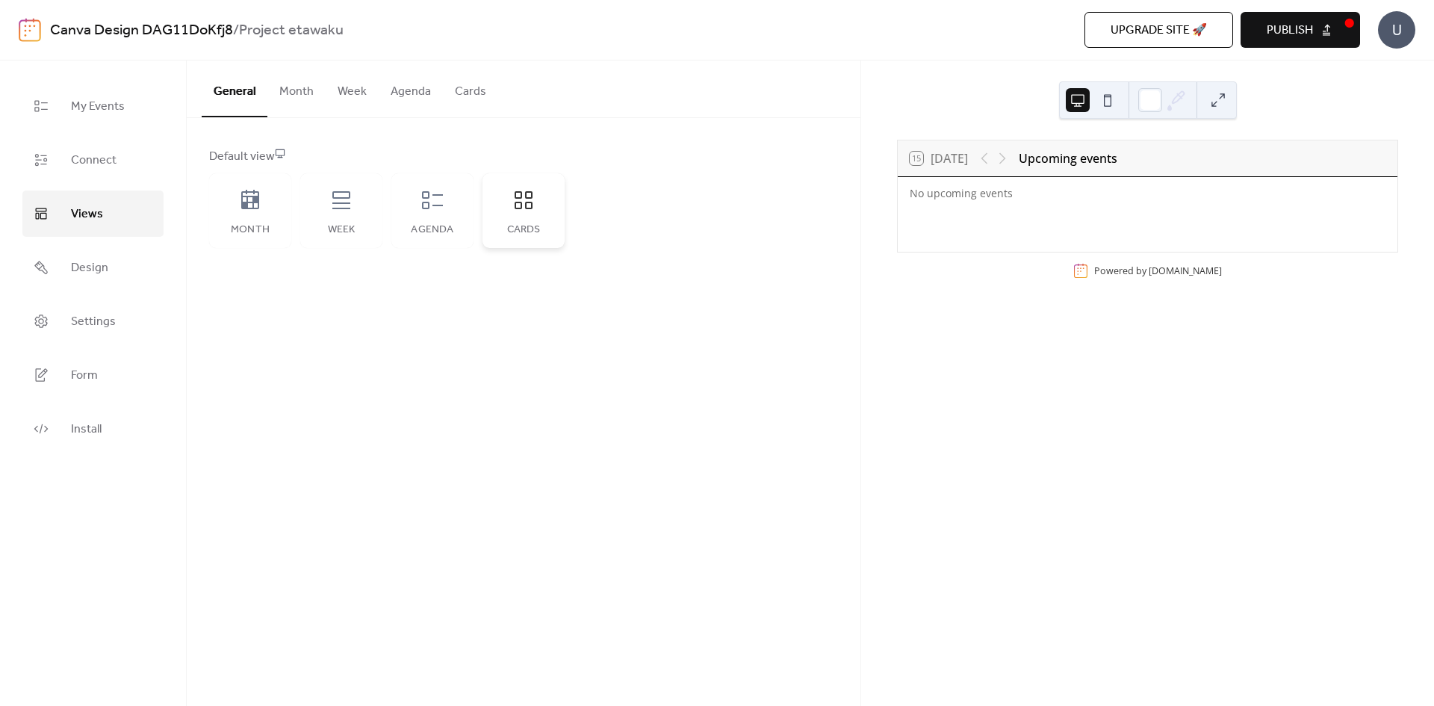
click at [516, 205] on icon at bounding box center [524, 200] width 18 height 18
click at [252, 205] on icon at bounding box center [250, 200] width 24 height 24
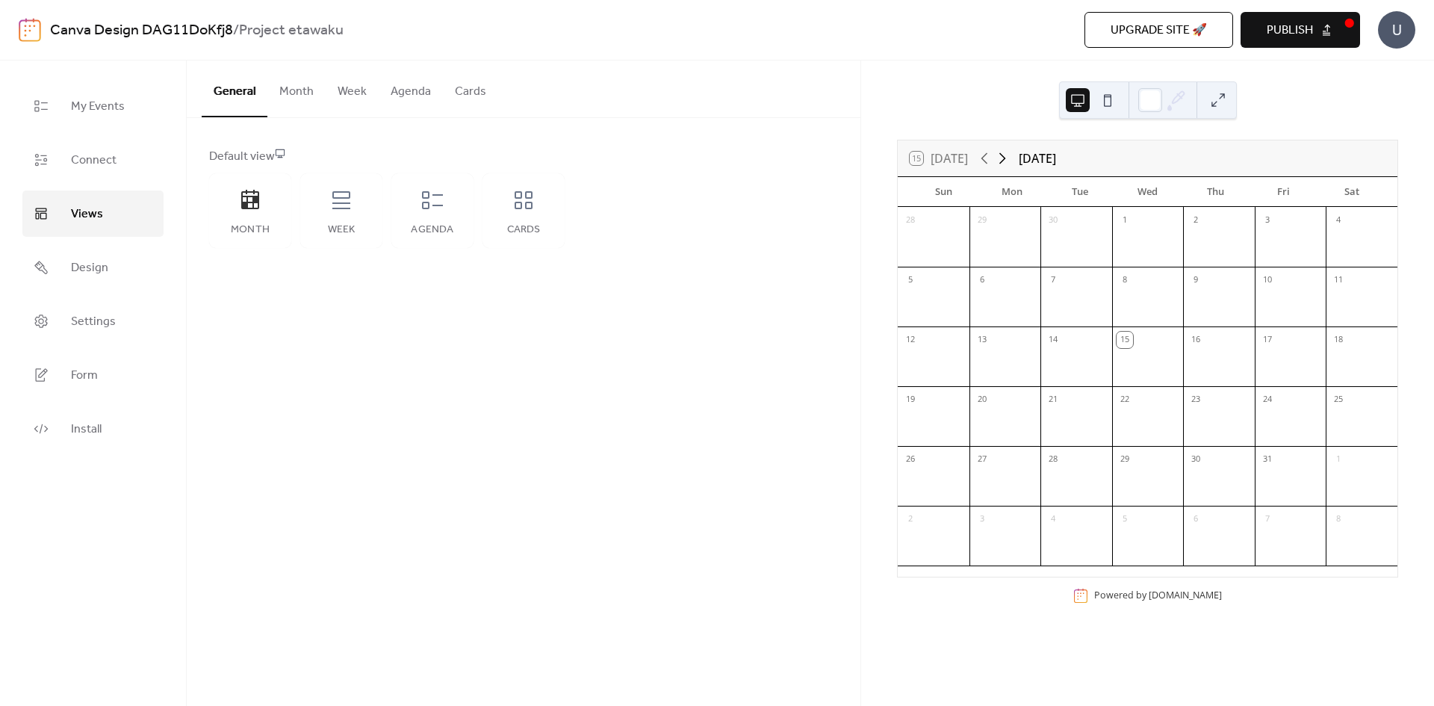
click at [1009, 162] on icon at bounding box center [1002, 158] width 18 height 18
click at [105, 164] on span "Connect" at bounding box center [94, 161] width 46 height 24
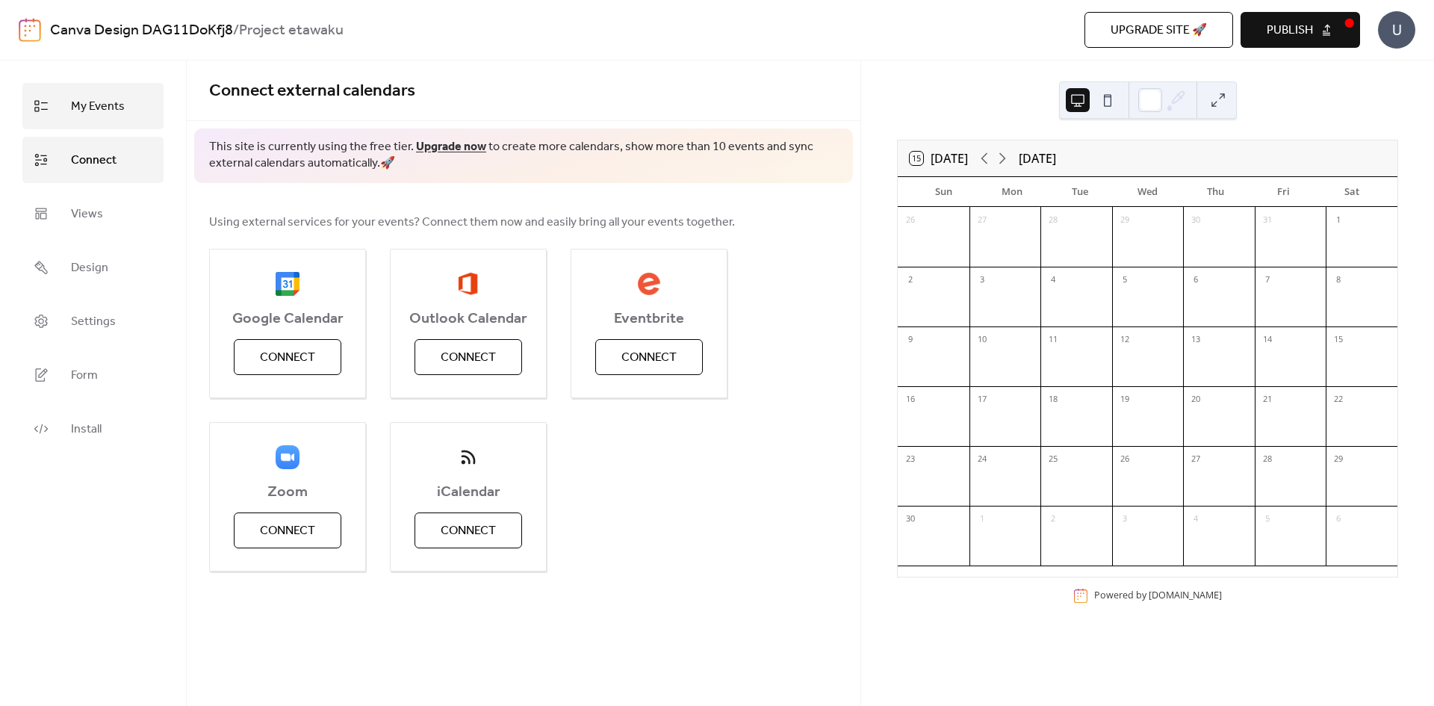
click at [114, 117] on span "My Events" at bounding box center [98, 107] width 54 height 24
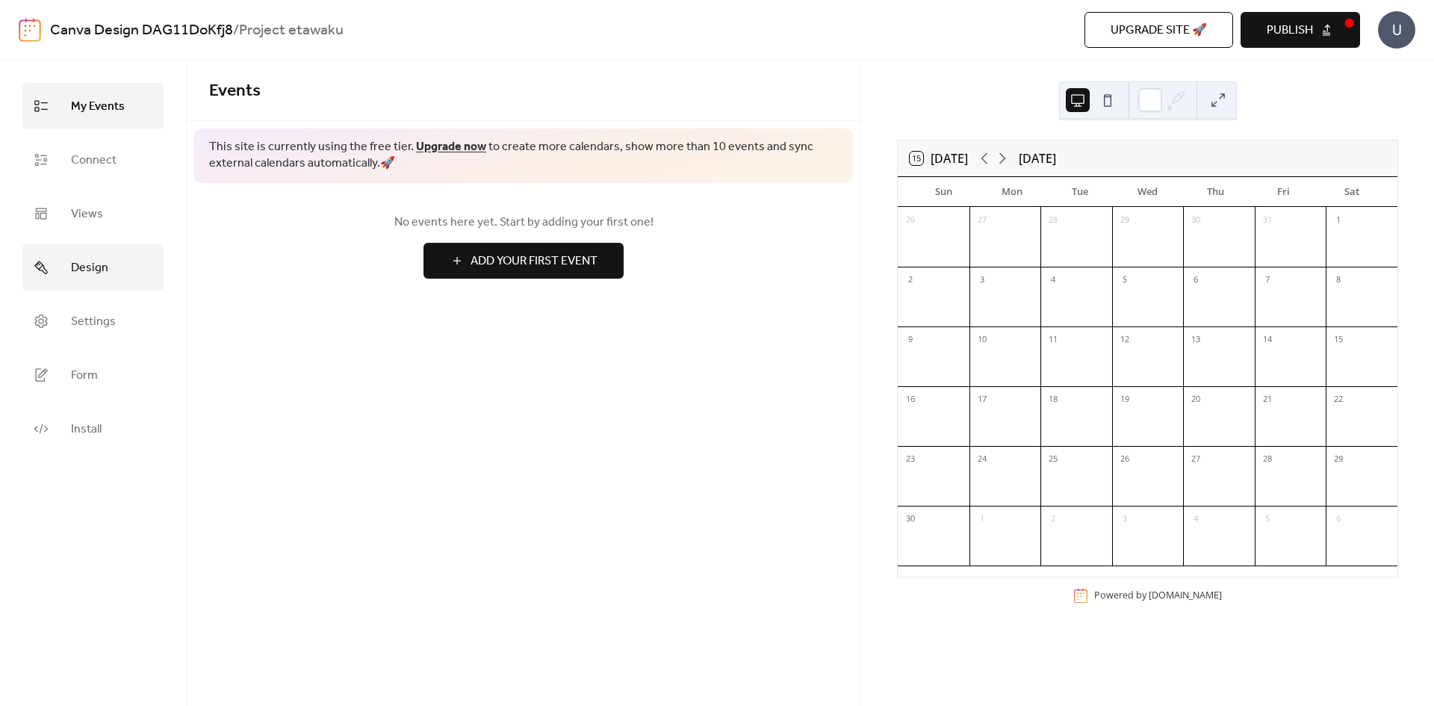
click at [80, 279] on span "Design" at bounding box center [89, 268] width 37 height 24
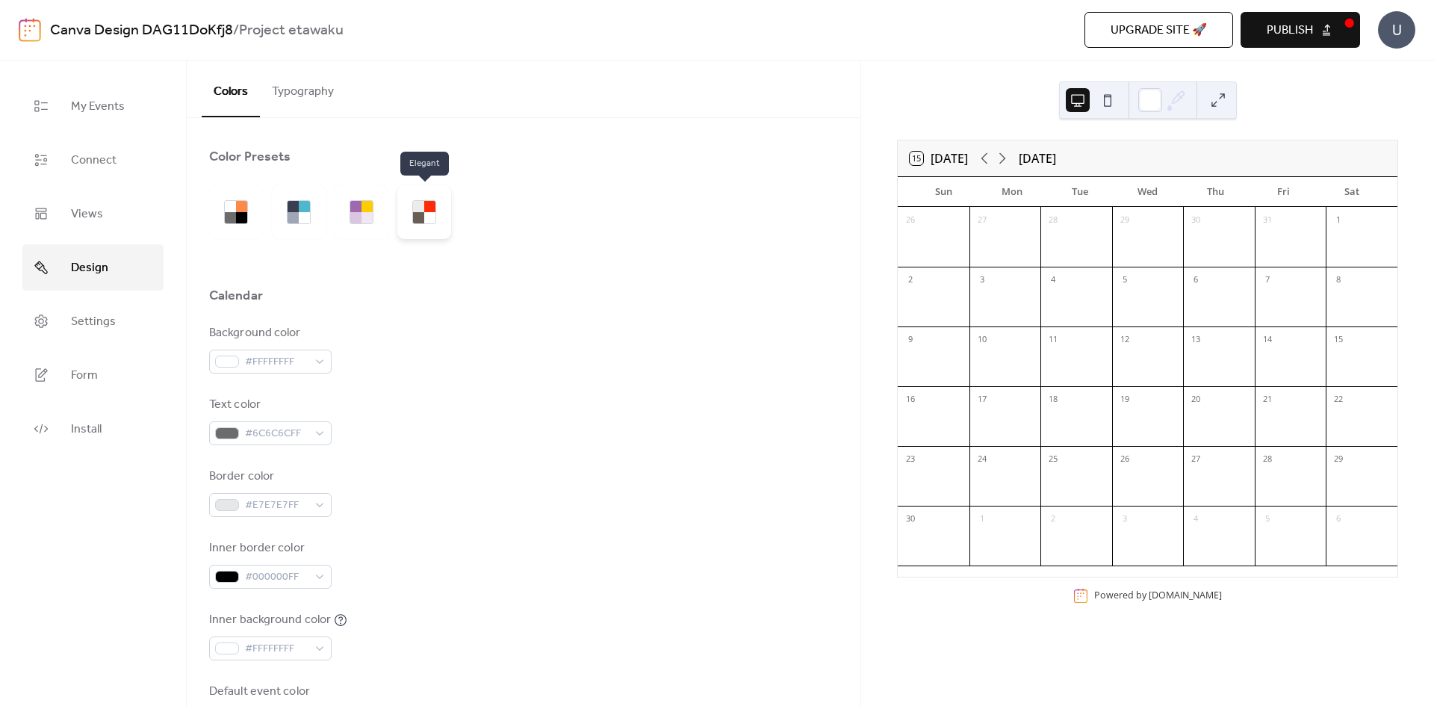
click at [415, 218] on div at bounding box center [418, 217] width 11 height 11
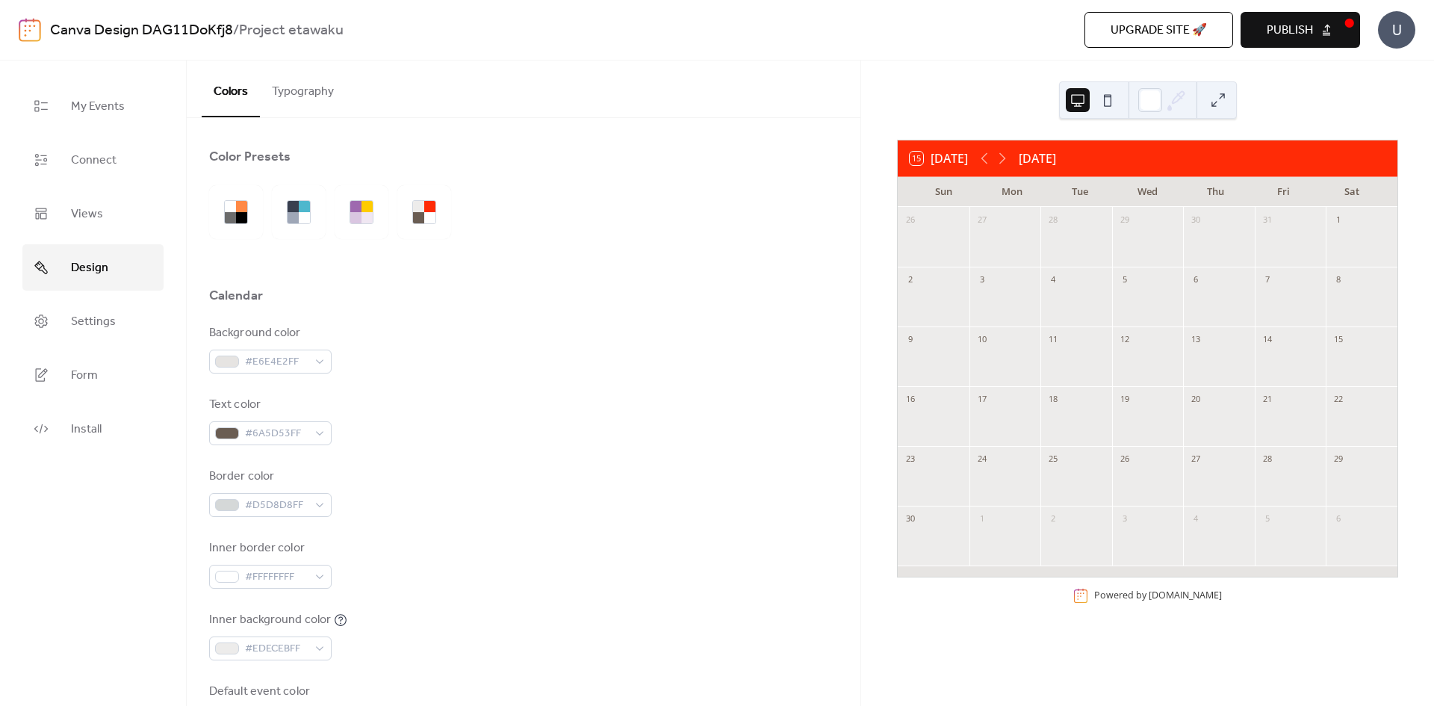
click at [308, 111] on button "Typography" at bounding box center [303, 87] width 86 height 55
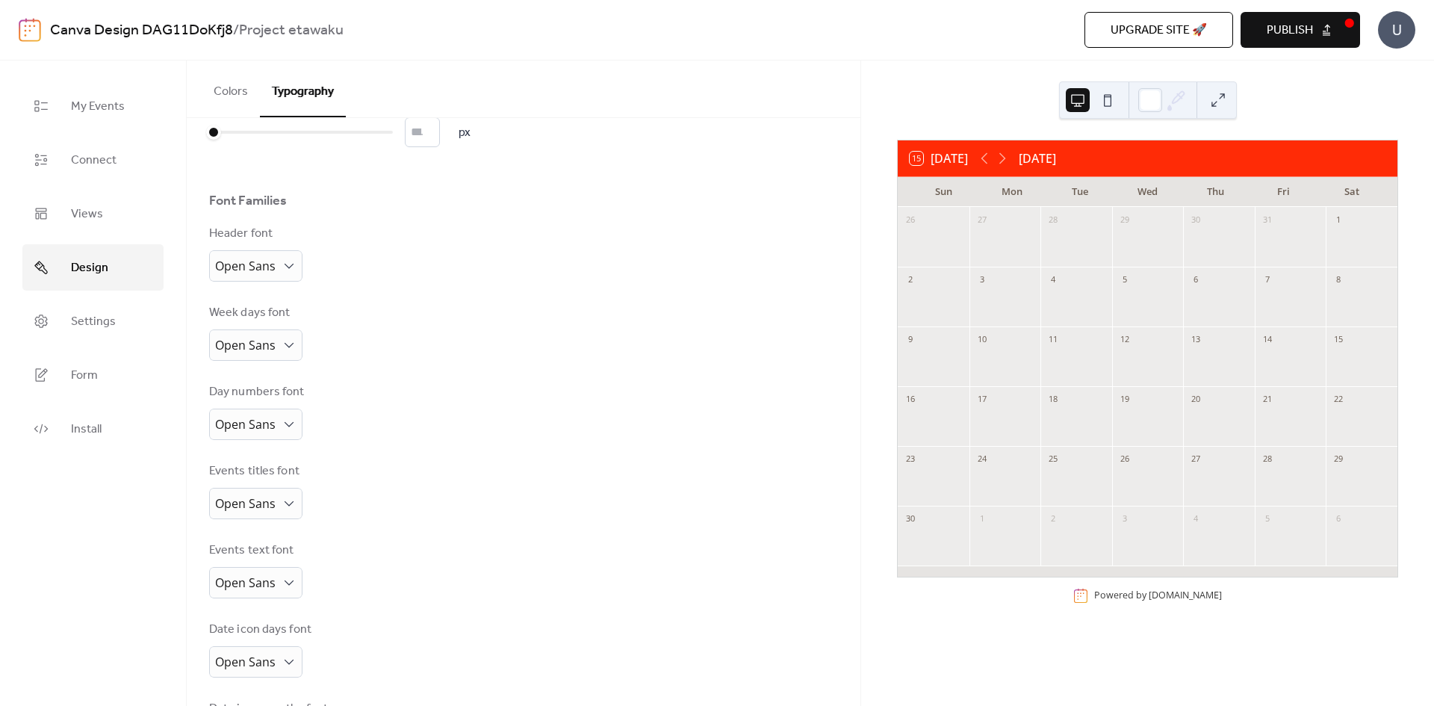
scroll to position [144, 0]
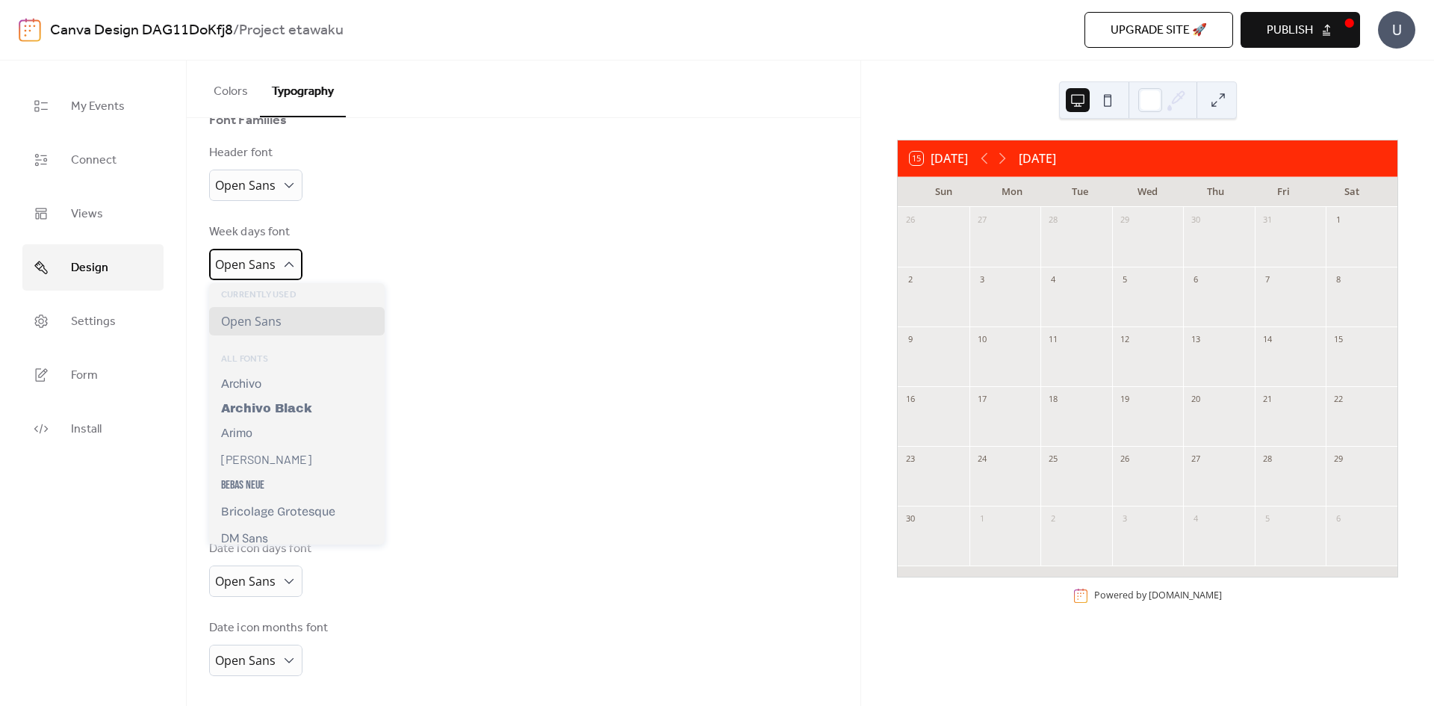
click at [288, 268] on icon at bounding box center [289, 264] width 15 height 15
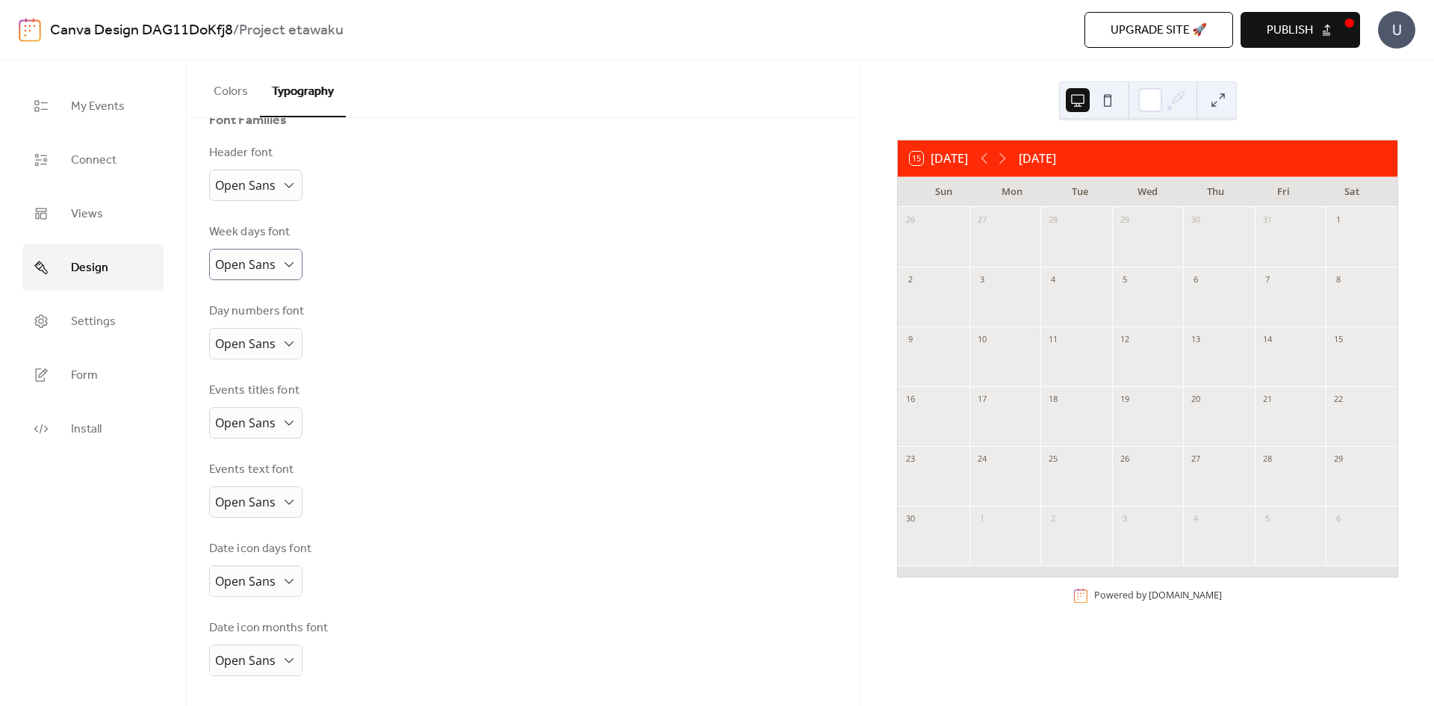
click at [416, 267] on div "Week days font Open Sans" at bounding box center [523, 251] width 629 height 57
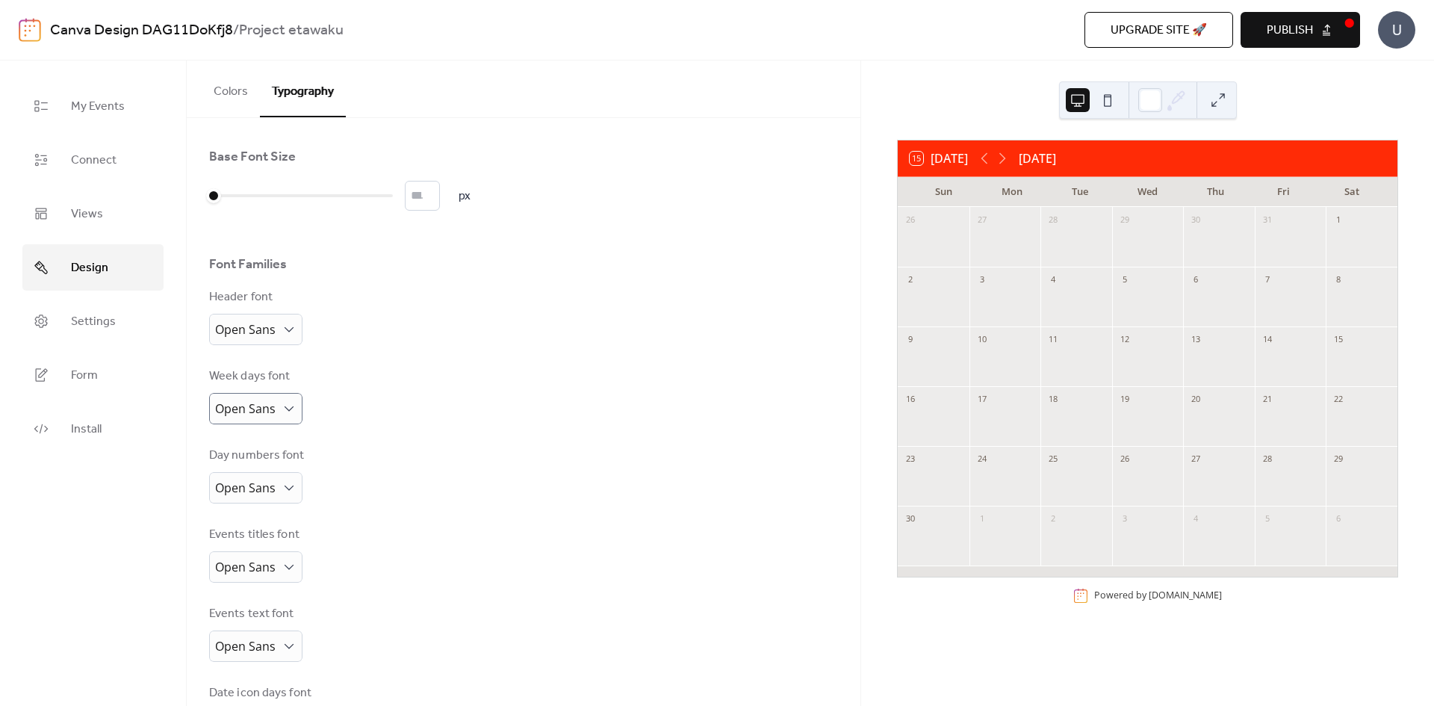
click at [233, 109] on button "Colors" at bounding box center [231, 87] width 58 height 55
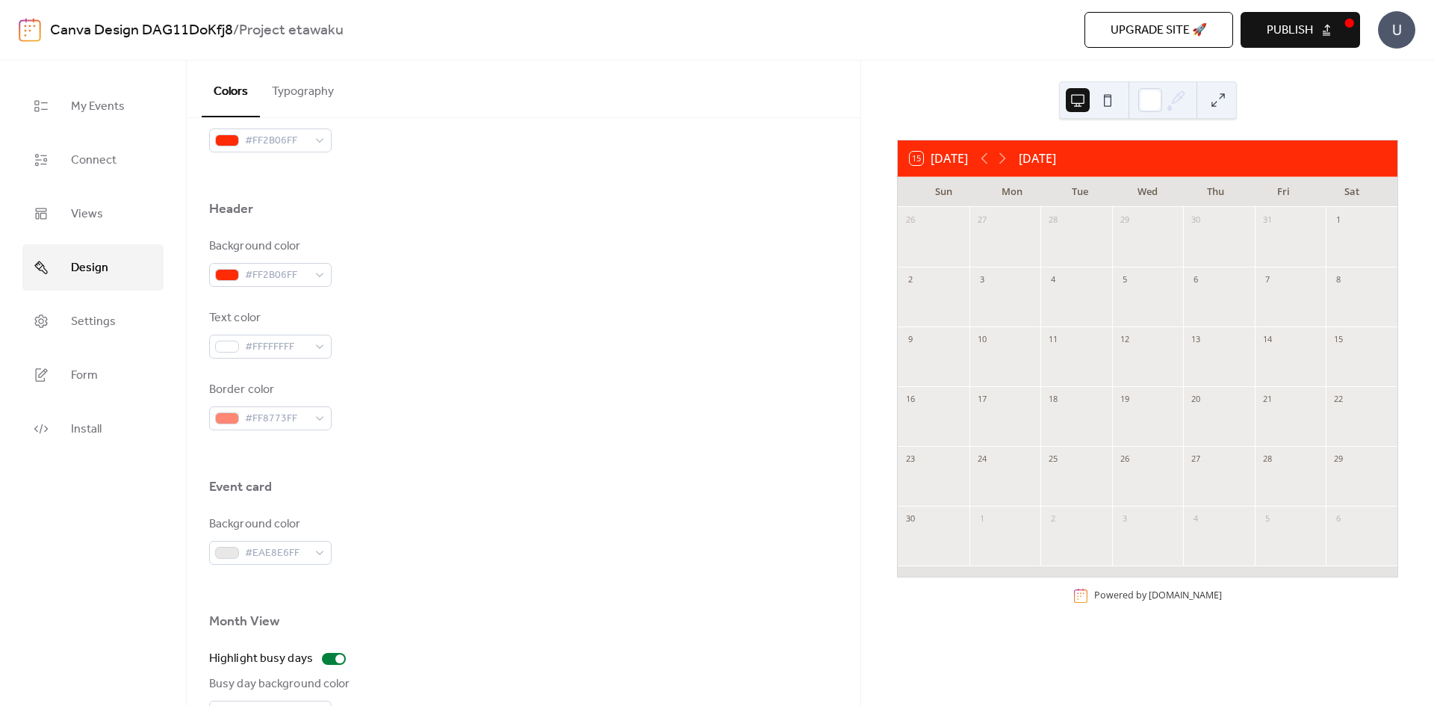
scroll to position [597, 0]
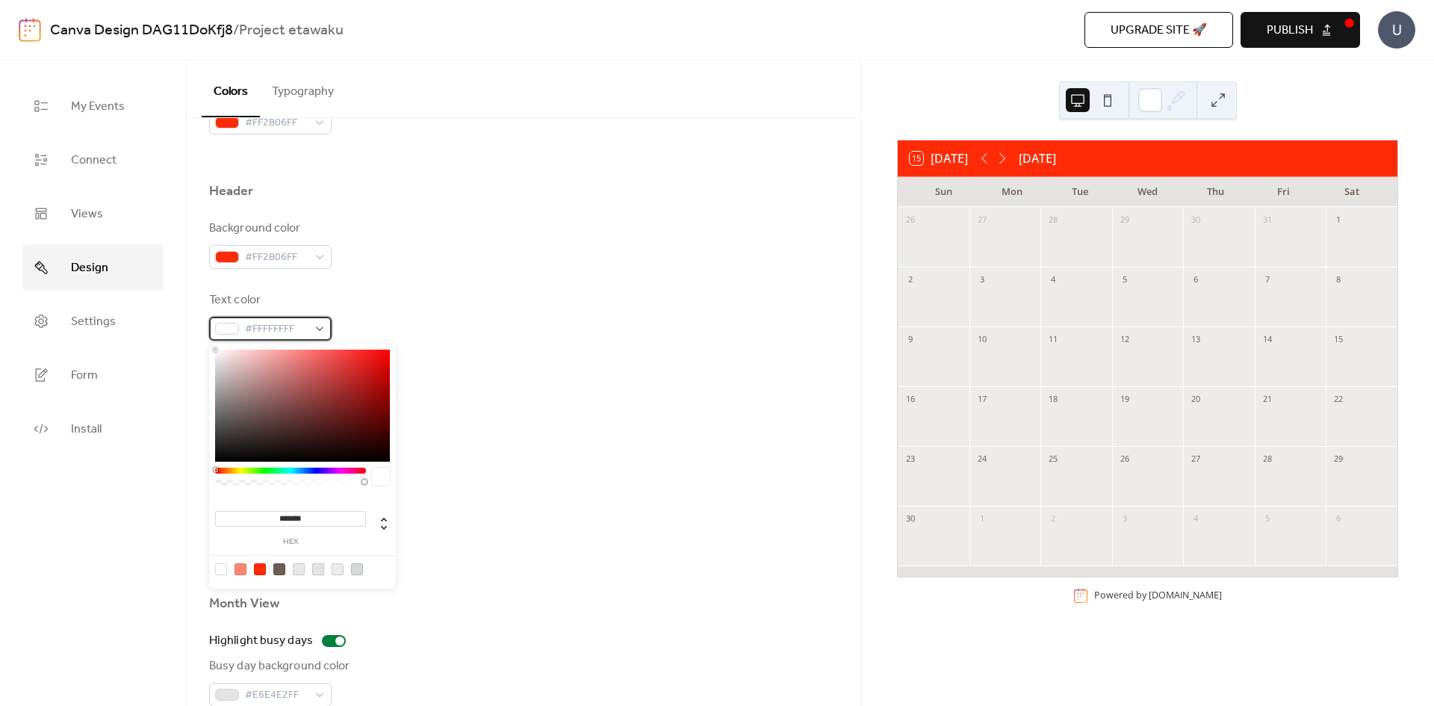
click at [319, 334] on div "#FFFFFFFF" at bounding box center [270, 329] width 122 height 24
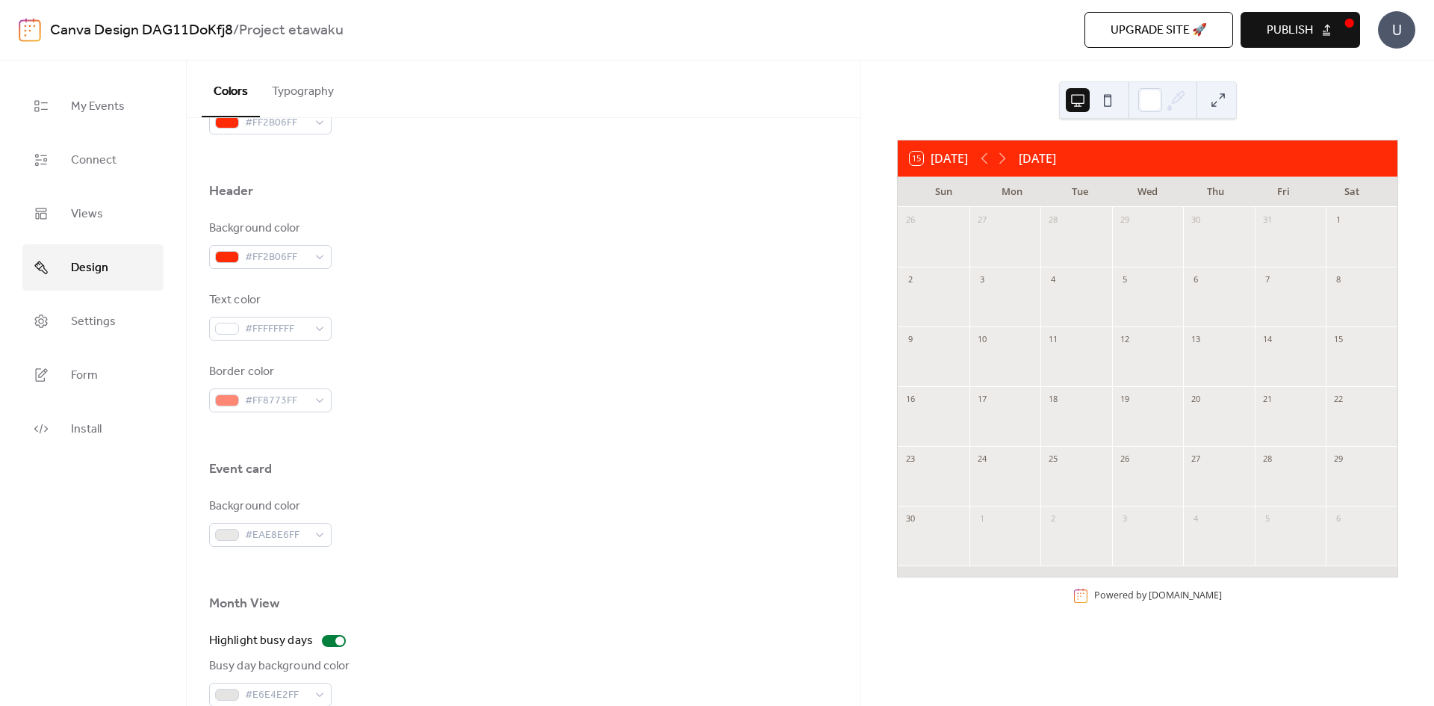
click at [418, 297] on div "Text color #FFFFFFFF" at bounding box center [523, 315] width 629 height 49
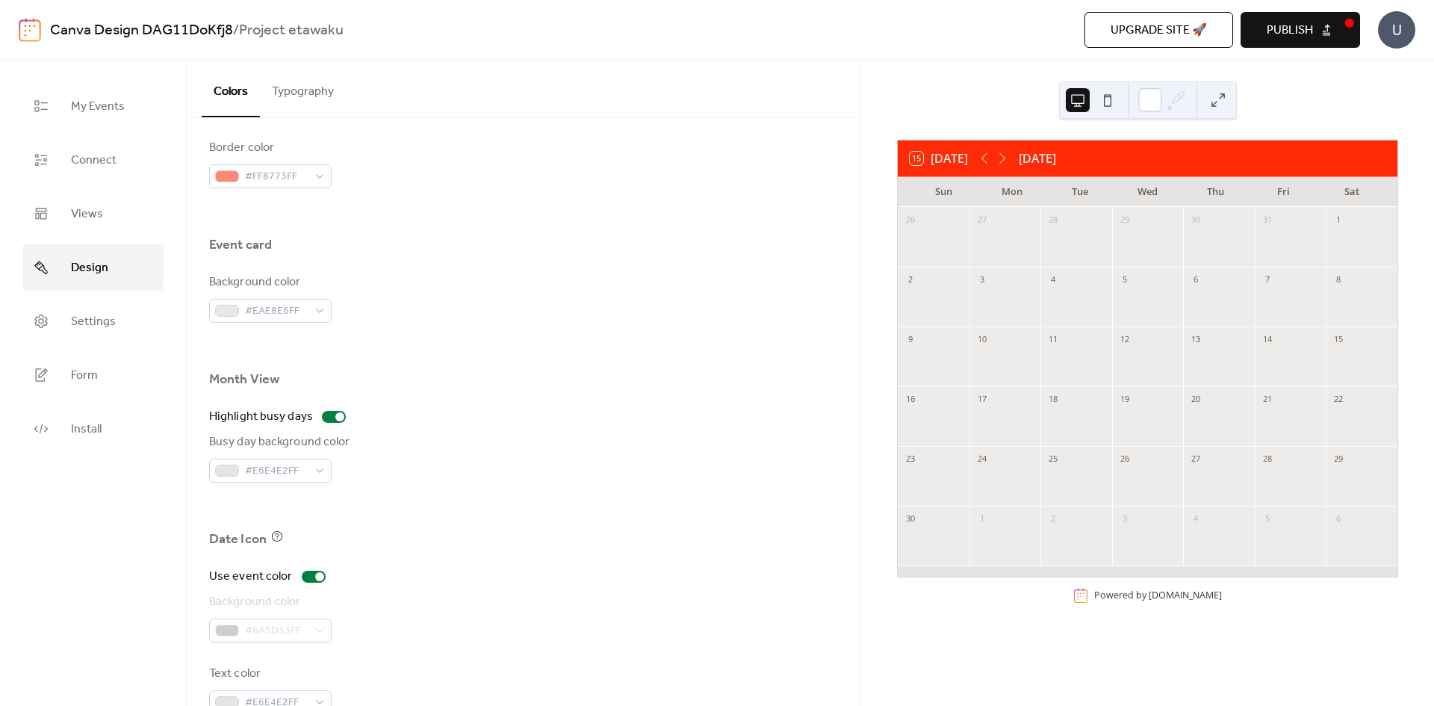
scroll to position [860, 0]
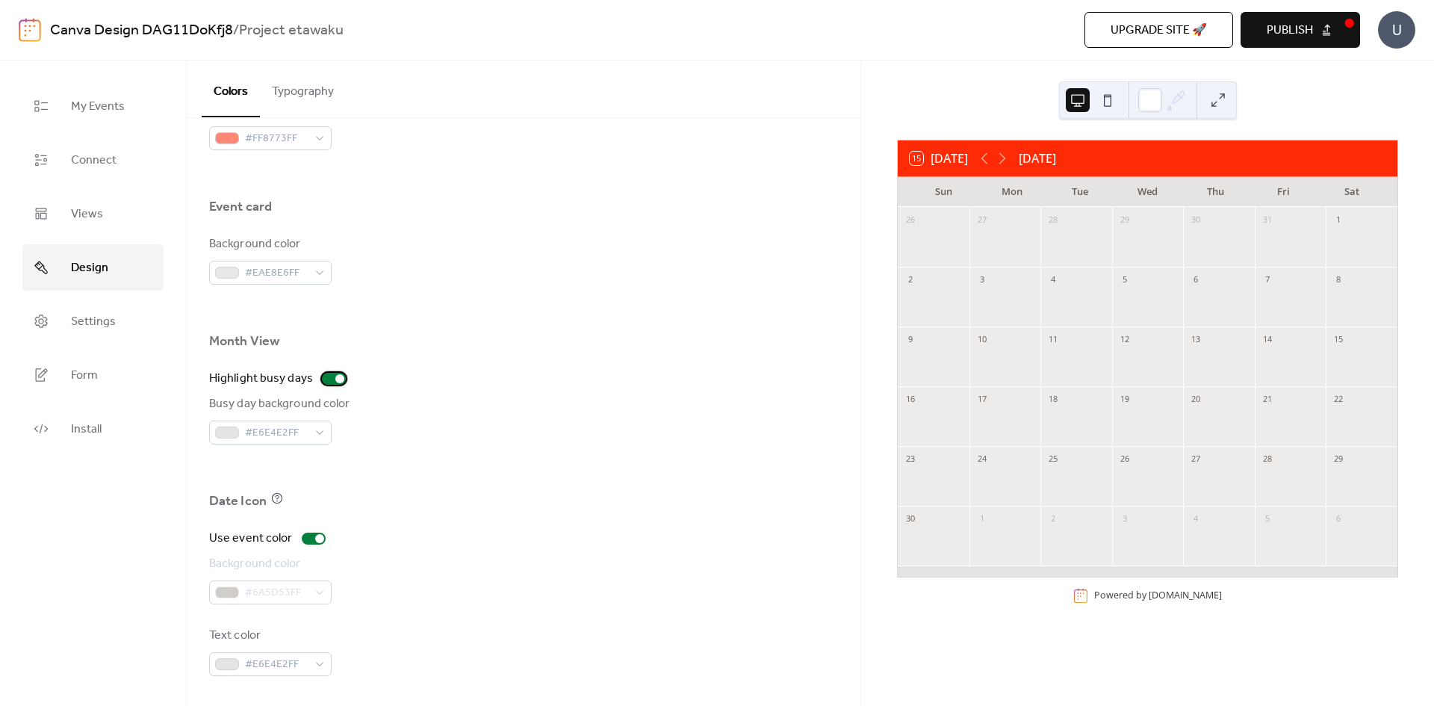
click at [329, 380] on div at bounding box center [334, 379] width 24 height 12
click at [274, 496] on icon at bounding box center [277, 498] width 12 height 12
click at [308, 538] on div at bounding box center [314, 538] width 24 height 12
click at [308, 538] on div at bounding box center [307, 538] width 9 height 9
click at [328, 378] on div at bounding box center [327, 378] width 9 height 9
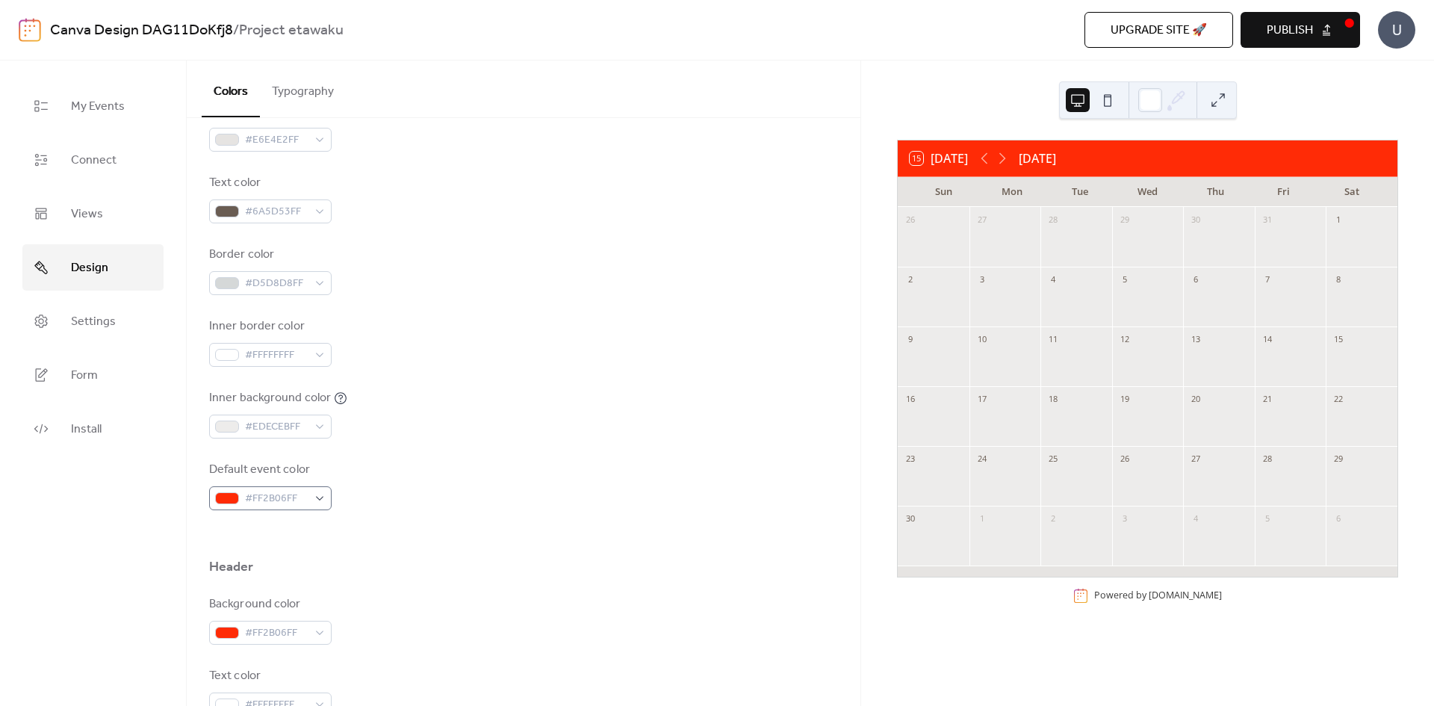
scroll to position [0, 0]
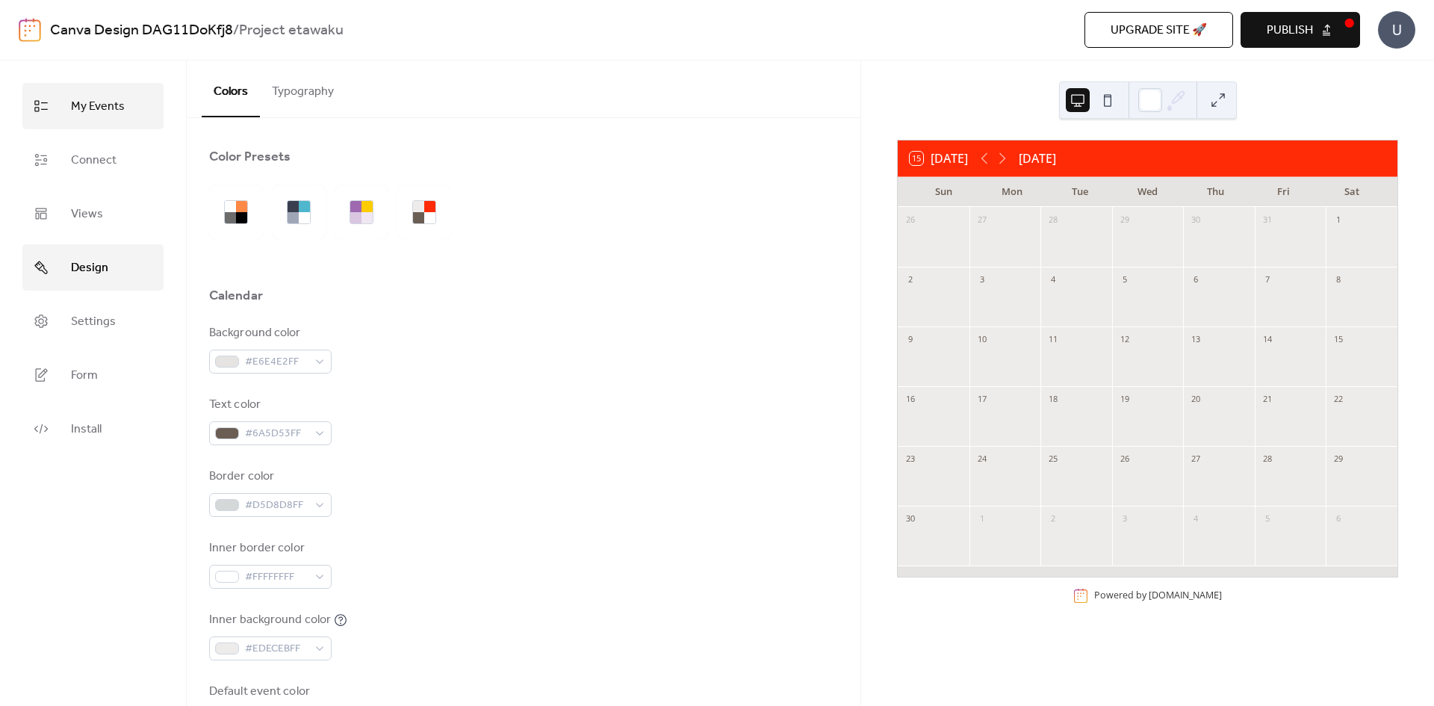
click at [88, 119] on link "My Events" at bounding box center [92, 106] width 141 height 46
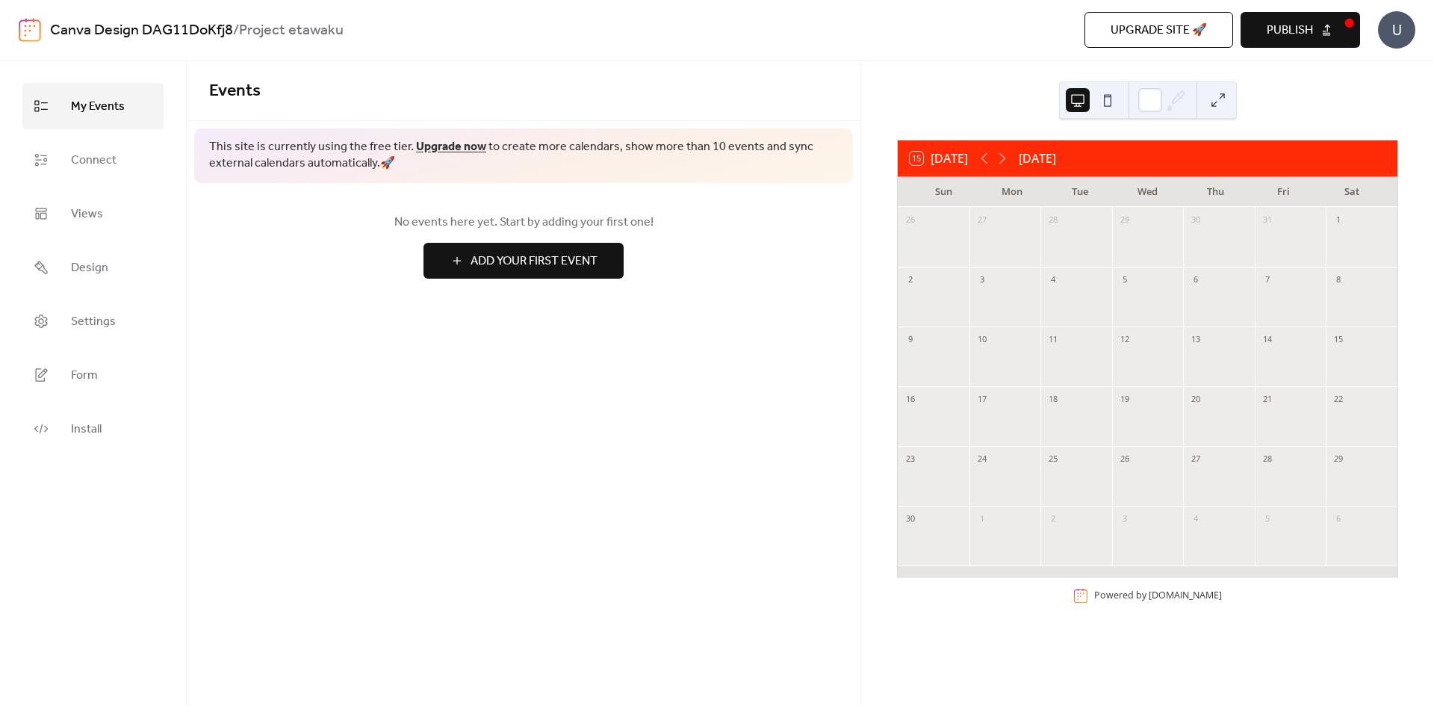
click at [581, 274] on button "Add Your First Event" at bounding box center [523, 261] width 200 height 36
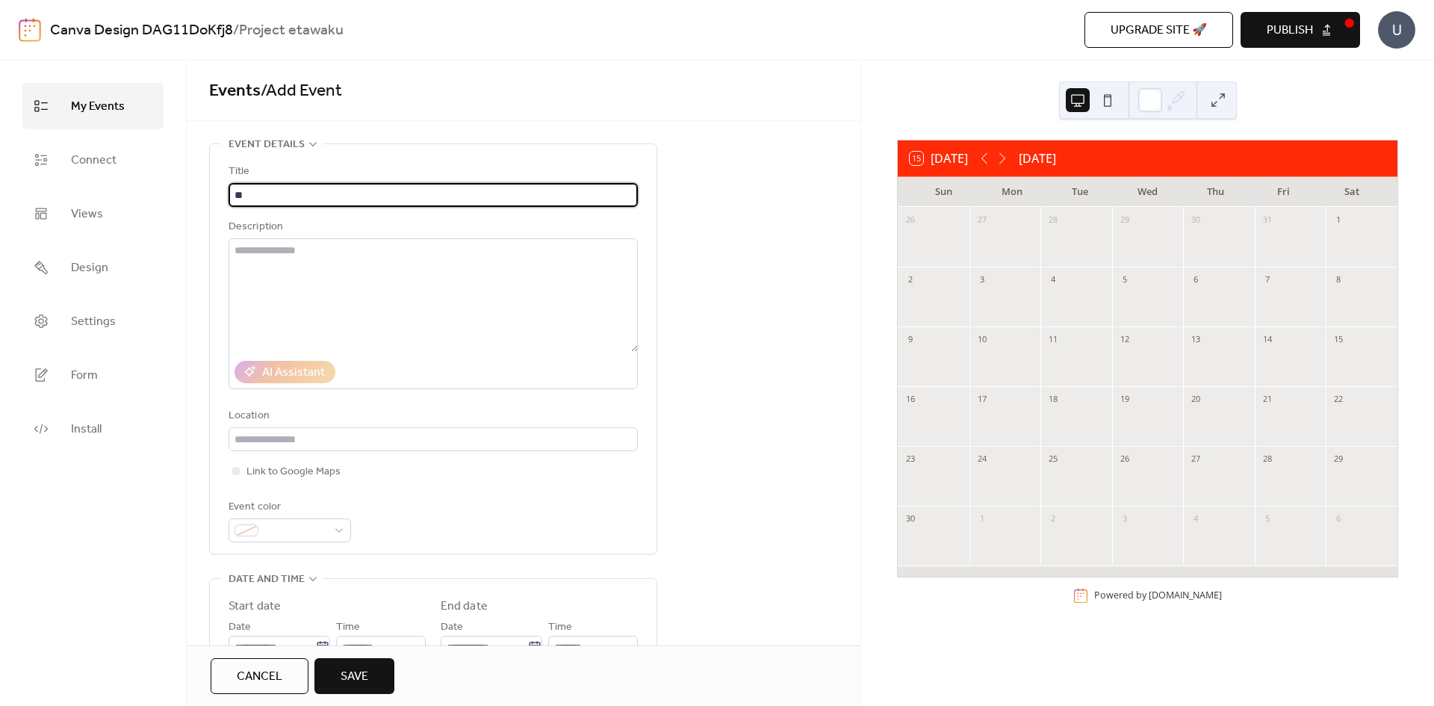
type input "*"
type input "**********"
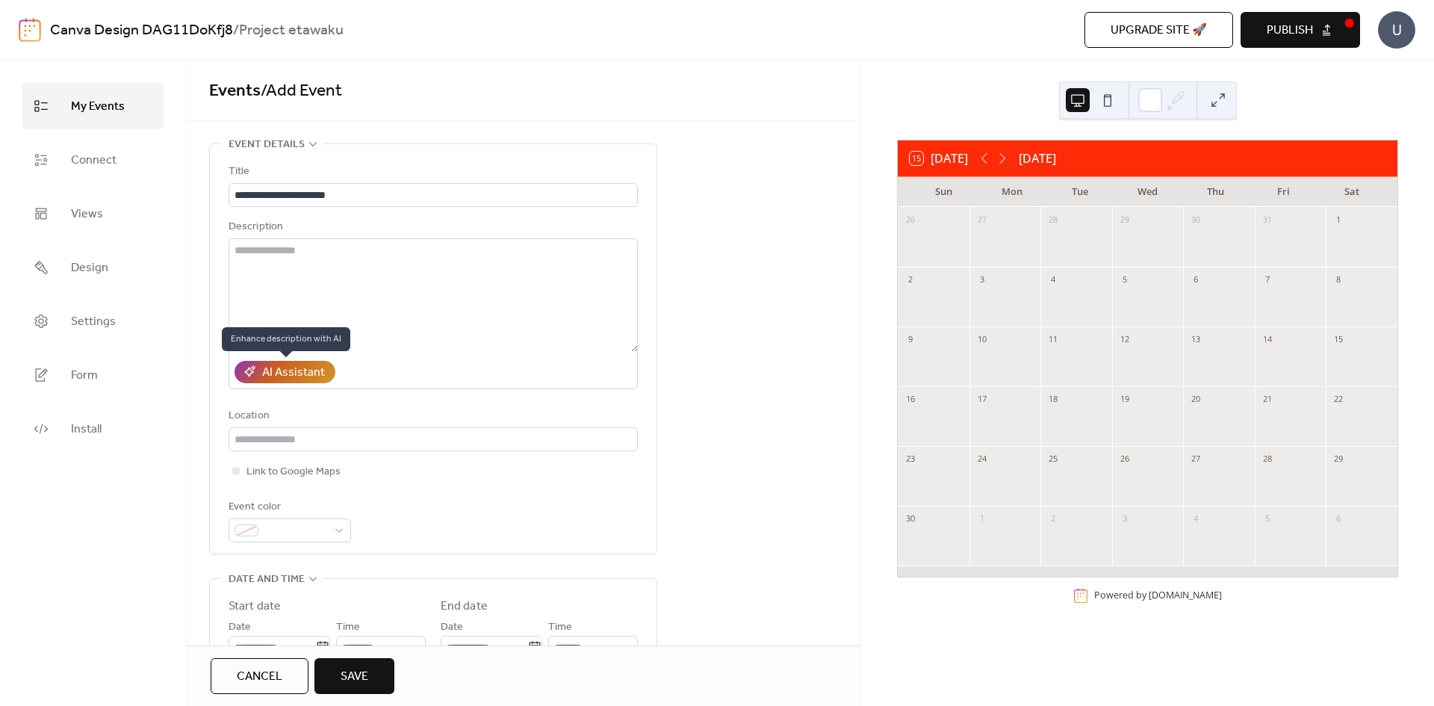
click at [290, 367] on div "AI Assistant" at bounding box center [293, 373] width 63 height 18
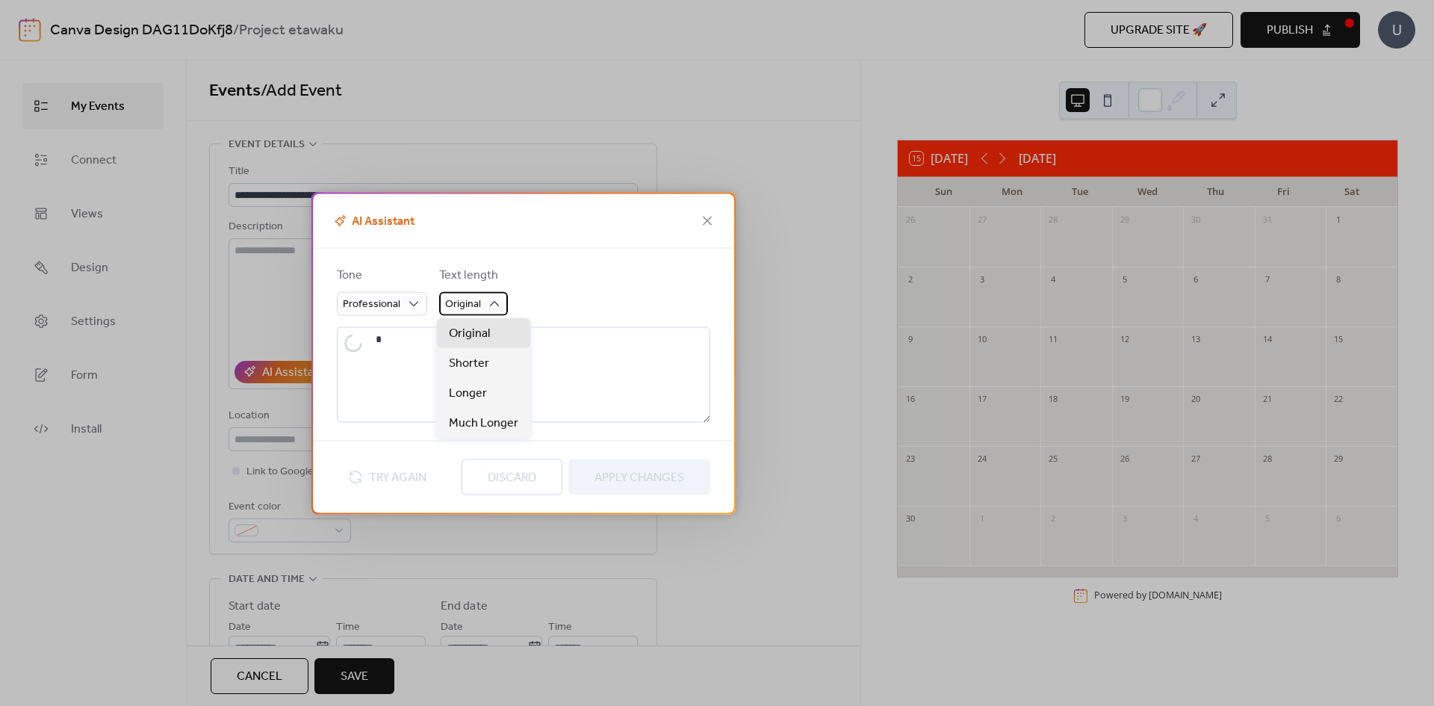
click at [473, 299] on span "Original" at bounding box center [463, 303] width 36 height 20
type textarea "**********"
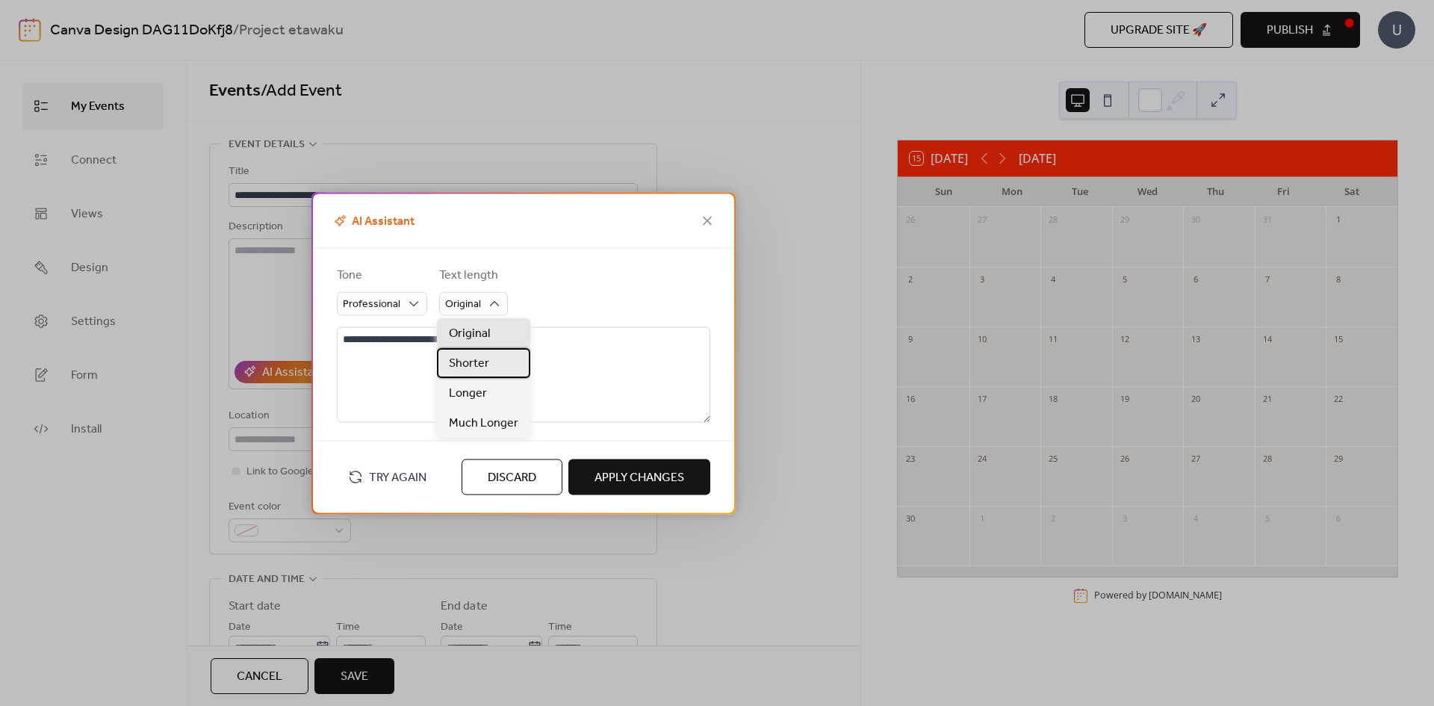
click at [475, 355] on span "Shorter" at bounding box center [469, 364] width 40 height 18
type textarea "**********"
click at [642, 476] on span "Apply Changes" at bounding box center [639, 477] width 90 height 18
type textarea "**********"
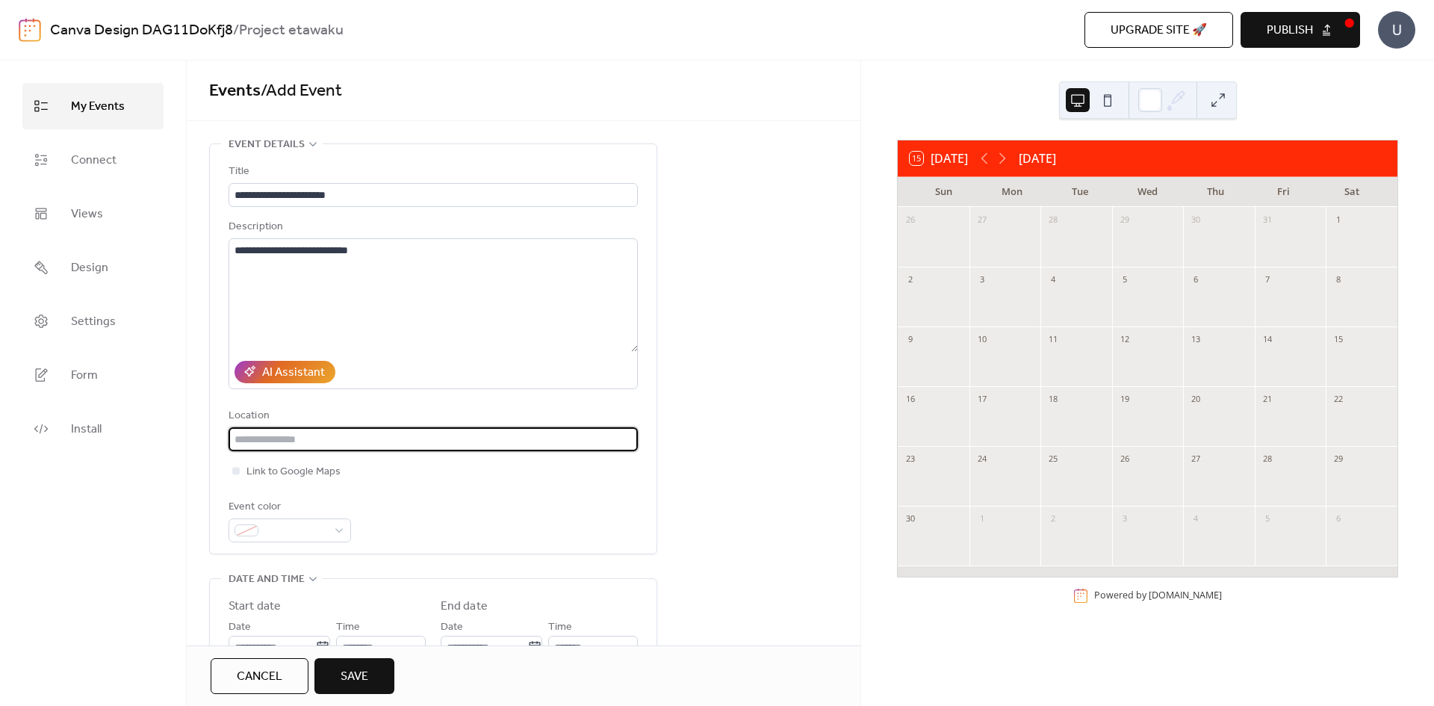
click at [342, 447] on input "text" at bounding box center [433, 439] width 409 height 24
type input "*"
type input "*******"
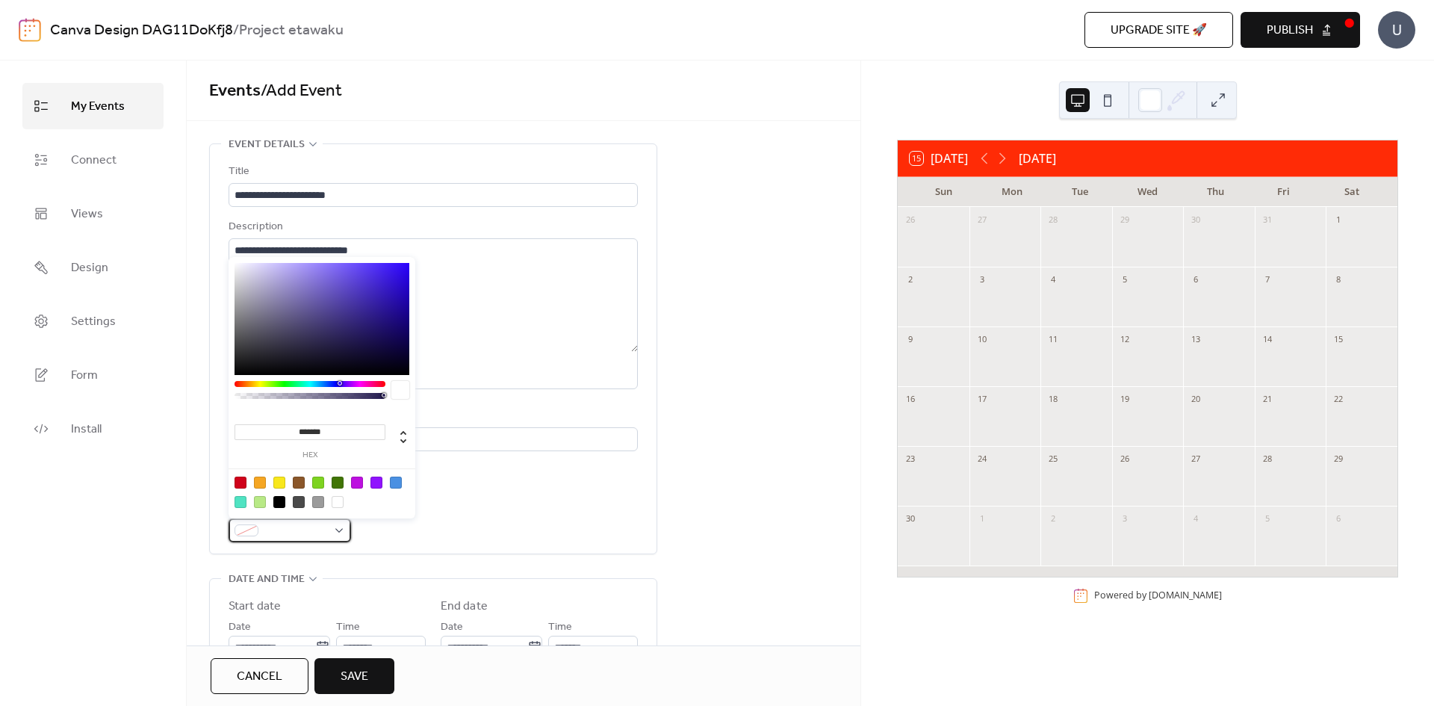
click at [327, 536] on div at bounding box center [290, 530] width 122 height 24
click at [391, 481] on div at bounding box center [396, 482] width 12 height 12
type input "*******"
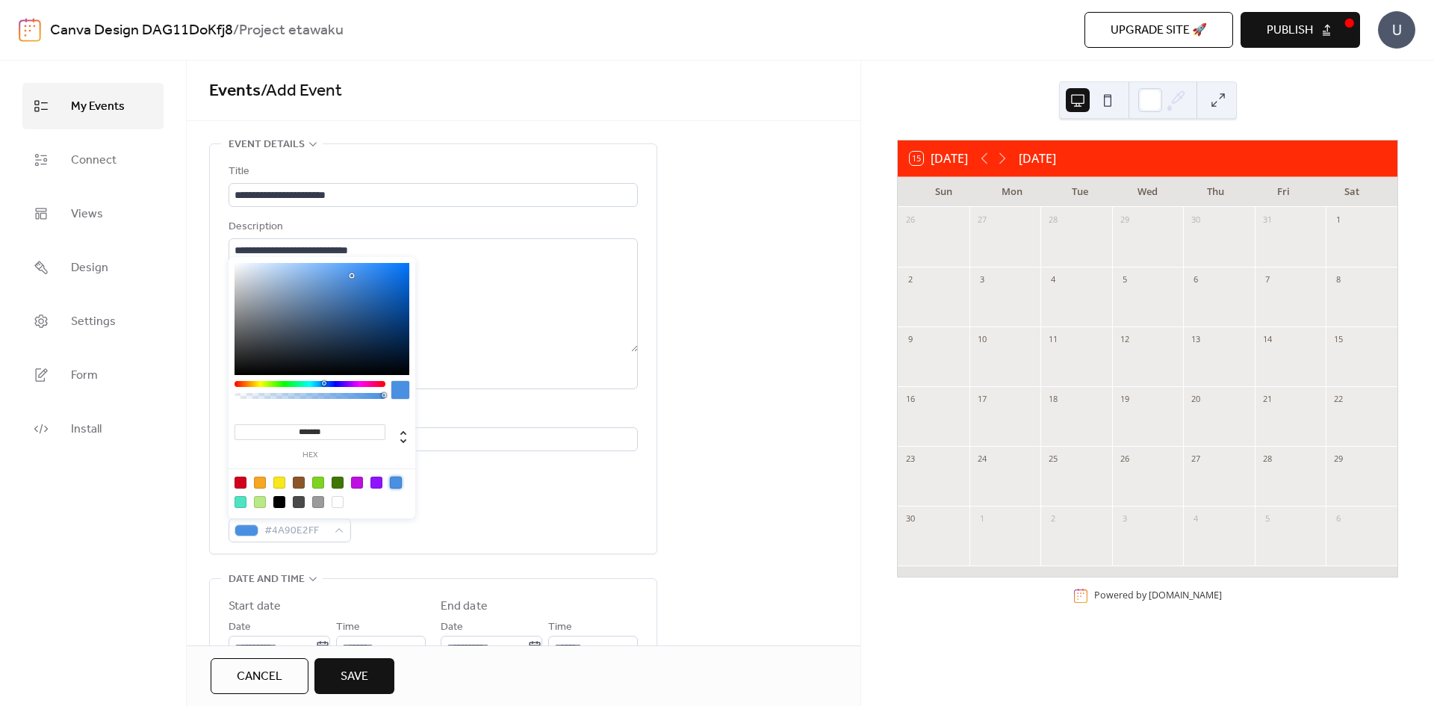
click at [378, 526] on div "Event color #4A90E2FF" at bounding box center [433, 520] width 409 height 44
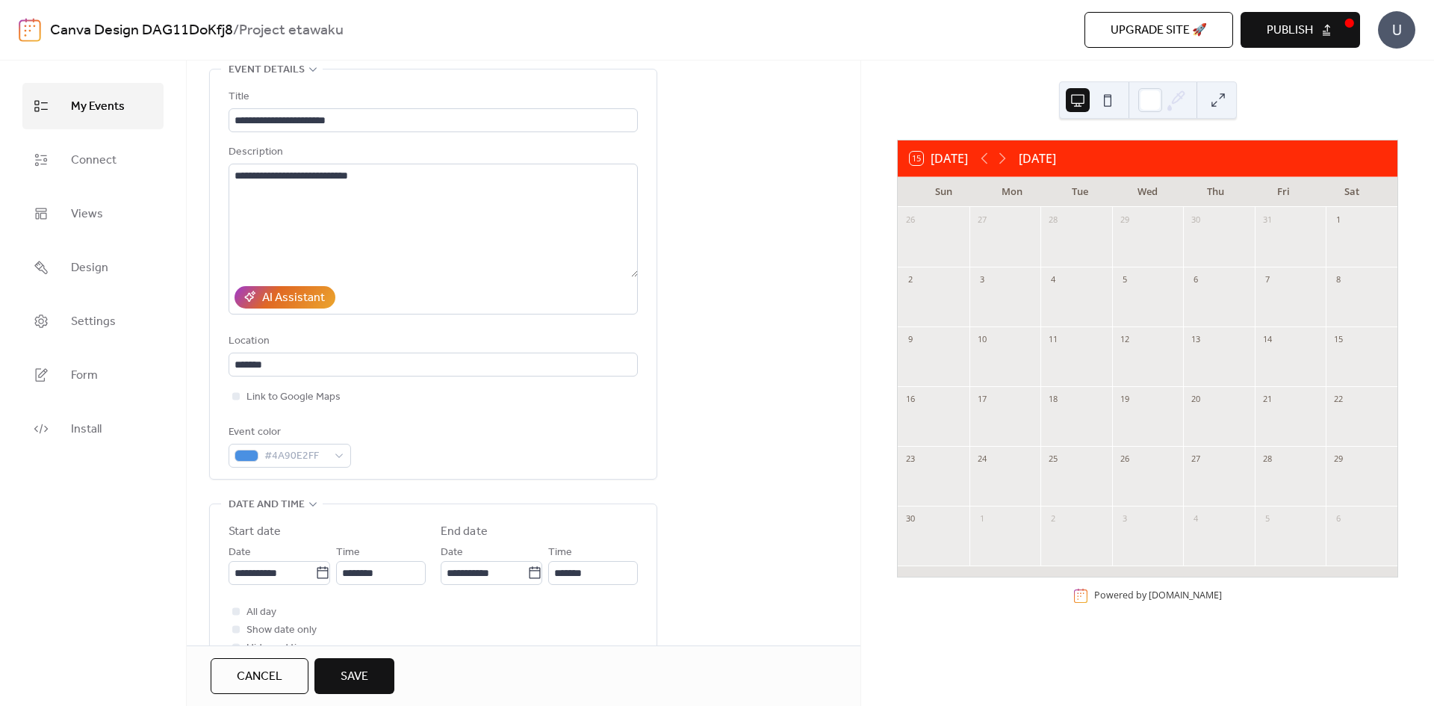
scroll to position [224, 0]
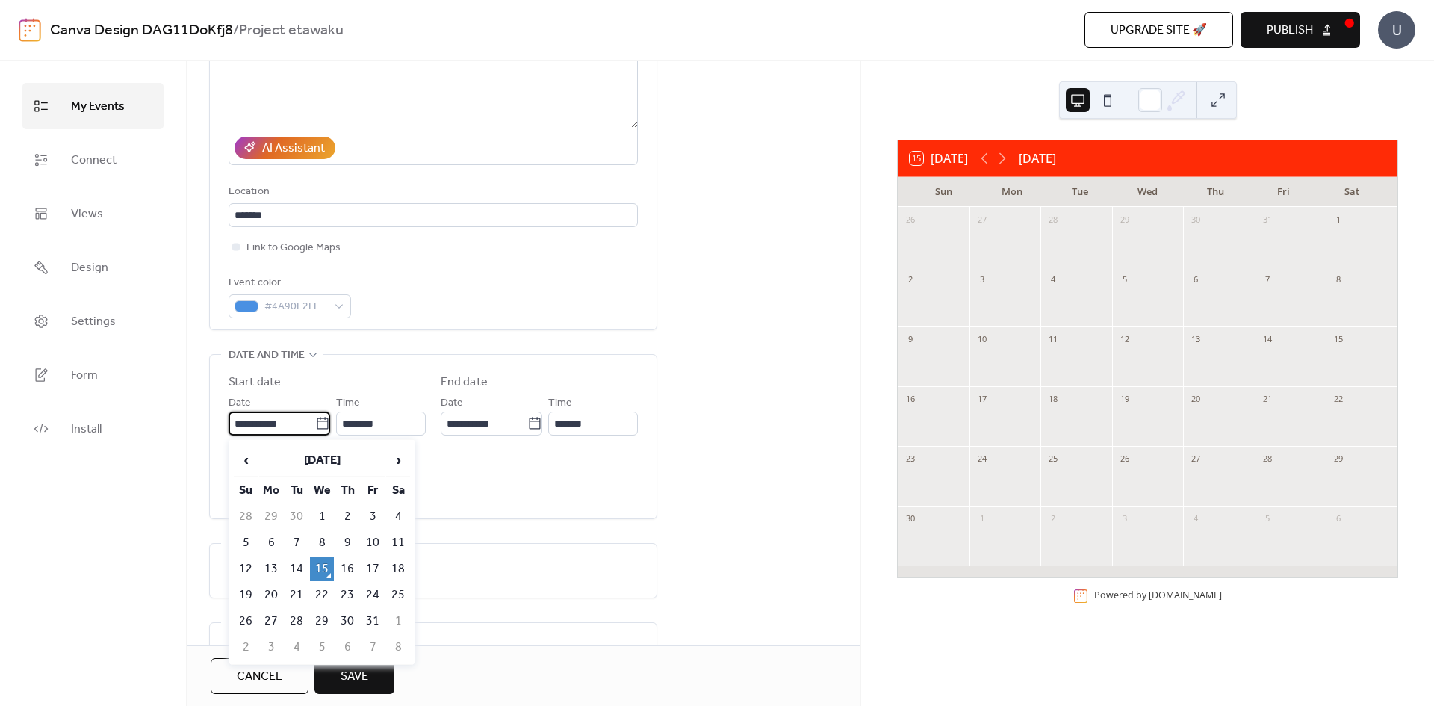
click at [300, 426] on input "**********" at bounding box center [272, 423] width 87 height 24
click at [327, 561] on td "15" at bounding box center [322, 568] width 24 height 25
click at [318, 420] on icon at bounding box center [322, 423] width 15 height 15
click at [315, 420] on input "**********" at bounding box center [272, 423] width 87 height 24
click at [323, 522] on td "1" at bounding box center [322, 516] width 24 height 25
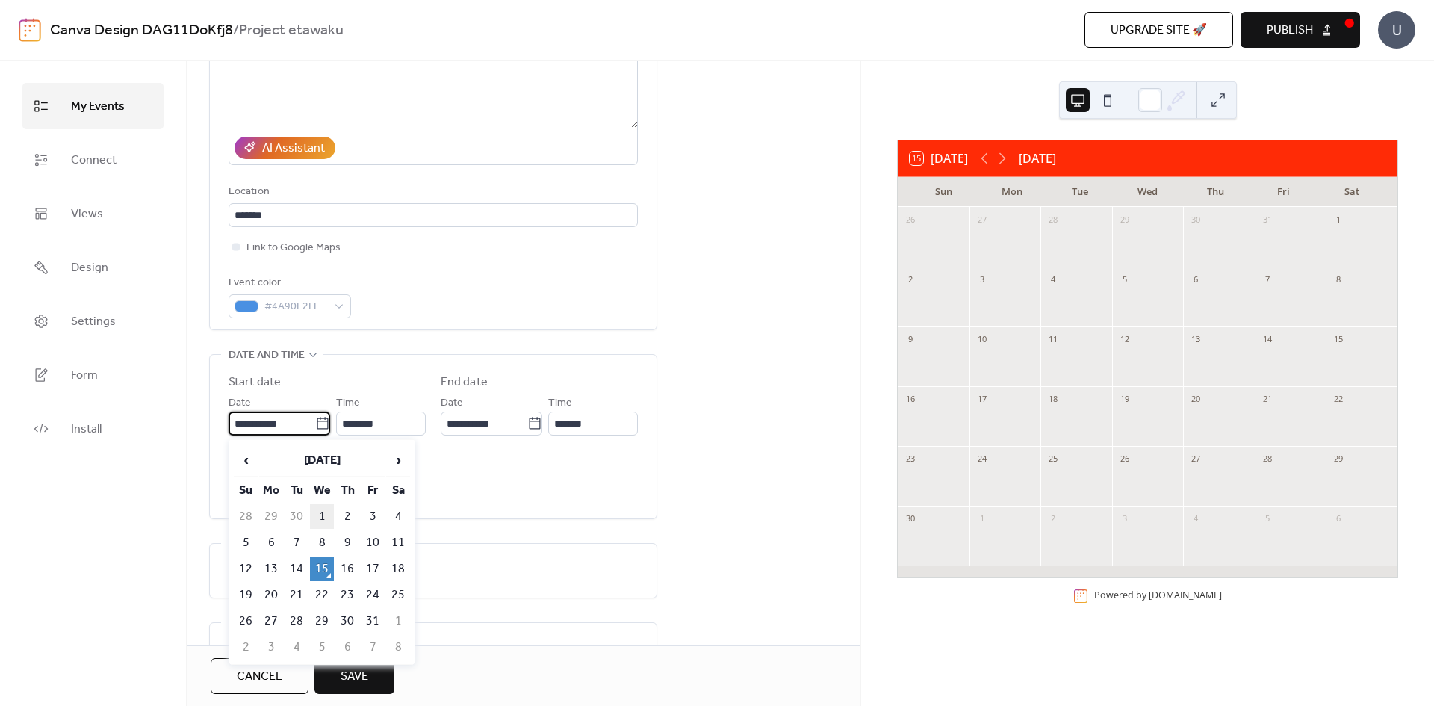
type input "**********"
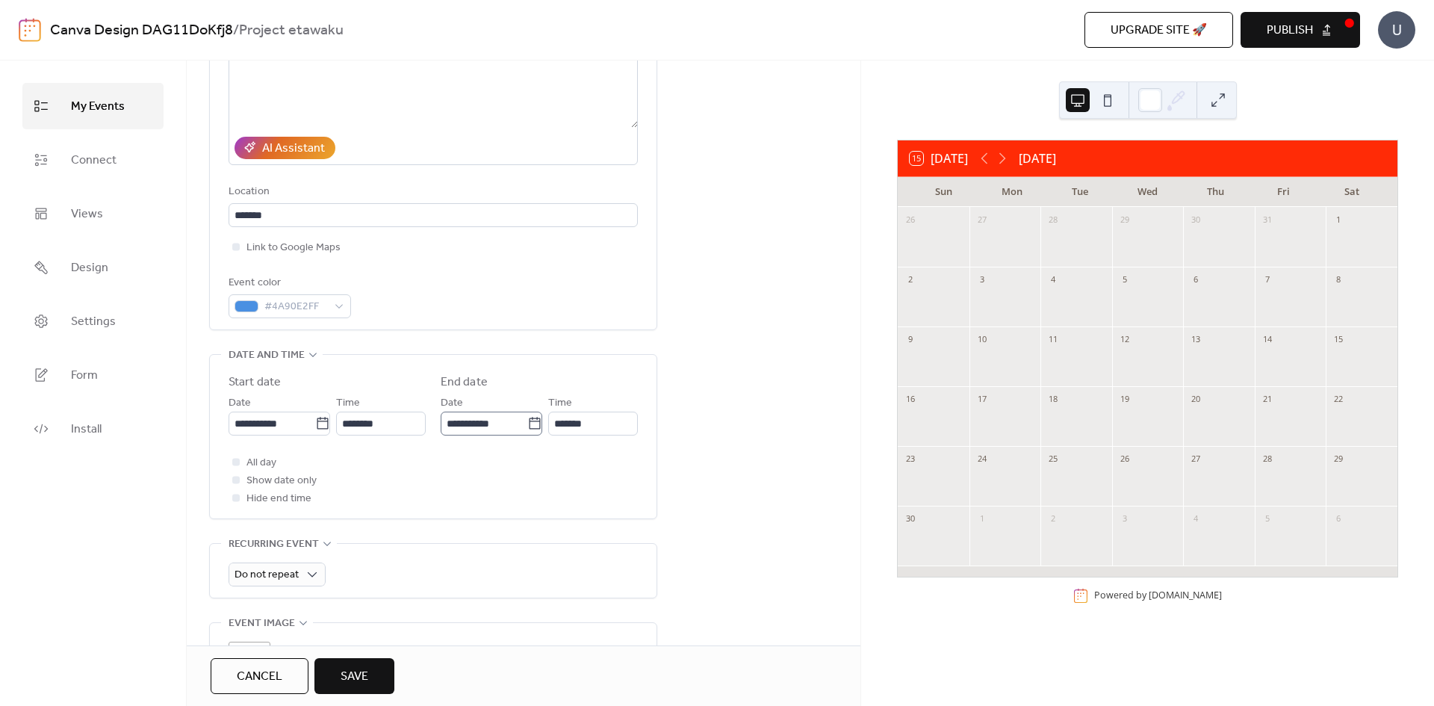
click at [527, 423] on icon at bounding box center [534, 423] width 15 height 15
click at [527, 423] on input "**********" at bounding box center [484, 423] width 87 height 24
click at [578, 615] on td "31" at bounding box center [585, 621] width 24 height 25
type input "**********"
click at [276, 484] on span "Show date only" at bounding box center [281, 481] width 70 height 18
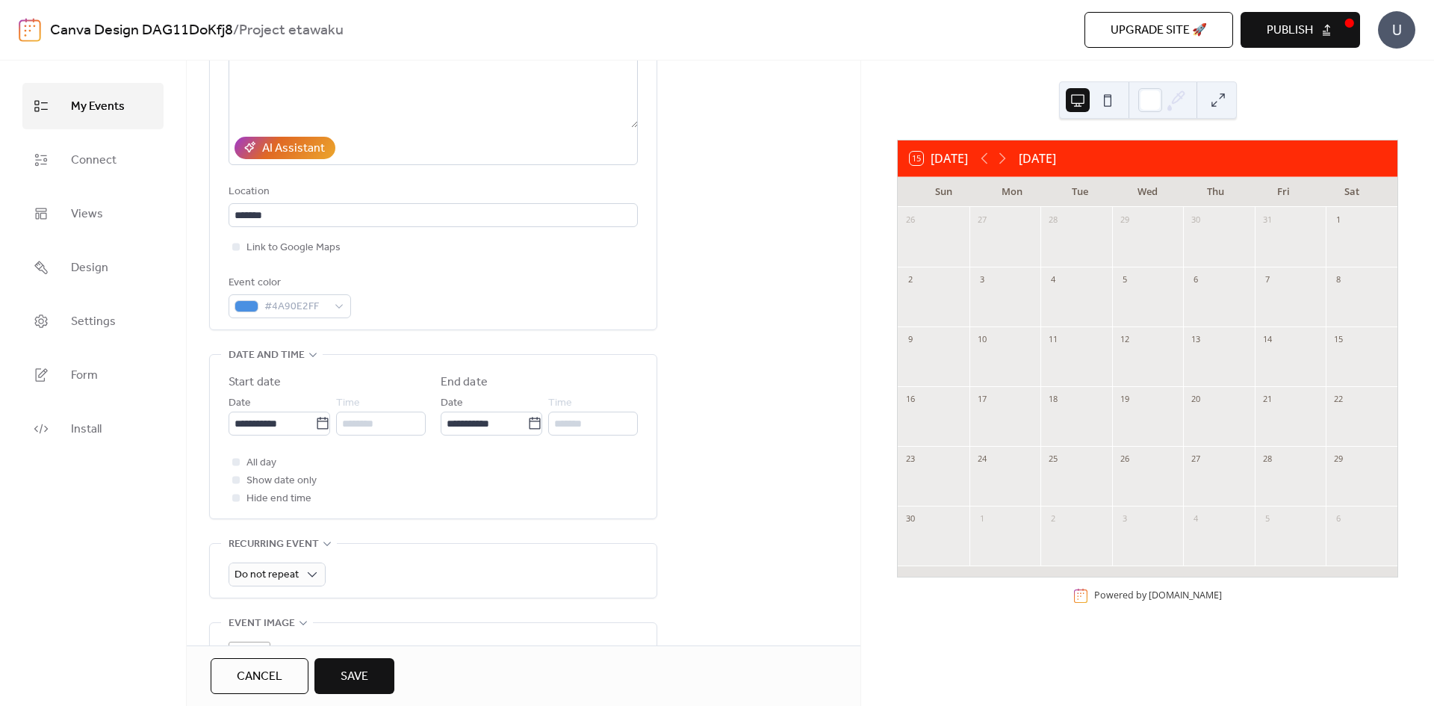
click at [298, 498] on span "Hide end time" at bounding box center [278, 499] width 65 height 18
click at [235, 497] on div at bounding box center [235, 497] width 7 height 7
click at [235, 503] on div at bounding box center [236, 497] width 15 height 15
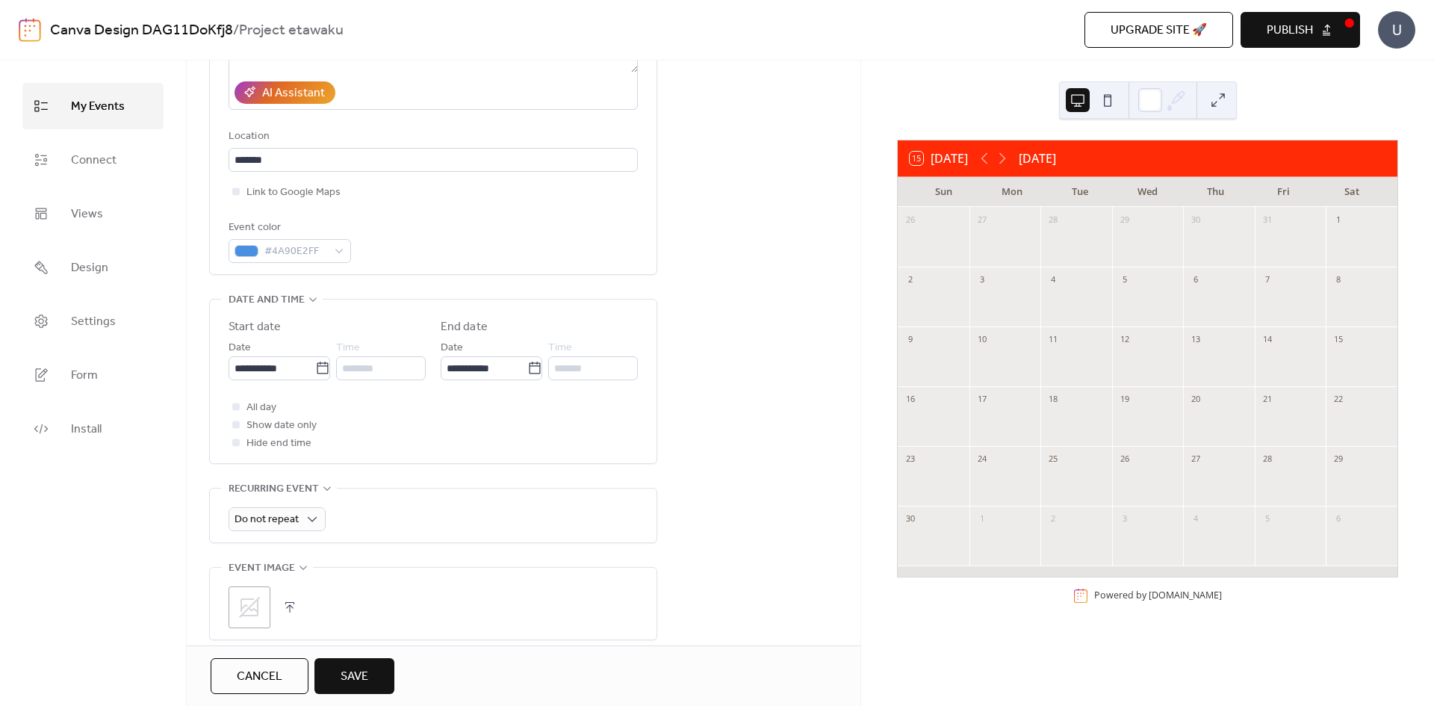
scroll to position [373, 0]
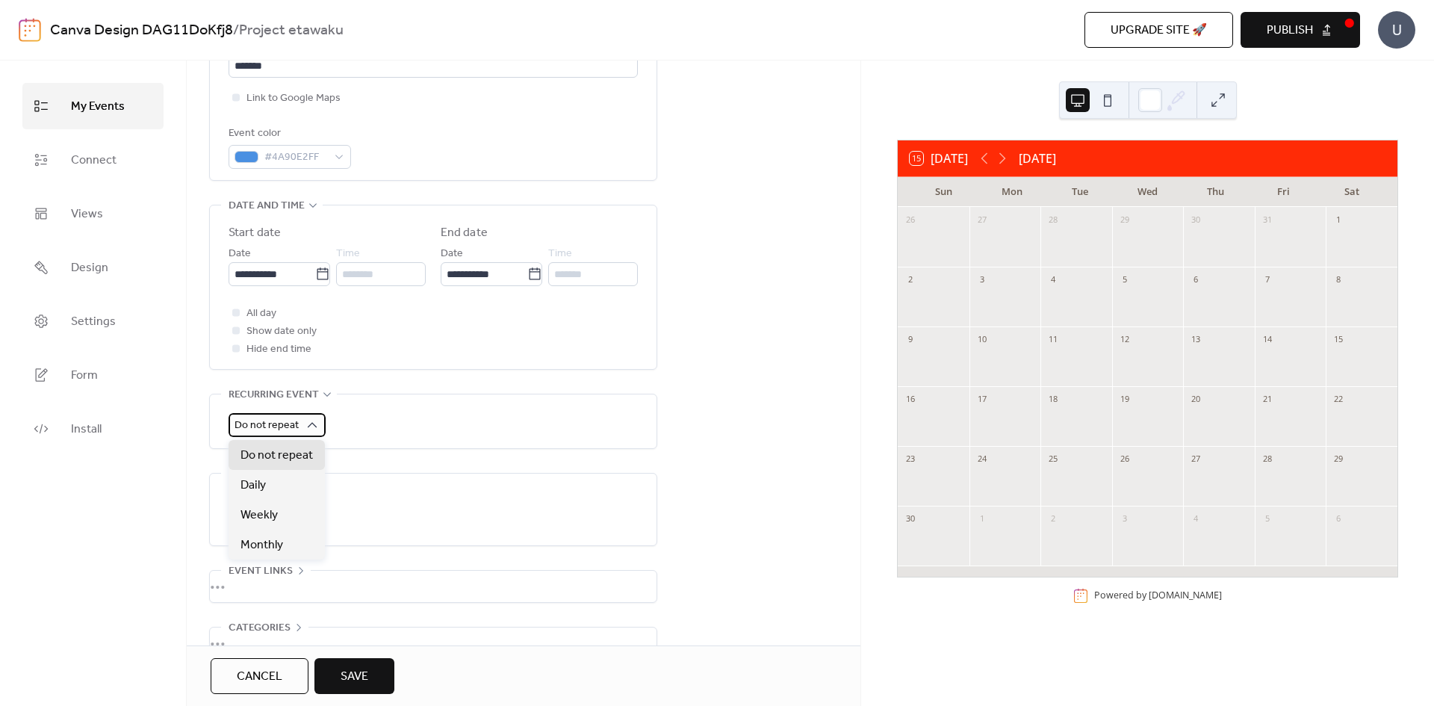
click at [296, 435] on div "Do not repeat" at bounding box center [277, 425] width 97 height 24
click at [264, 399] on span "Recurring event" at bounding box center [274, 395] width 90 height 18
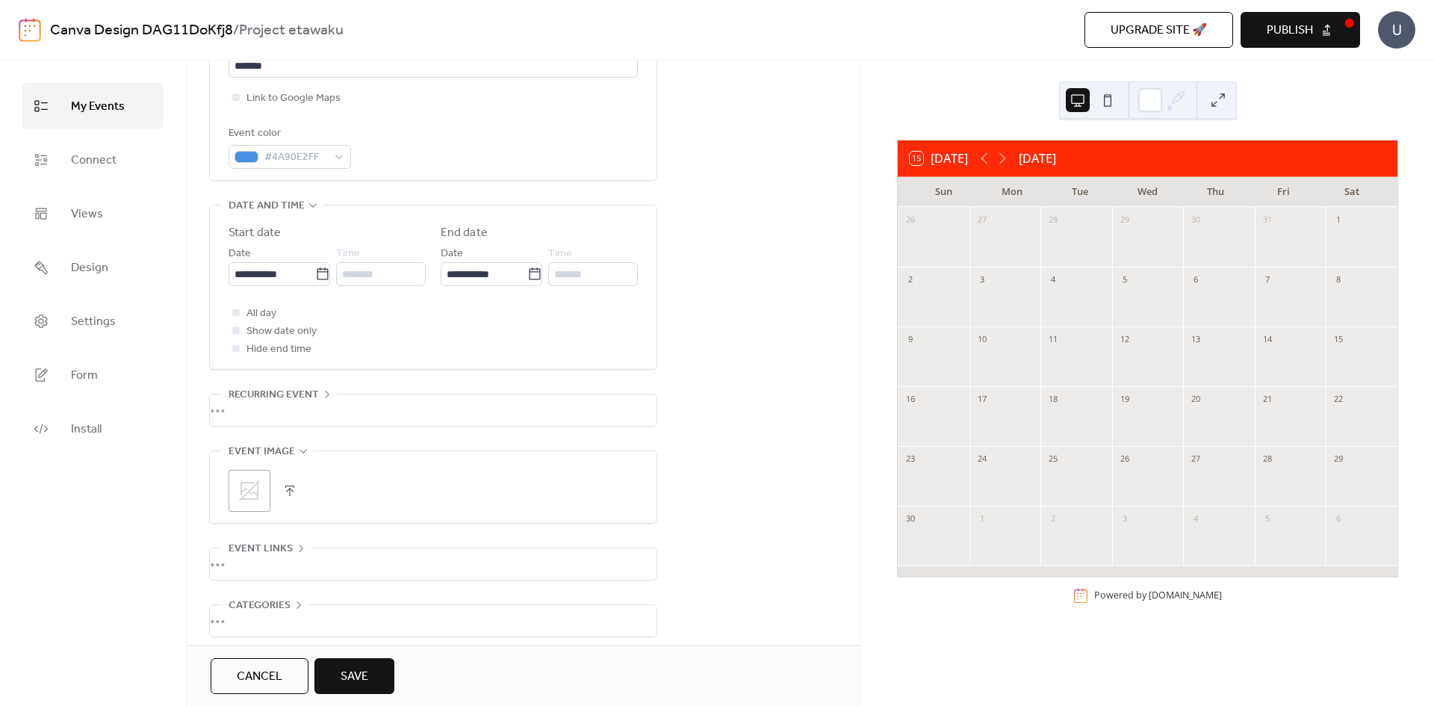
click at [308, 402] on div "•••" at bounding box center [433, 409] width 447 height 31
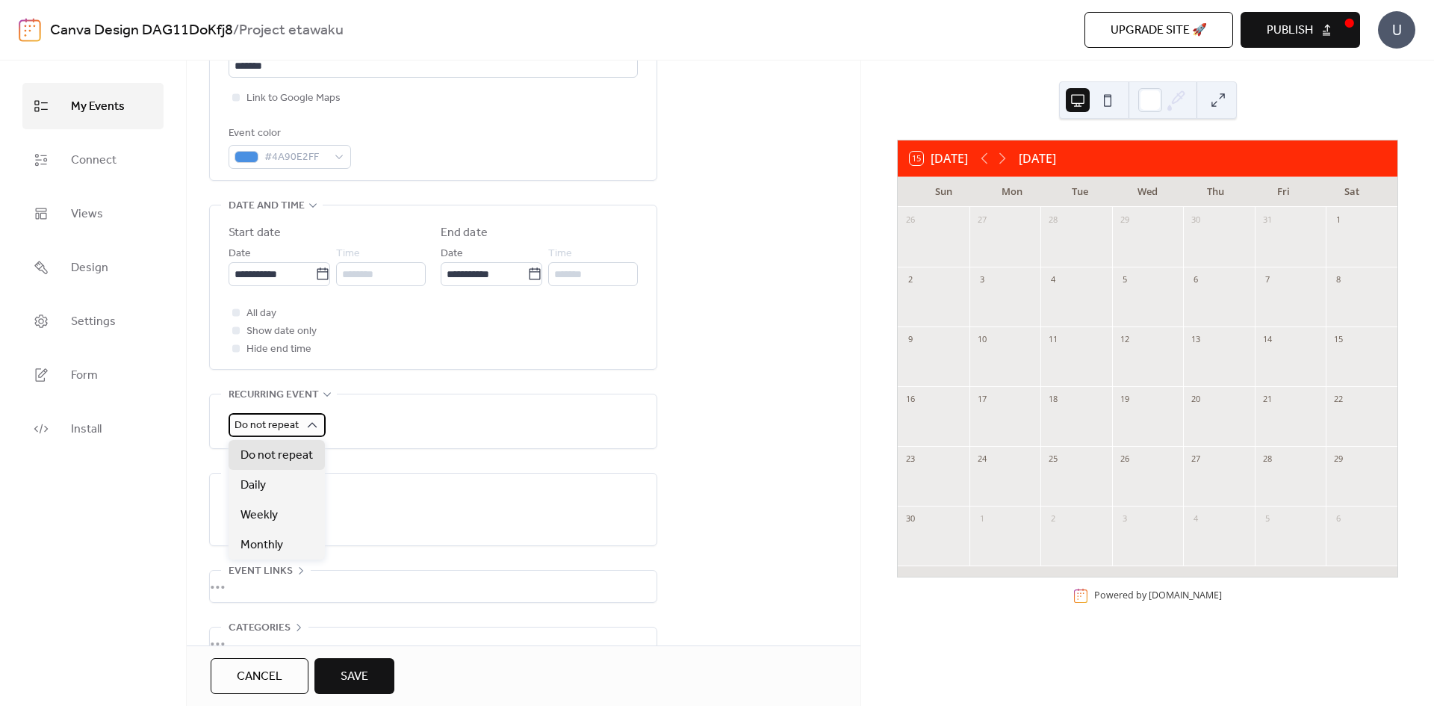
click at [306, 420] on icon at bounding box center [312, 424] width 15 height 15
click at [385, 426] on div "Do not repeat" at bounding box center [433, 425] width 409 height 24
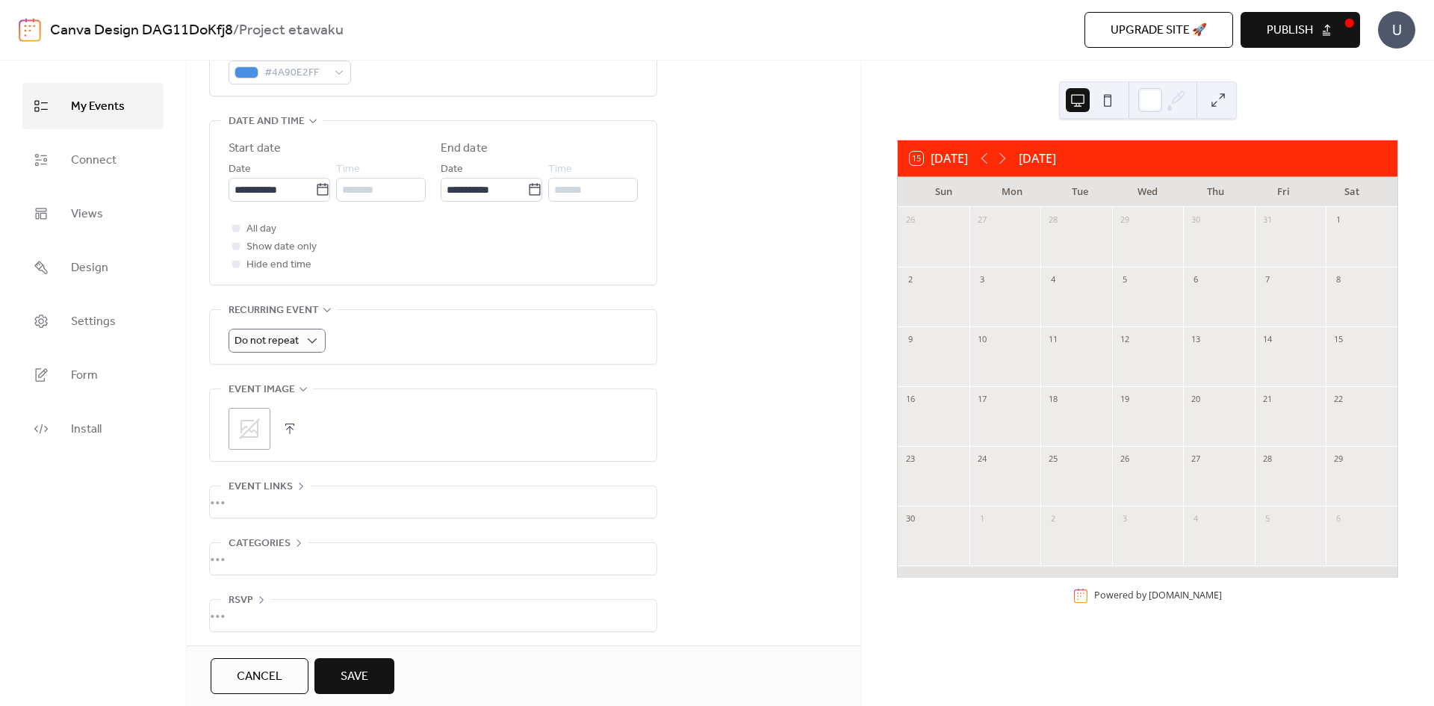
scroll to position [464, 0]
click at [293, 483] on div "•••" at bounding box center [433, 498] width 447 height 31
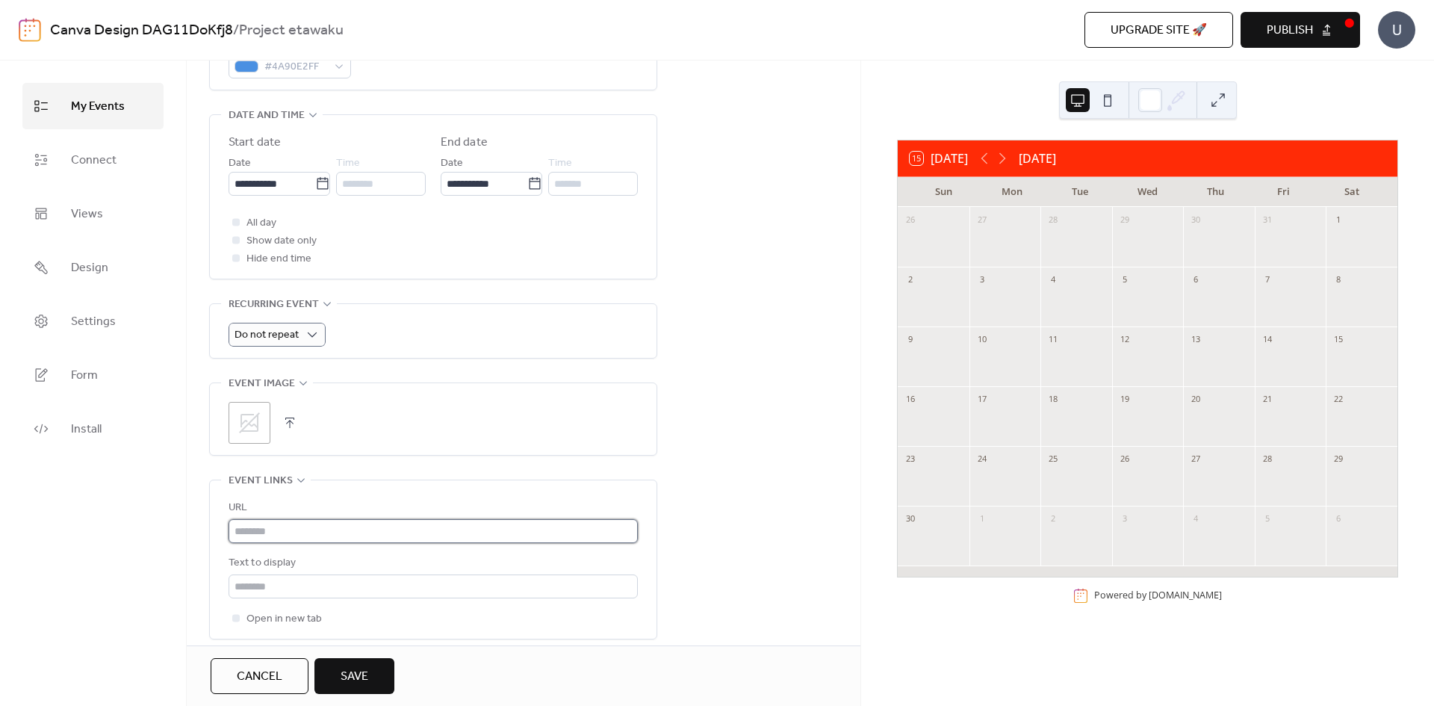
click at [299, 531] on input "text" at bounding box center [433, 531] width 409 height 24
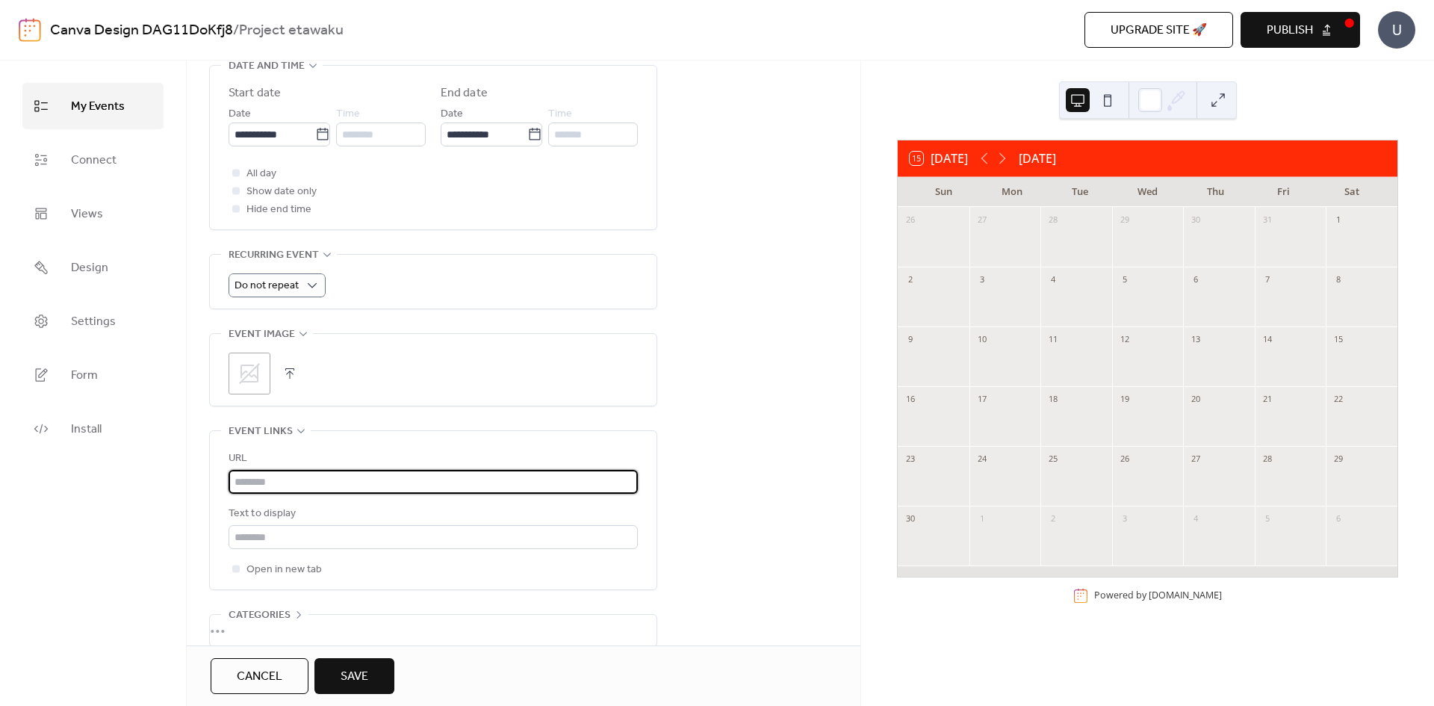
scroll to position [591, 0]
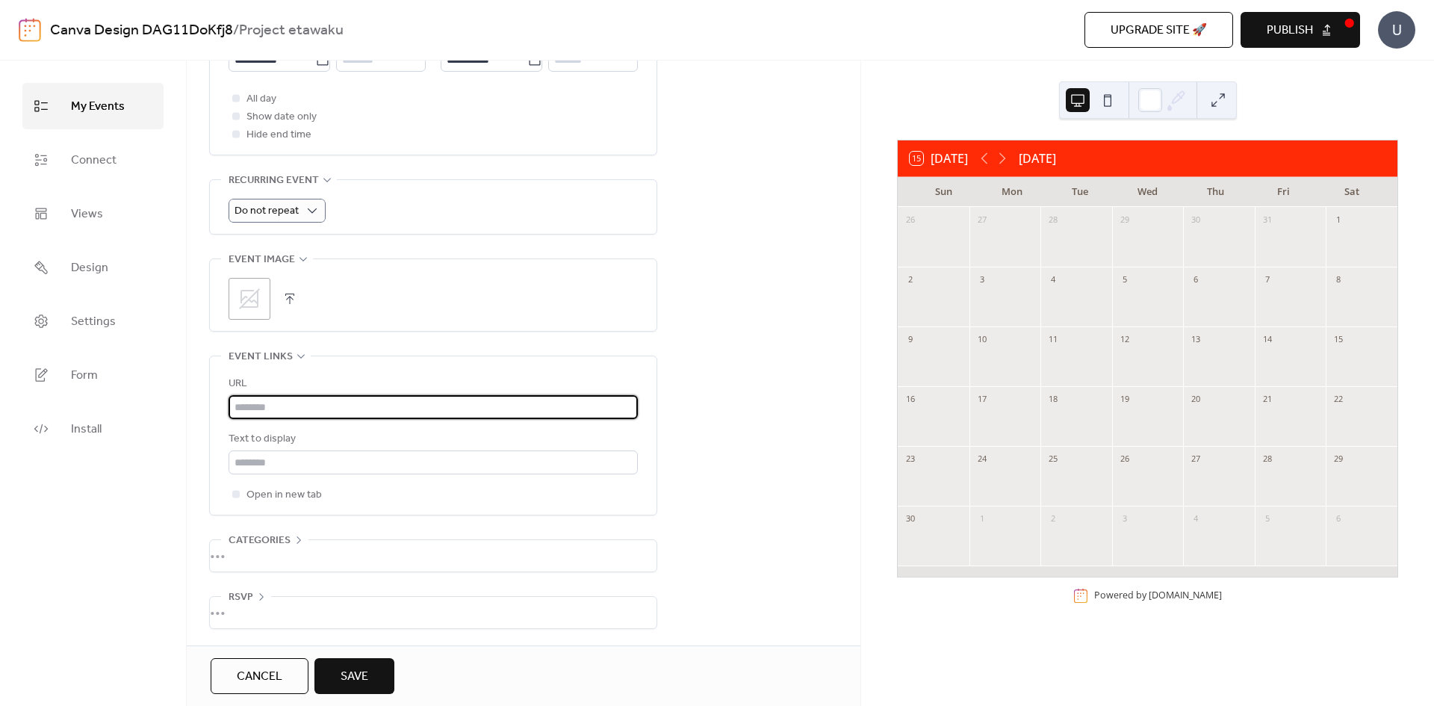
click at [284, 350] on span "Event links" at bounding box center [261, 357] width 64 height 18
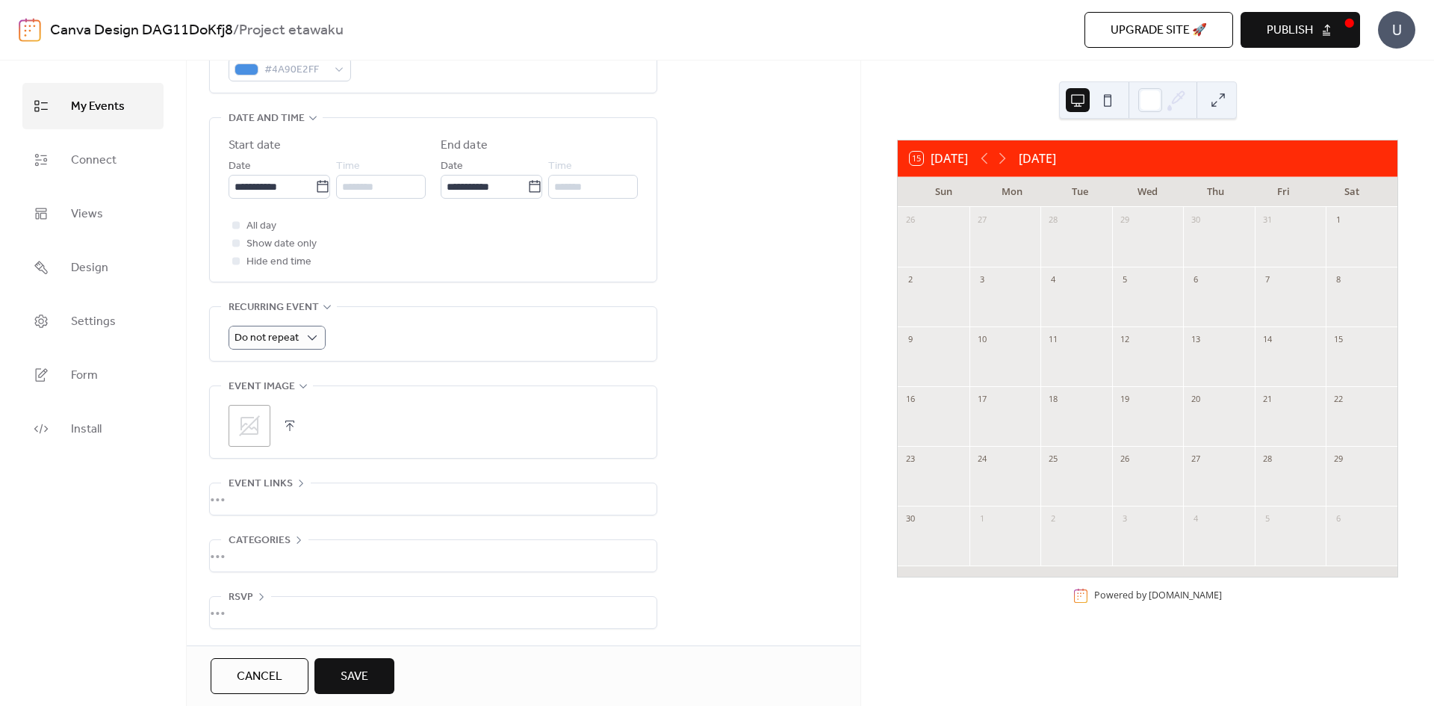
scroll to position [464, 0]
click at [278, 533] on span "Categories" at bounding box center [260, 541] width 62 height 18
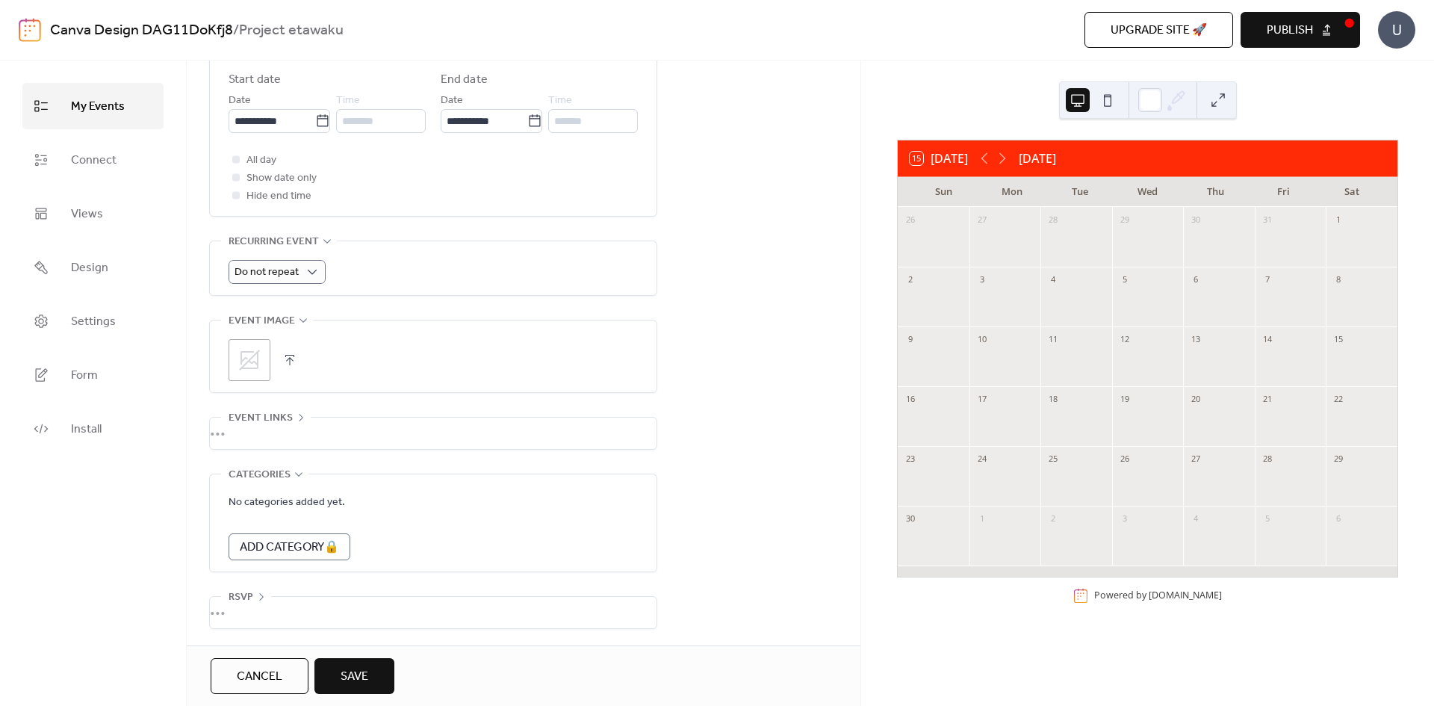
click at [290, 474] on div "•••" at bounding box center [433, 474] width 447 height 1
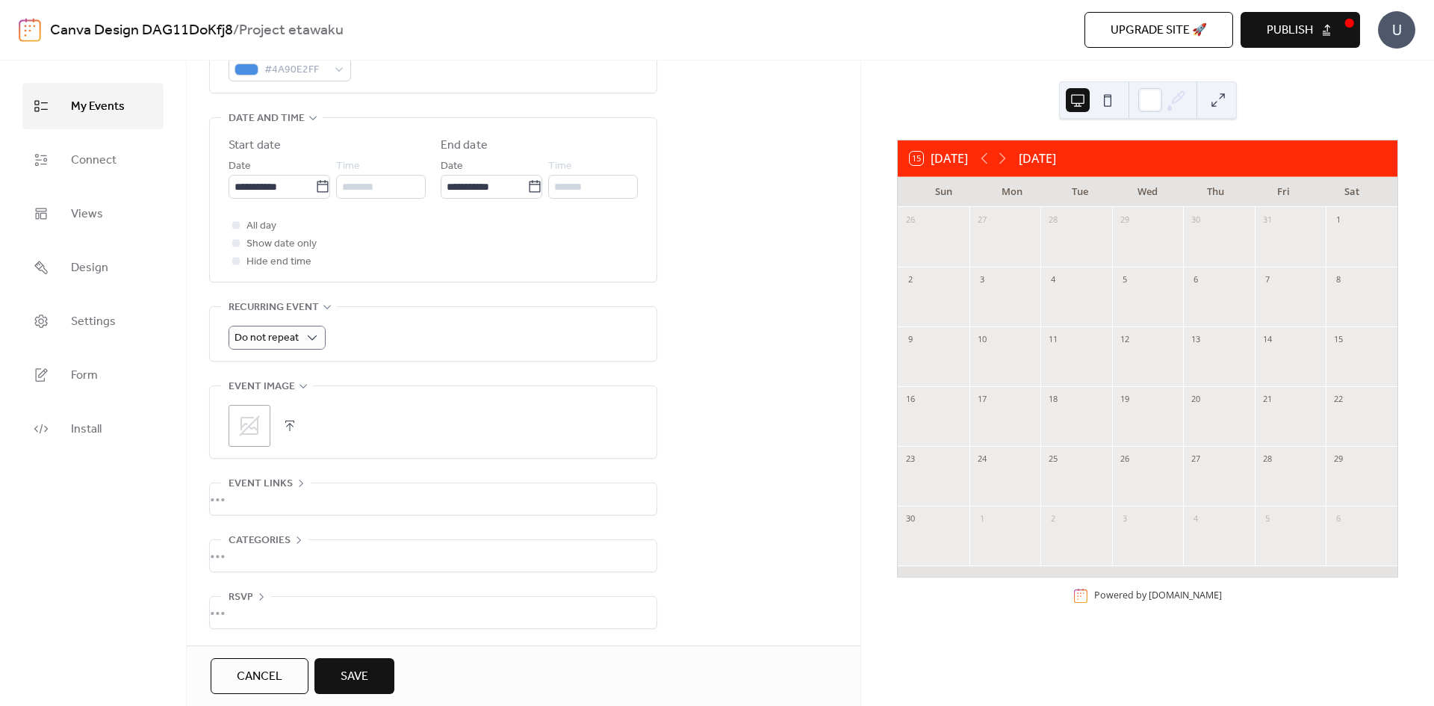
scroll to position [464, 0]
click at [247, 597] on div "•••" at bounding box center [433, 612] width 447 height 31
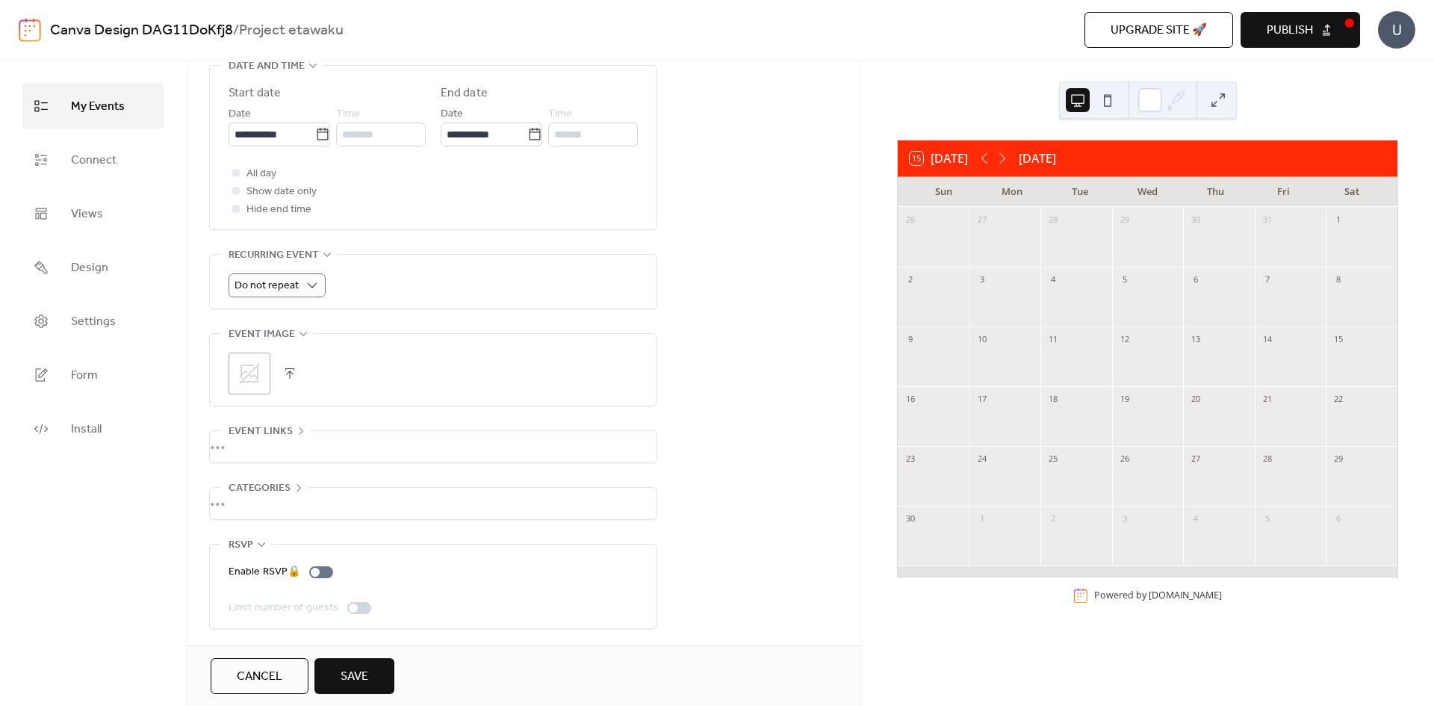
click at [249, 544] on span "RSVP" at bounding box center [241, 545] width 25 height 18
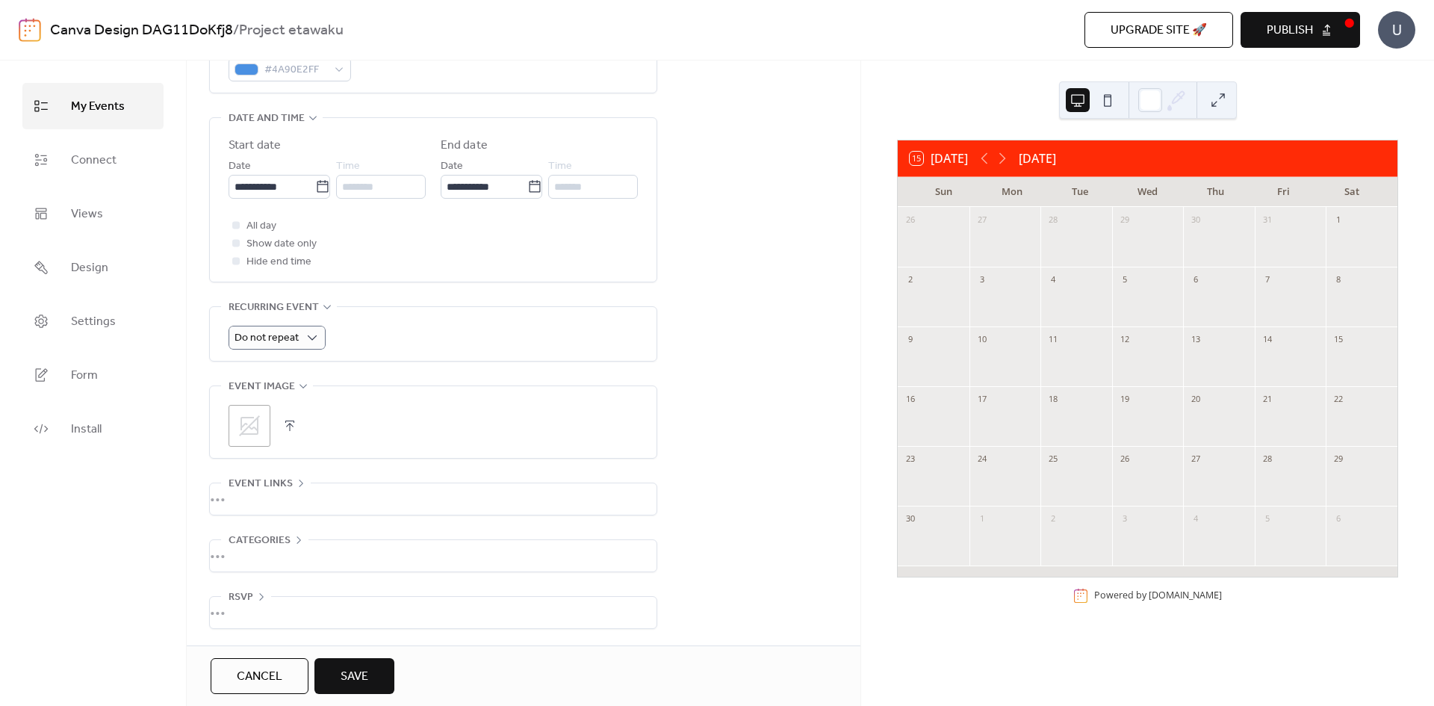
scroll to position [464, 0]
click at [354, 670] on span "Save" at bounding box center [355, 677] width 28 height 18
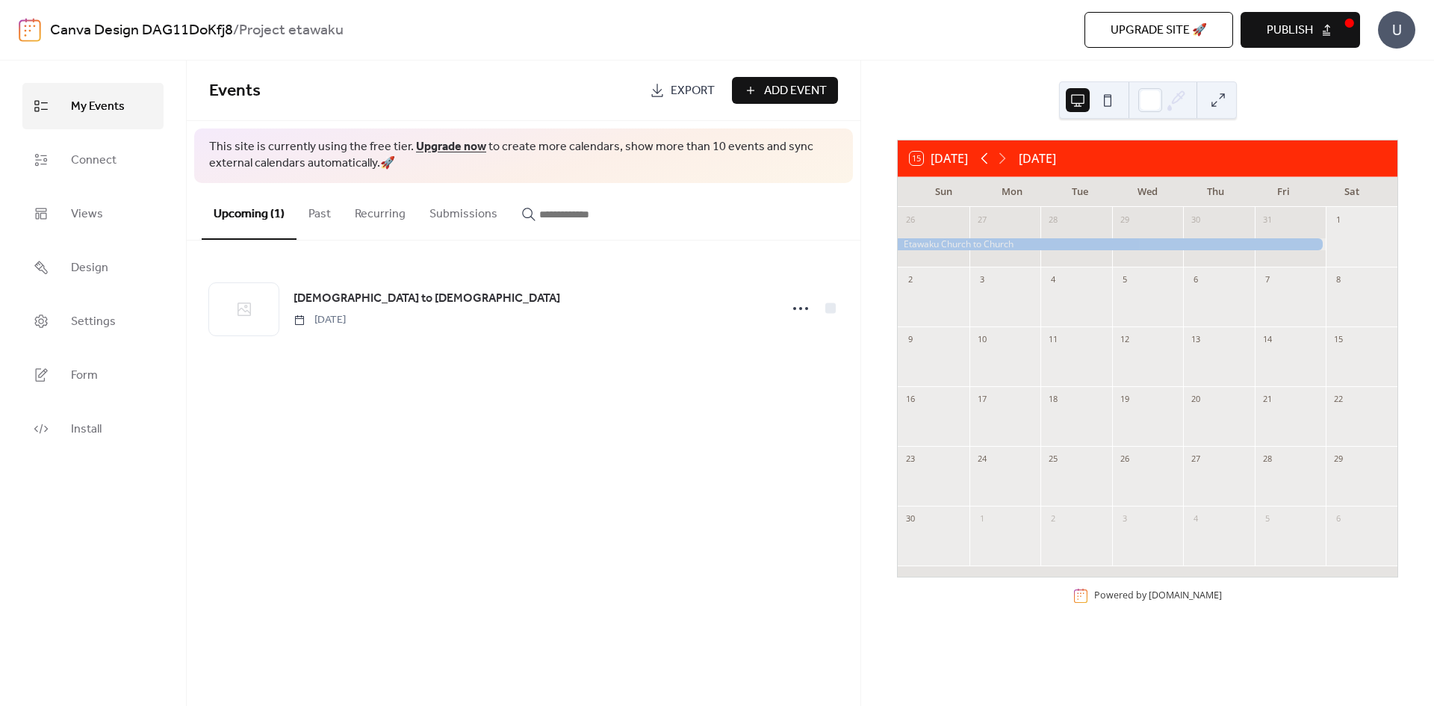
click at [987, 160] on icon at bounding box center [984, 158] width 18 height 18
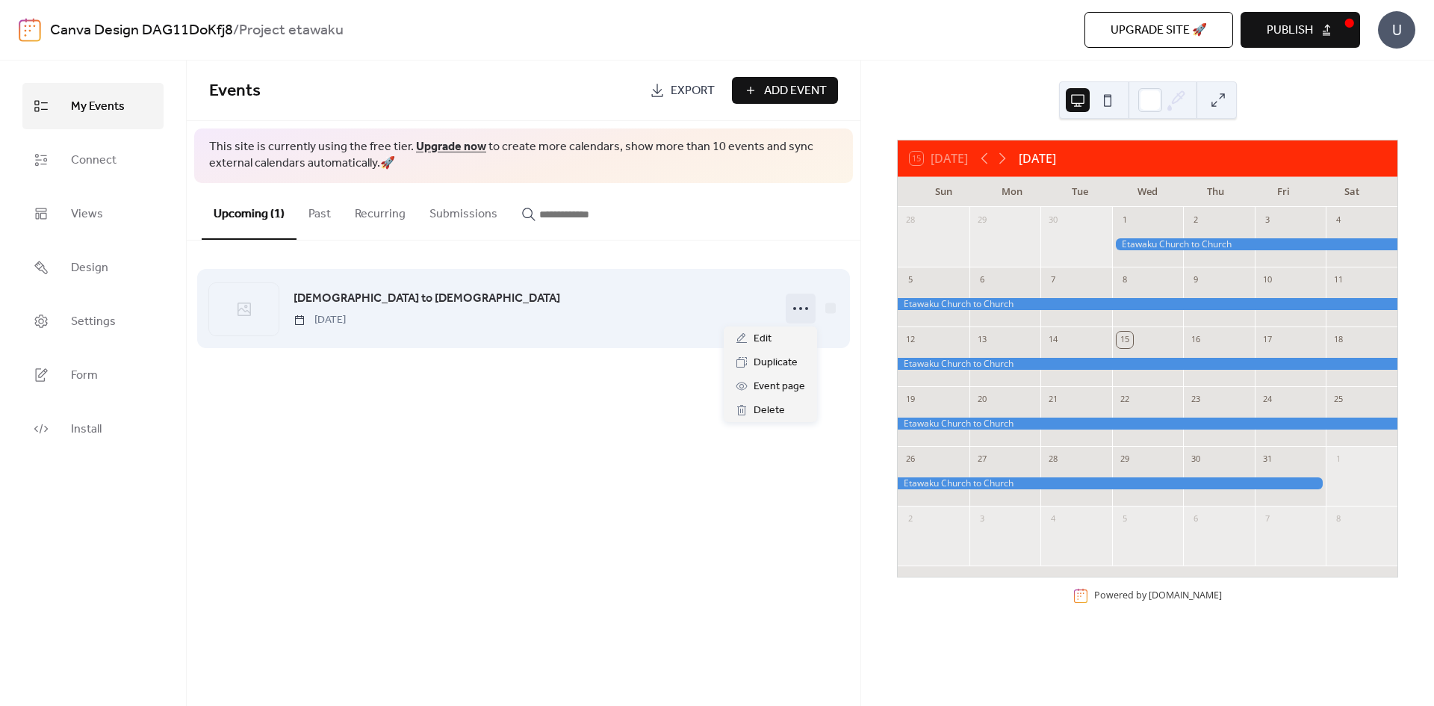
click at [806, 308] on circle at bounding box center [806, 308] width 3 height 3
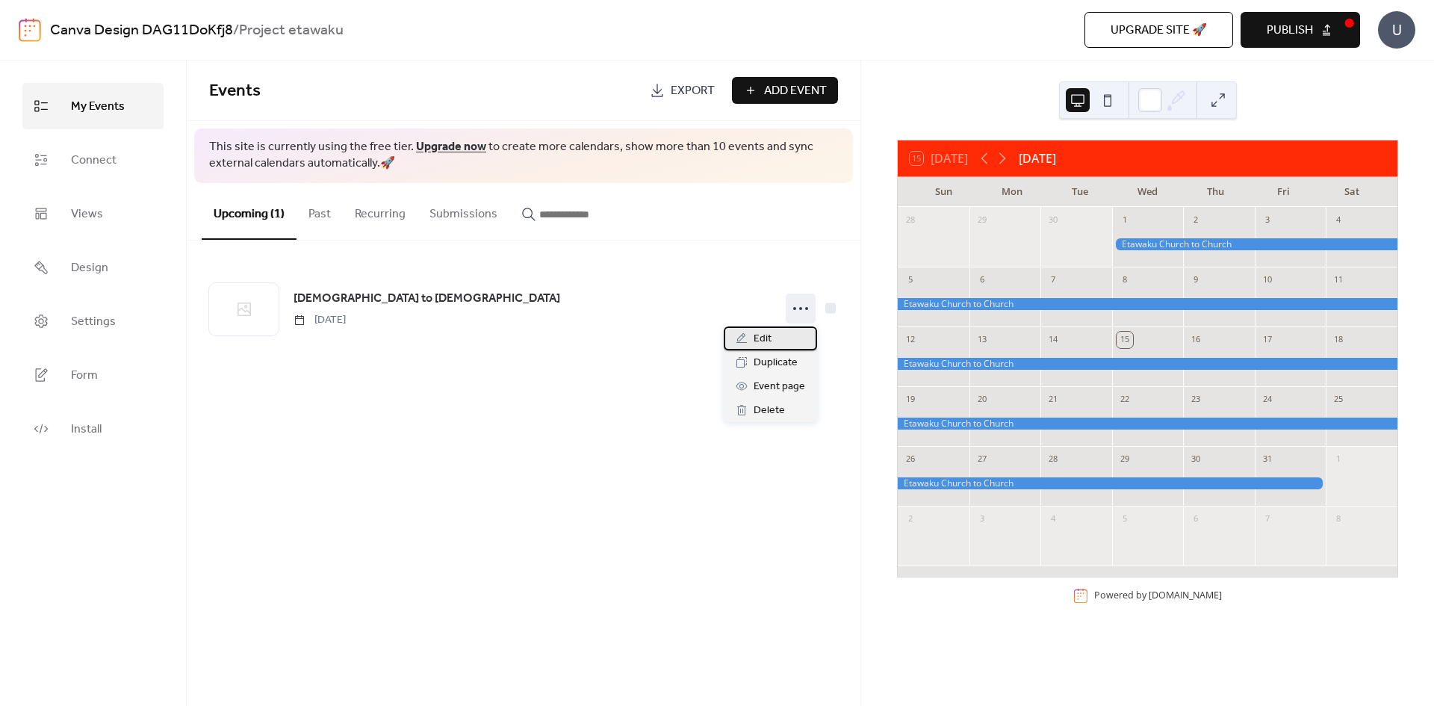
click at [785, 334] on div "Edit" at bounding box center [770, 338] width 93 height 24
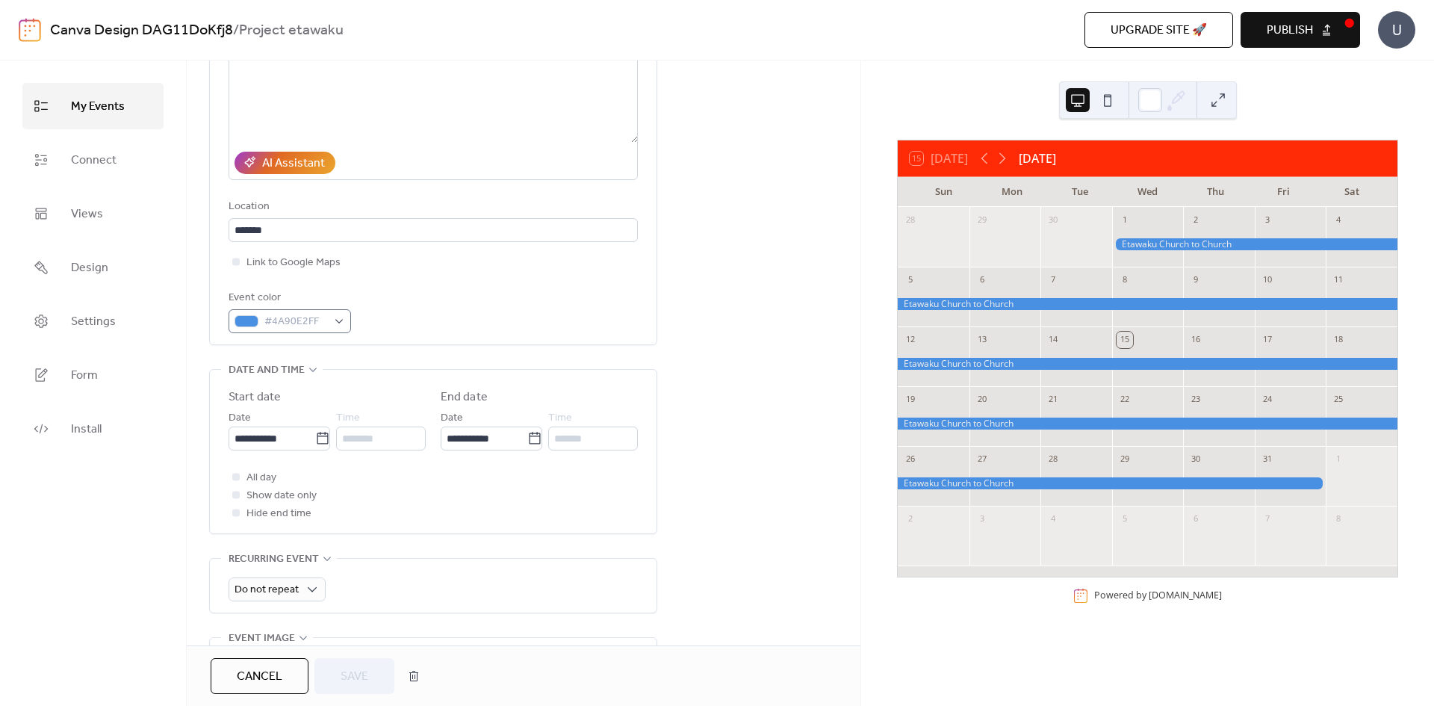
scroll to position [224, 0]
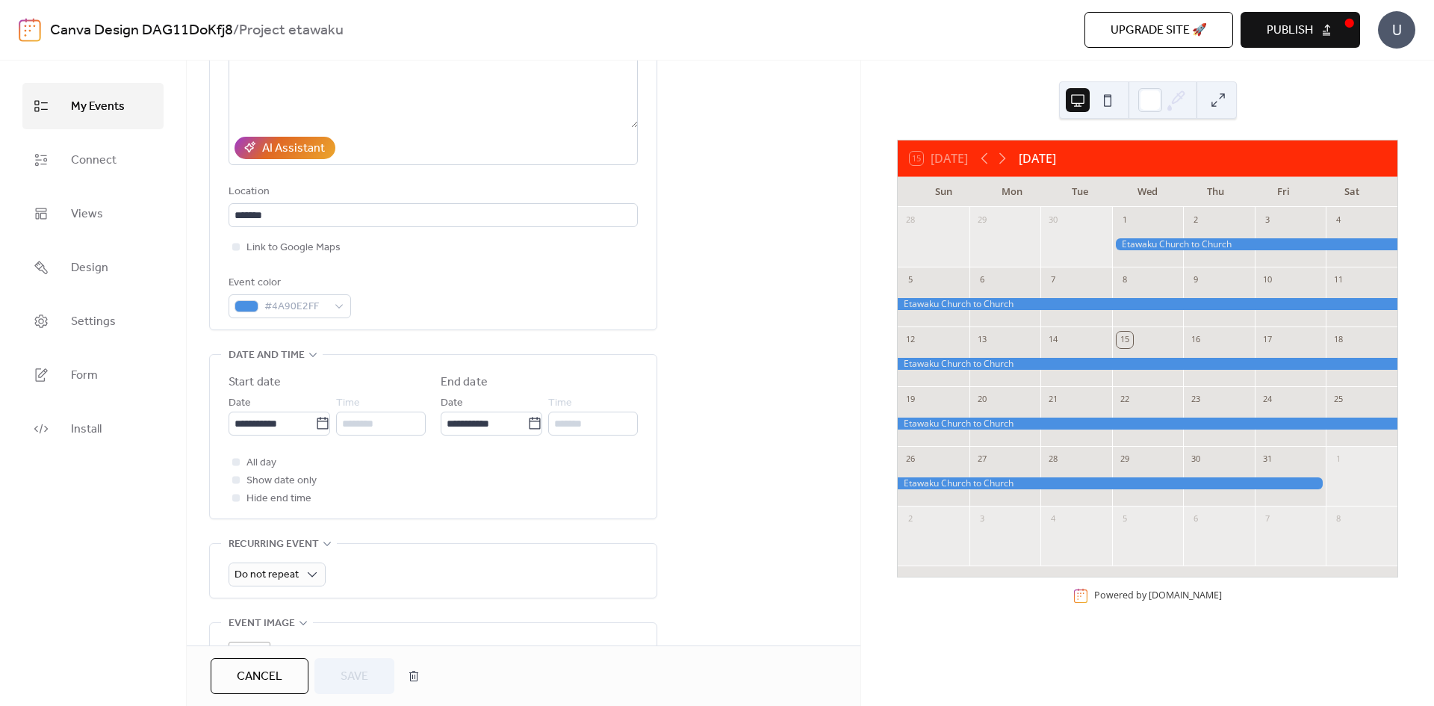
click at [272, 495] on span "Hide end time" at bounding box center [278, 499] width 65 height 18
click at [241, 496] on div at bounding box center [236, 497] width 15 height 15
click at [237, 498] on div at bounding box center [235, 497] width 7 height 7
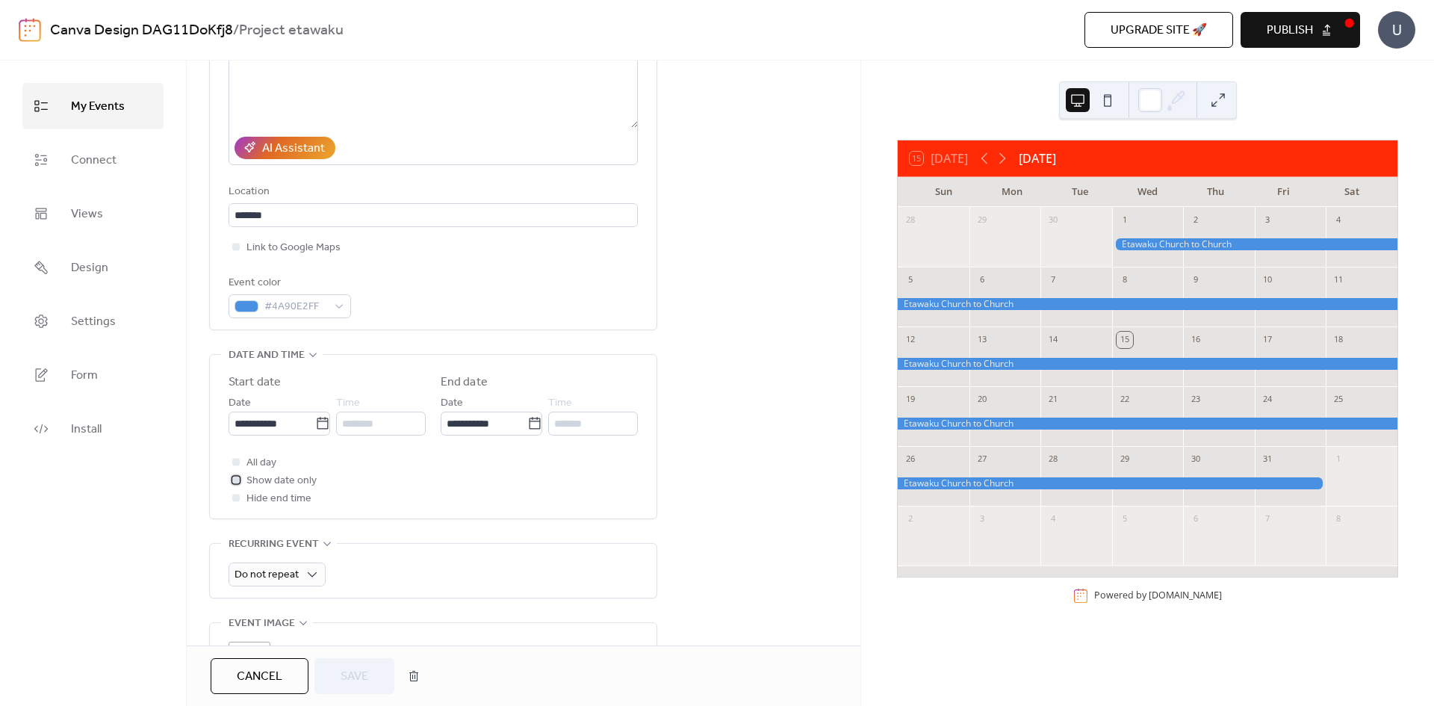
click at [240, 478] on div at bounding box center [236, 479] width 15 height 15
click at [235, 495] on div at bounding box center [235, 497] width 7 height 7
click at [237, 481] on div at bounding box center [235, 479] width 7 height 7
click at [333, 670] on button "Save" at bounding box center [354, 676] width 80 height 36
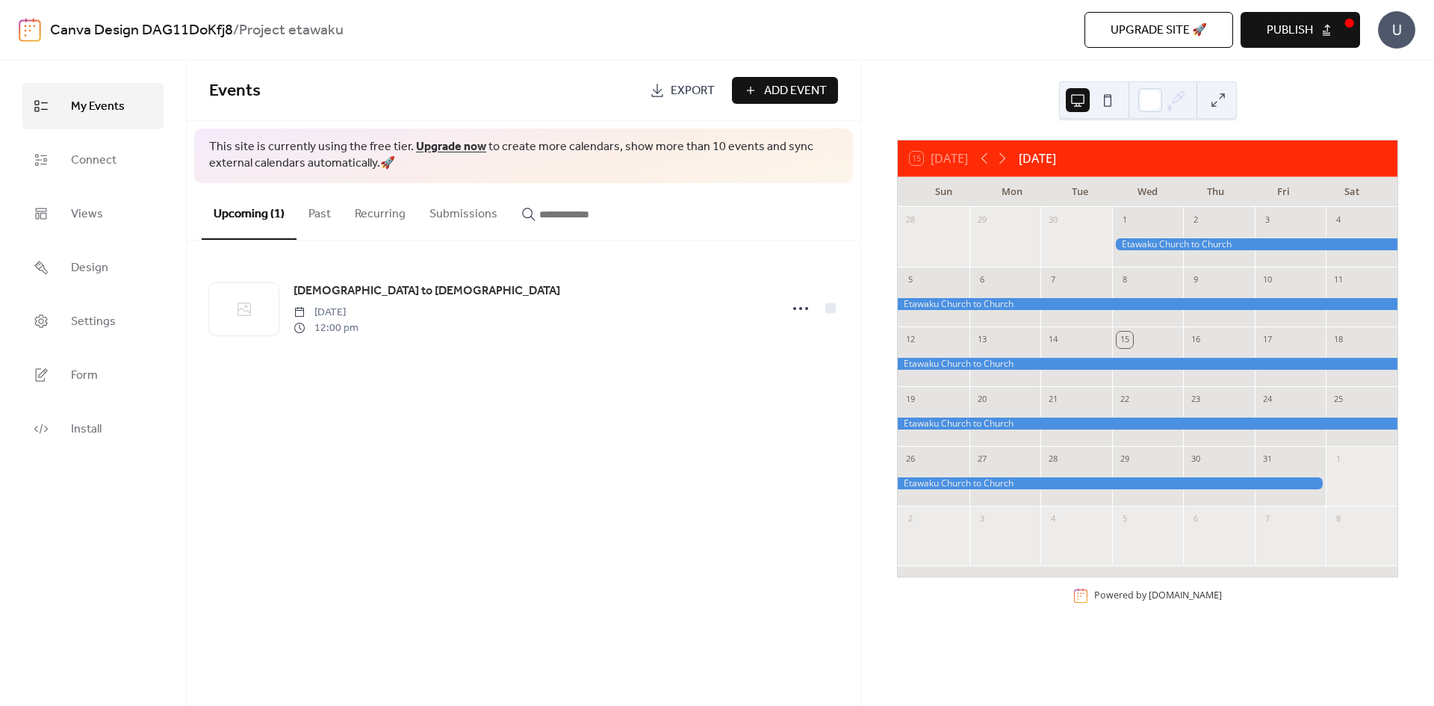
click at [1028, 364] on div at bounding box center [1148, 364] width 500 height 13
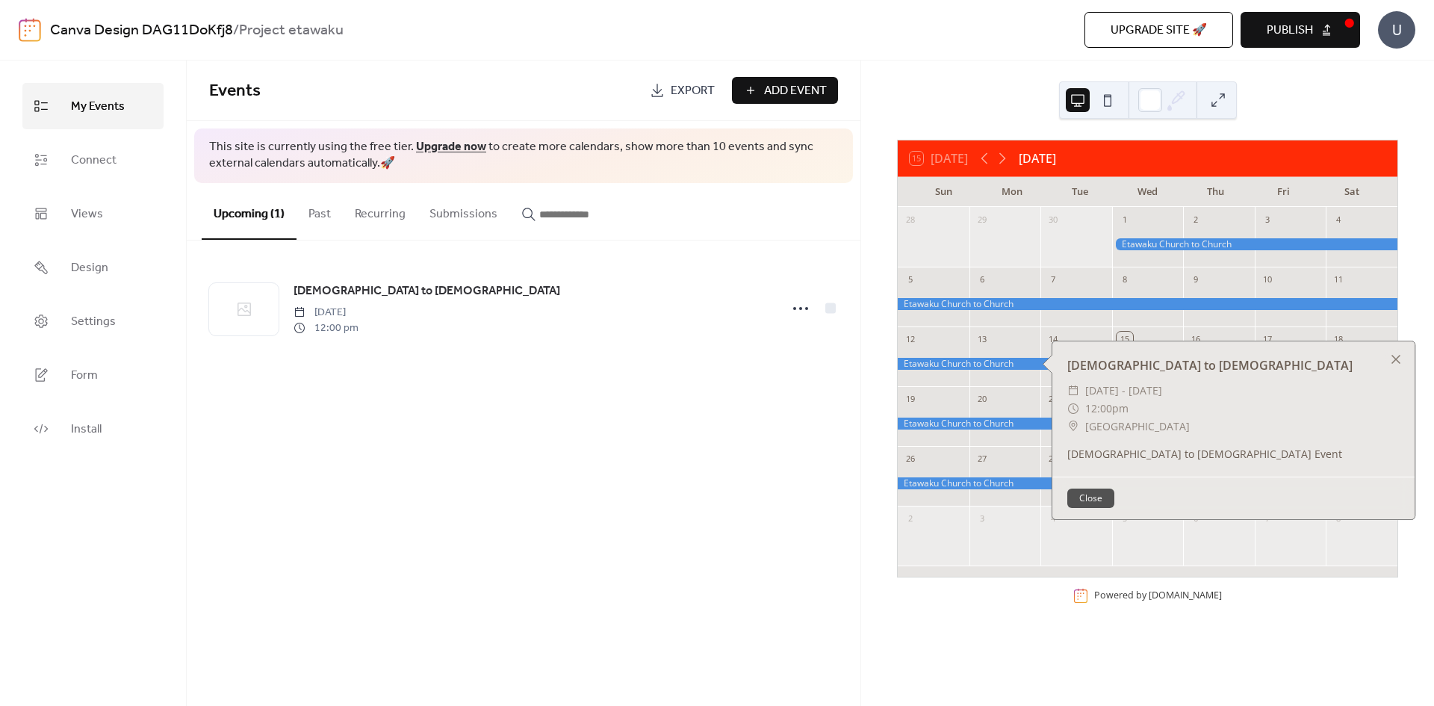
click at [1013, 397] on div "20" at bounding box center [1005, 398] width 72 height 24
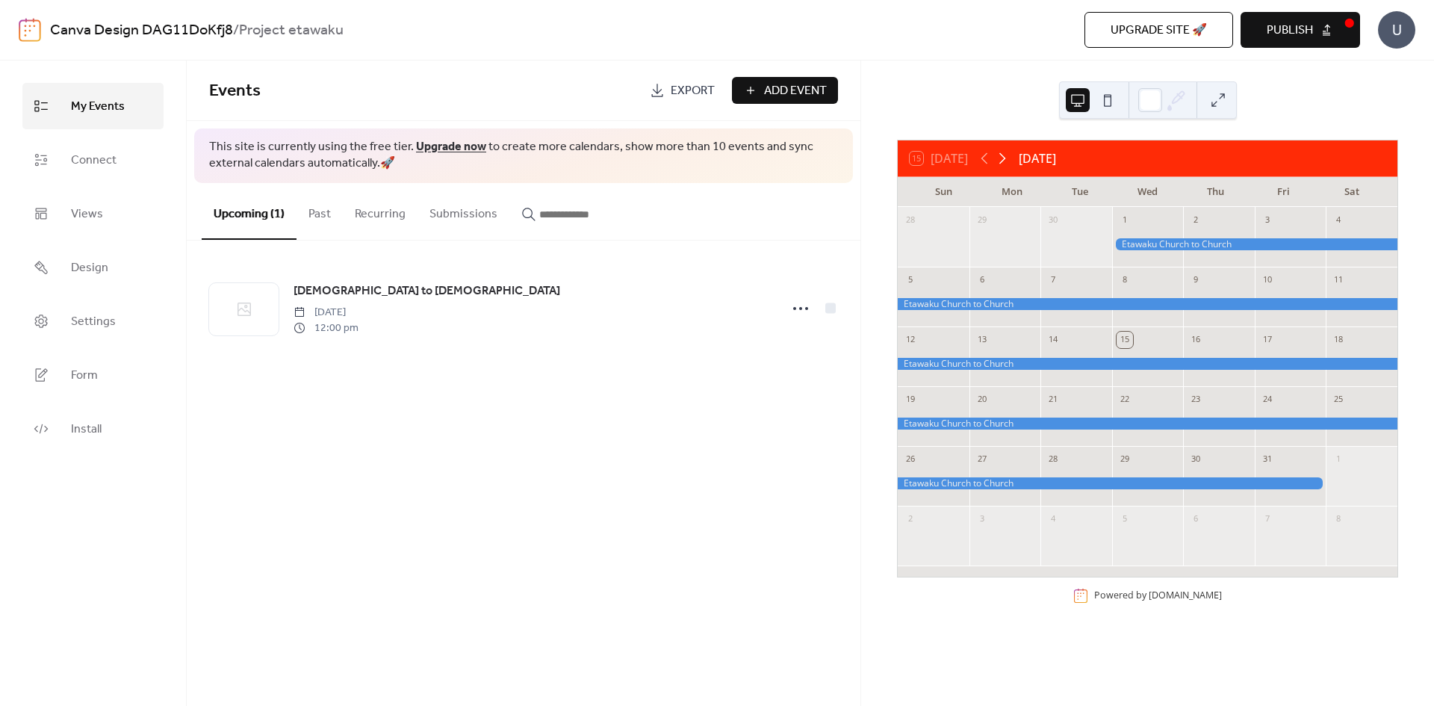
click at [1007, 165] on icon at bounding box center [1002, 158] width 18 height 18
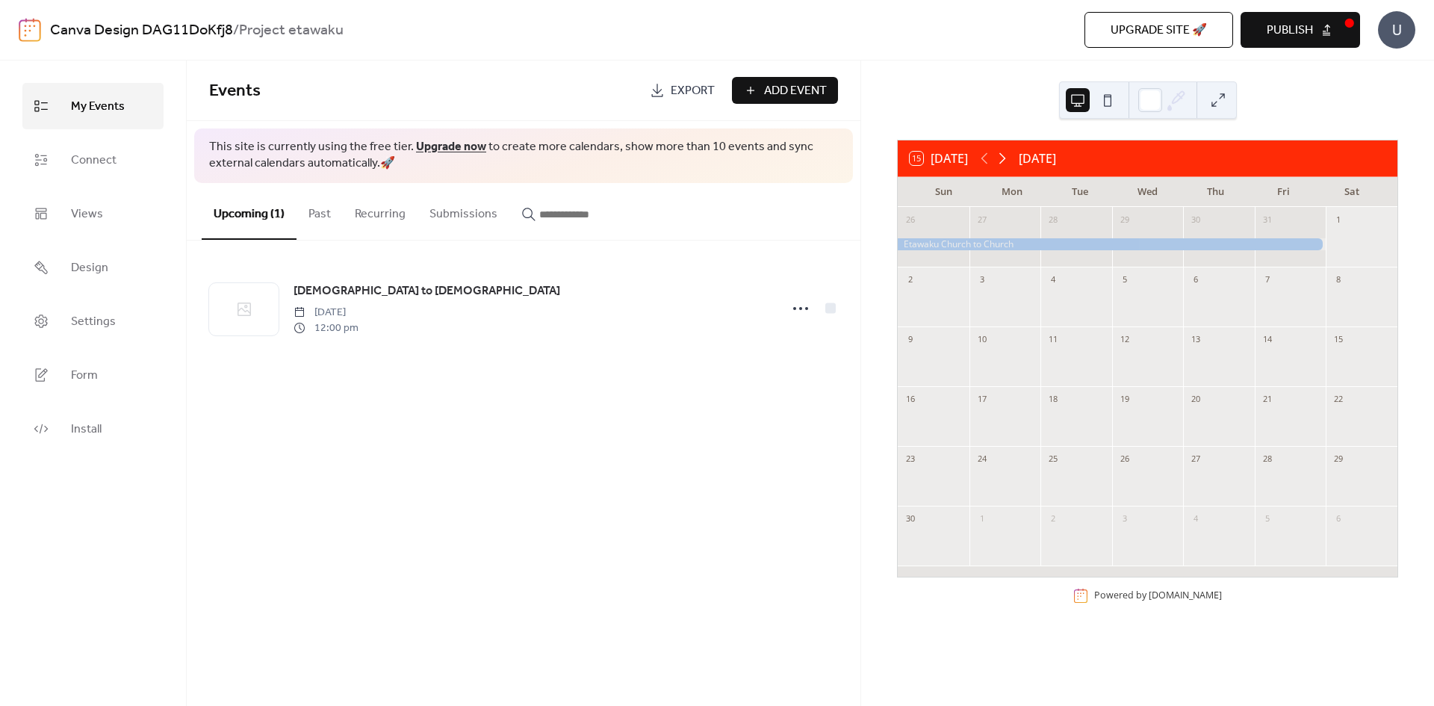
click at [1007, 165] on icon at bounding box center [1002, 158] width 18 height 18
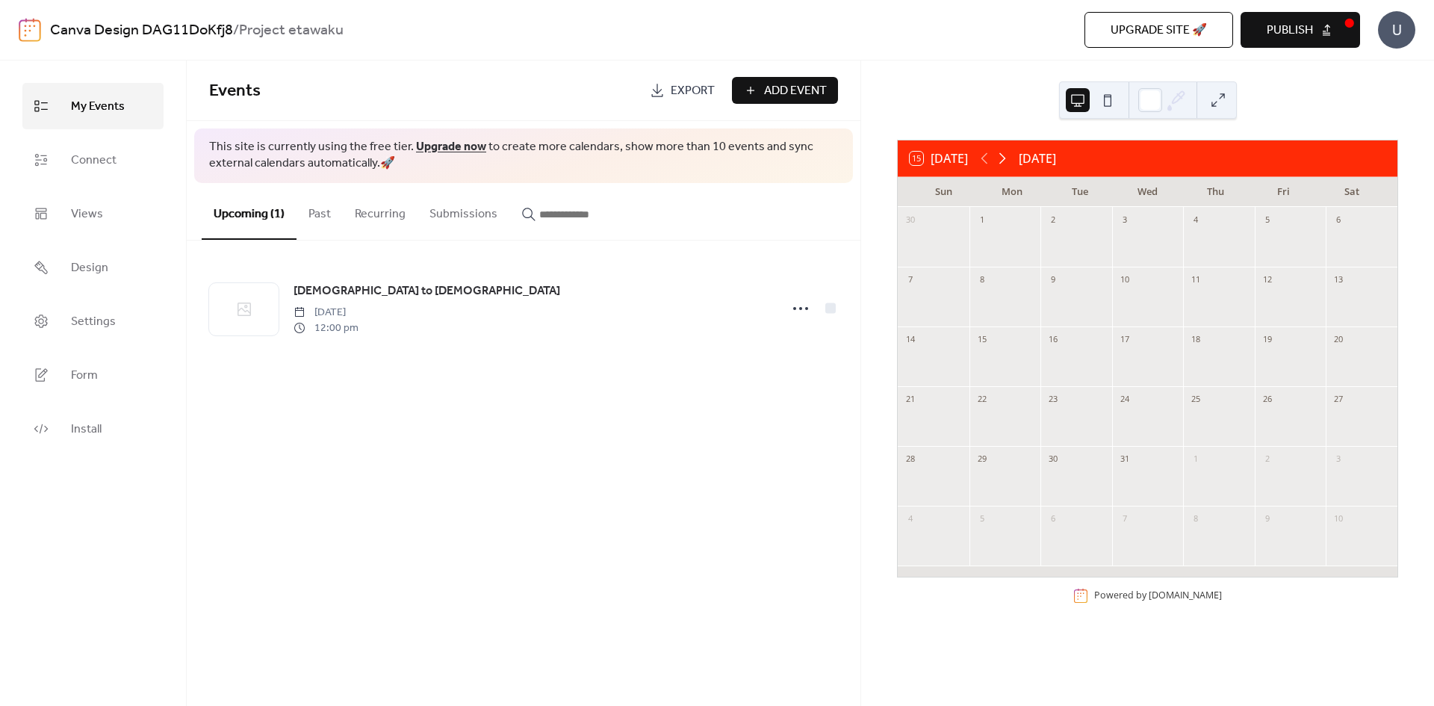
click at [1007, 165] on icon at bounding box center [1002, 158] width 18 height 18
click at [988, 160] on icon at bounding box center [984, 158] width 18 height 18
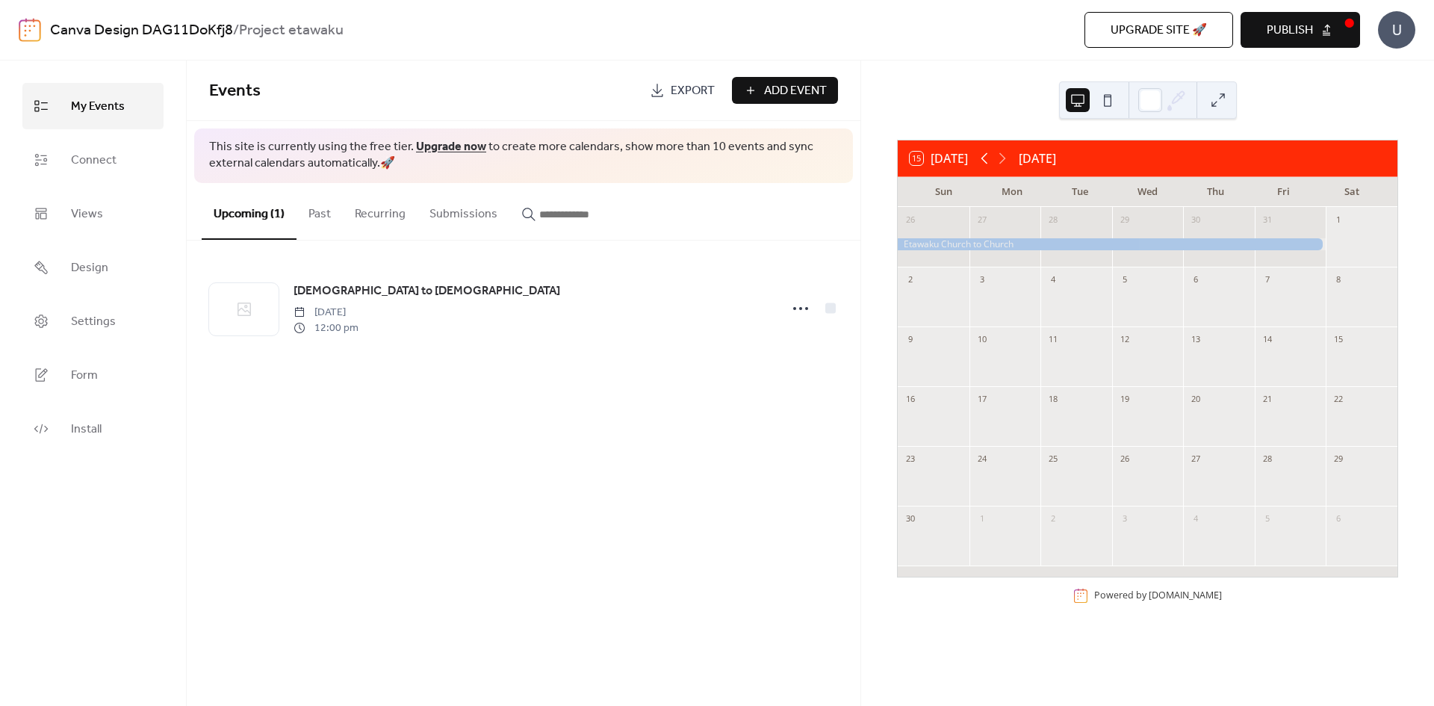
click at [989, 160] on icon at bounding box center [984, 158] width 18 height 18
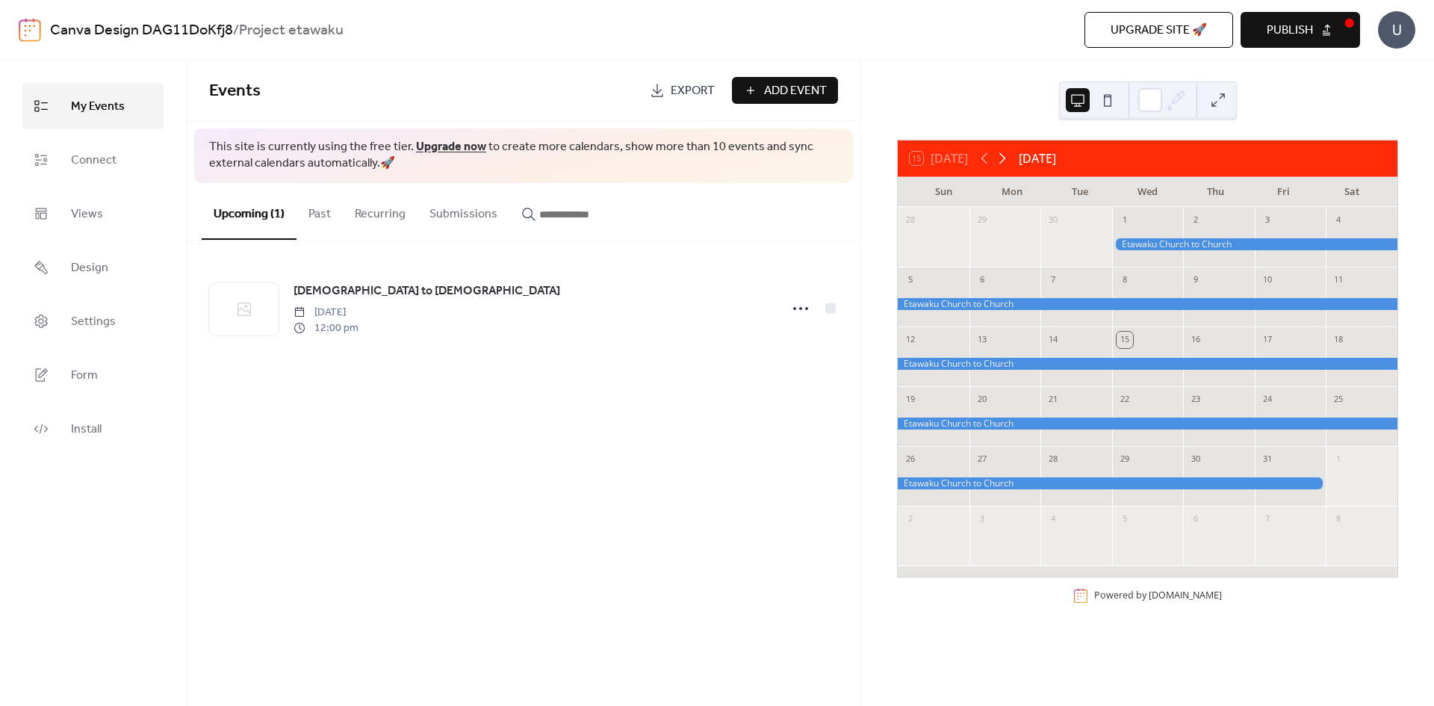
click at [1011, 163] on icon at bounding box center [1002, 158] width 18 height 18
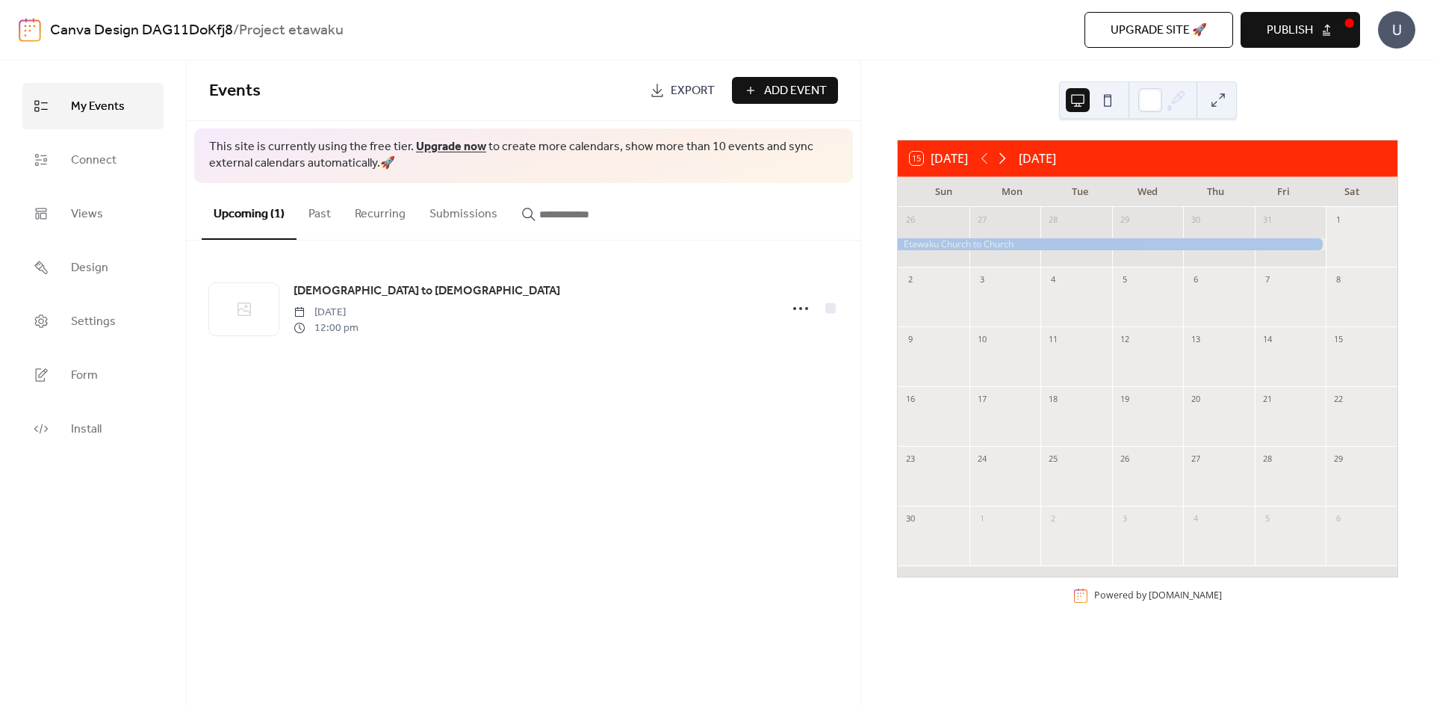
click at [1011, 163] on icon at bounding box center [1002, 158] width 18 height 18
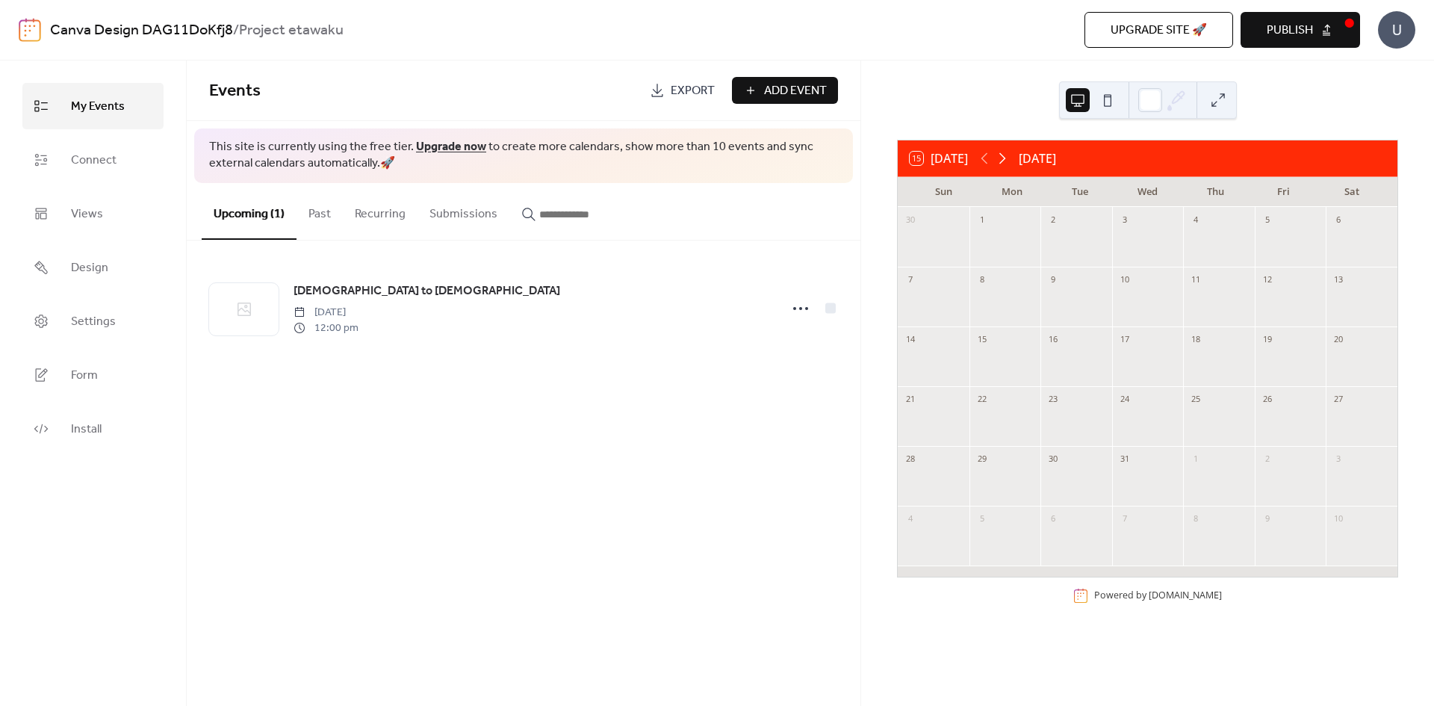
click at [1011, 163] on icon at bounding box center [1002, 158] width 18 height 18
click at [101, 119] on link "My Events" at bounding box center [92, 106] width 141 height 46
